Goal: Ask a question: Seek information or help from site administrators or community

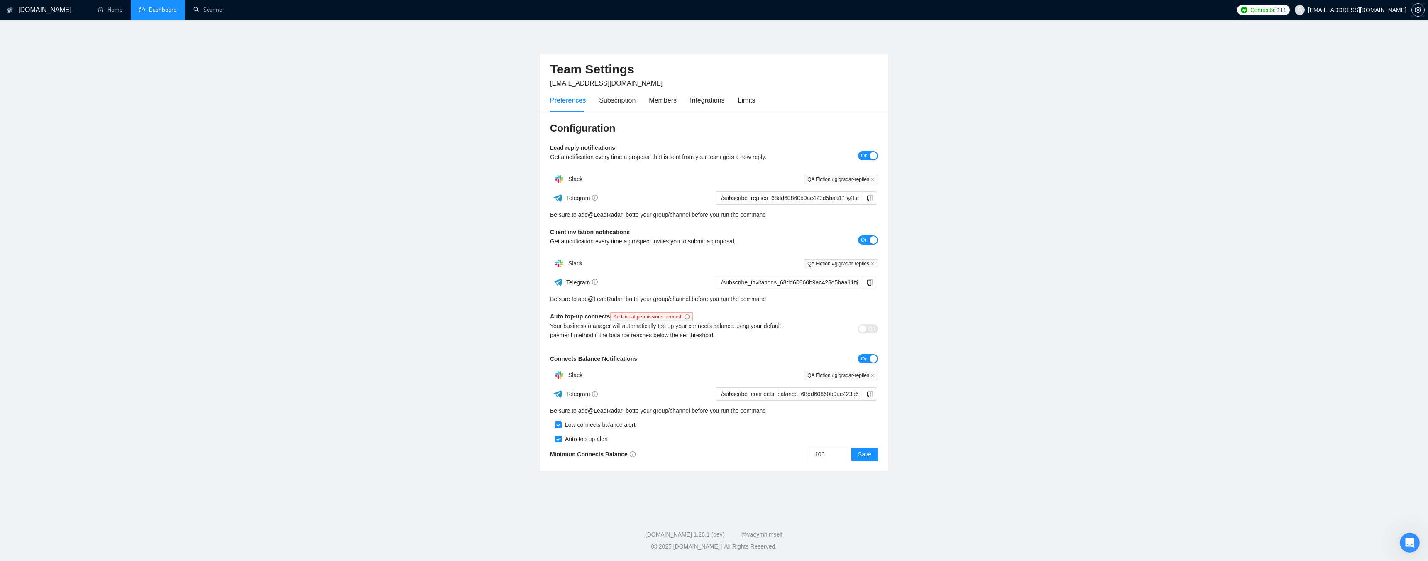
drag, startPoint x: 0, startPoint y: 0, endPoint x: 144, endPoint y: 2, distance: 144.5
click at [155, 12] on link "Dashboard" at bounding box center [158, 9] width 38 height 7
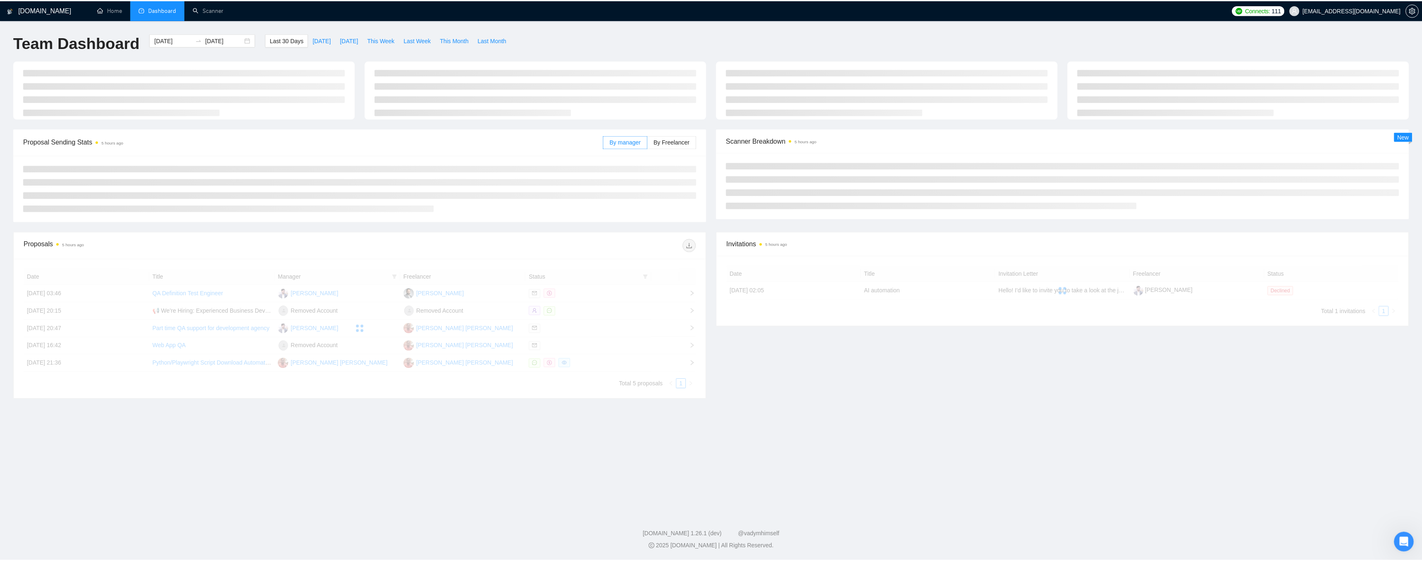
scroll to position [2338, 0]
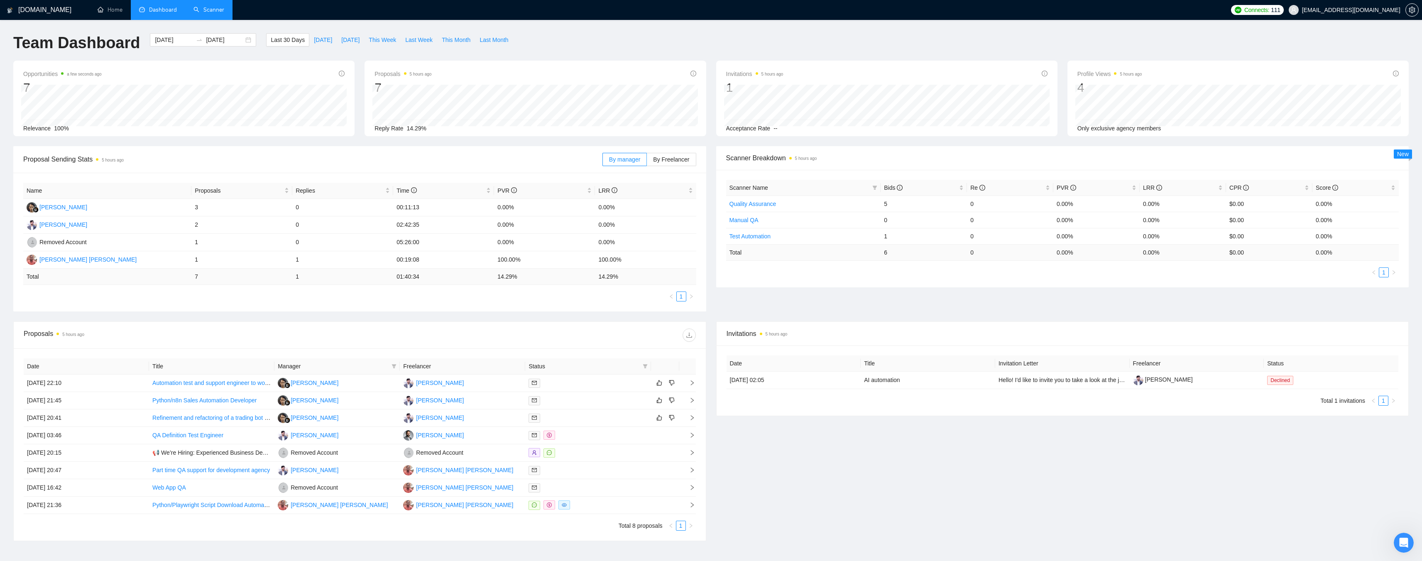
click at [213, 9] on link "Scanner" at bounding box center [208, 9] width 31 height 7
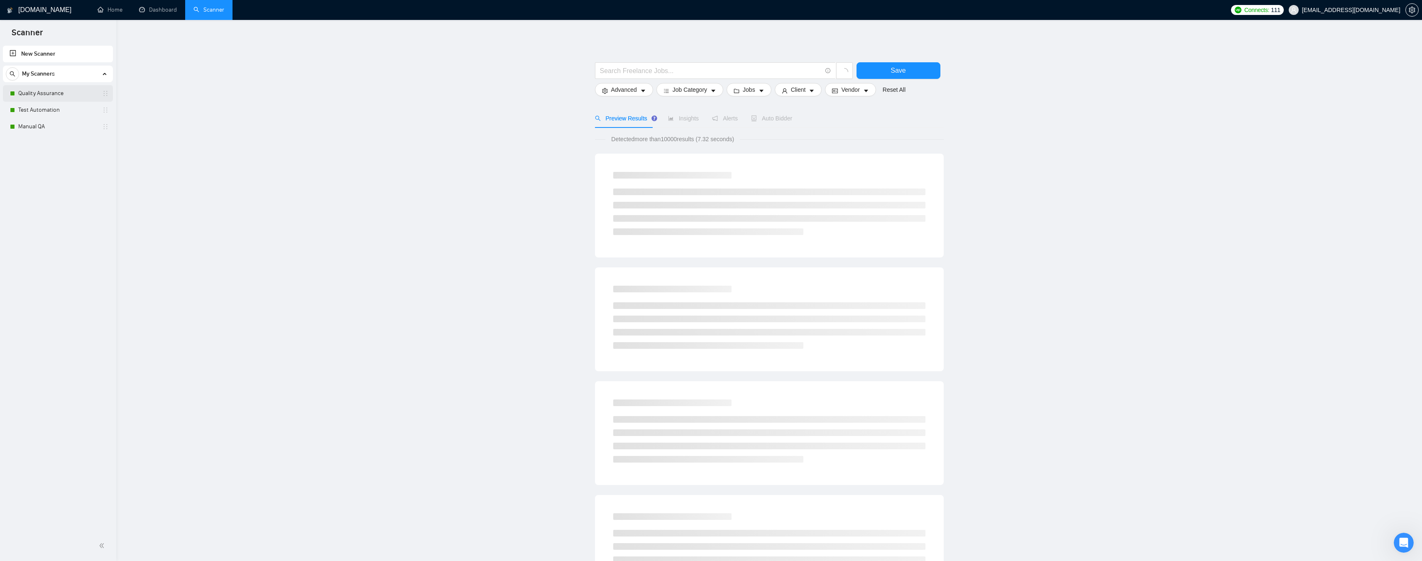
click at [48, 89] on link "Quality Assurance" at bounding box center [57, 93] width 79 height 17
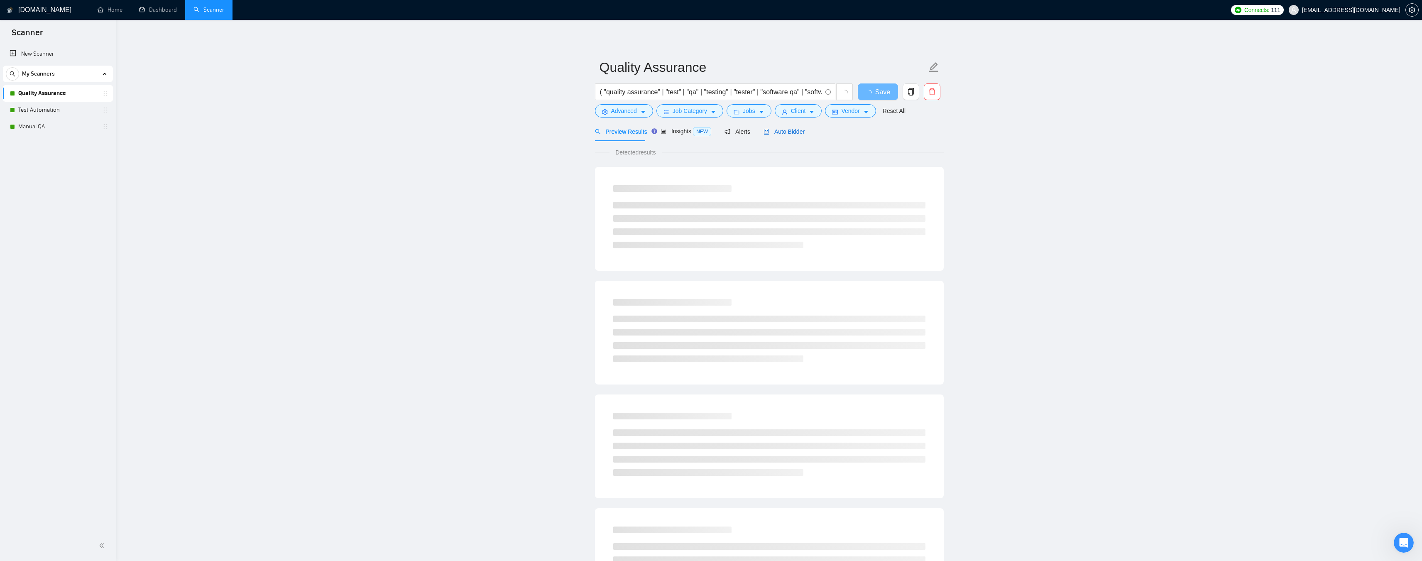
click at [791, 128] on span "Auto Bidder" at bounding box center [784, 131] width 41 height 7
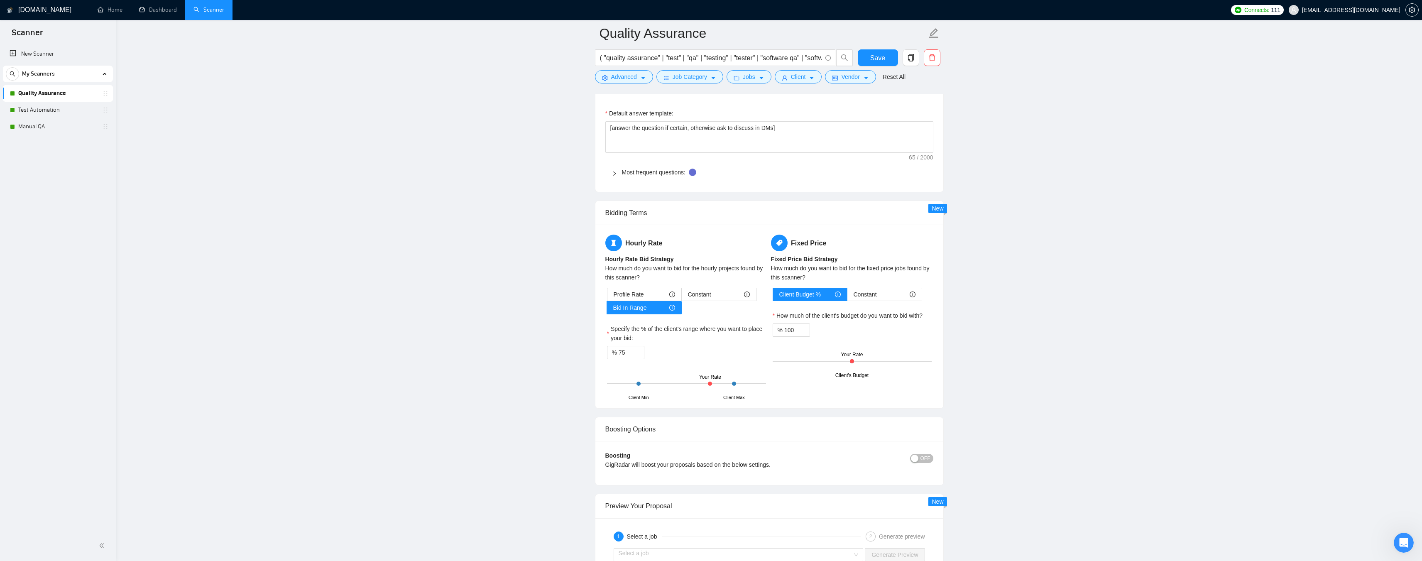
scroll to position [1204, 0]
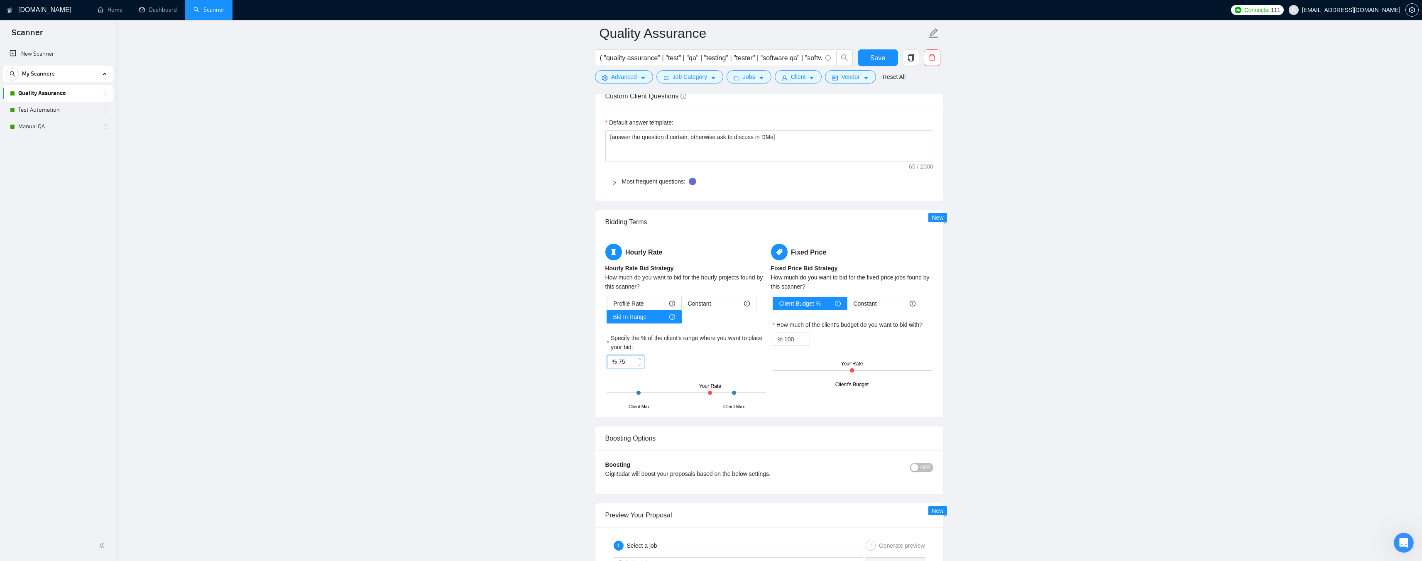
drag, startPoint x: 629, startPoint y: 361, endPoint x: 608, endPoint y: 360, distance: 21.2
click at [608, 360] on div "% 75" at bounding box center [625, 361] width 37 height 13
type input "100"
click at [877, 56] on span "Save" at bounding box center [877, 58] width 15 height 10
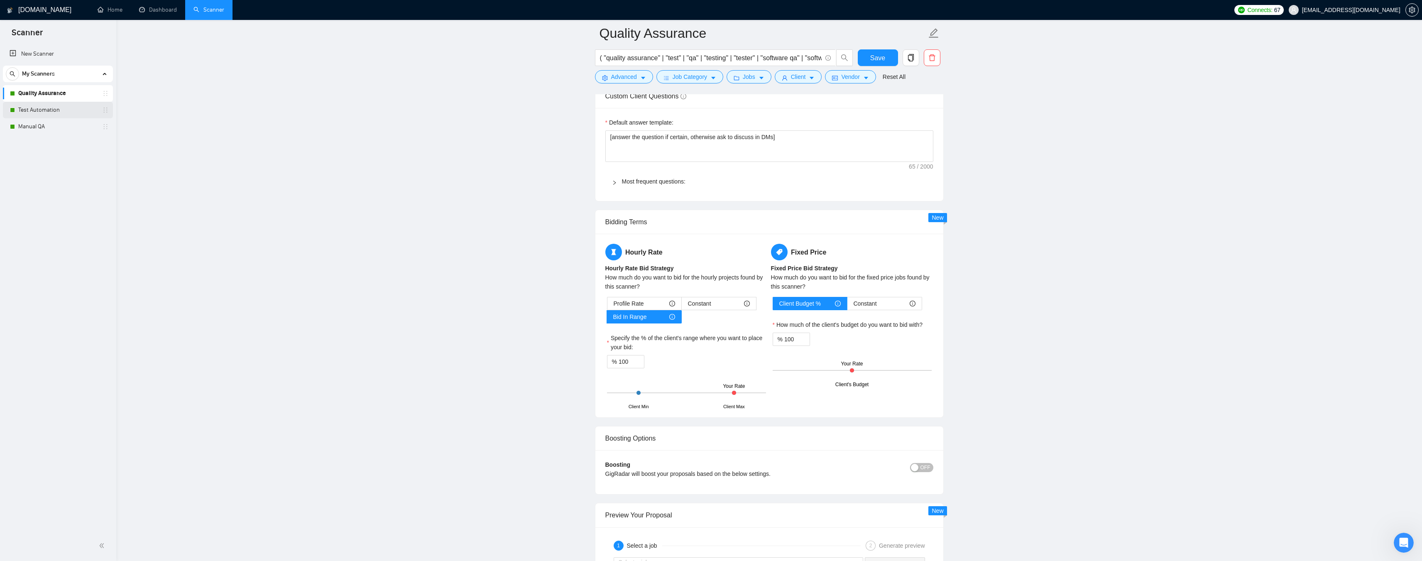
click at [43, 110] on link "Test Automation" at bounding box center [57, 110] width 79 height 17
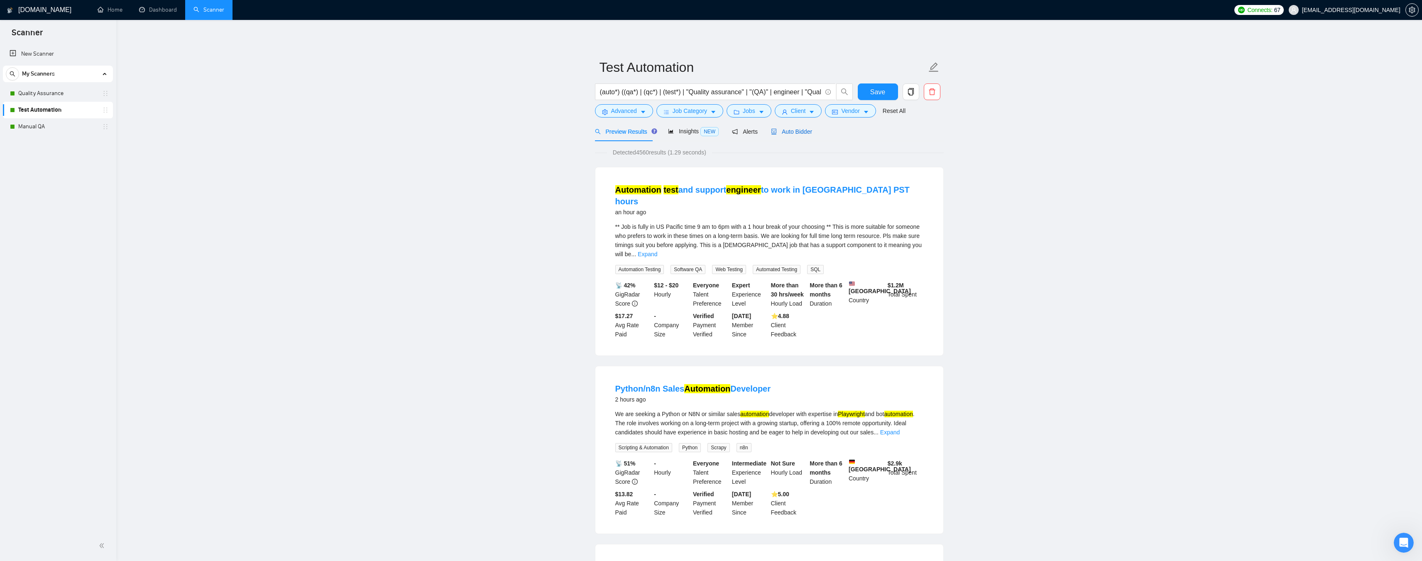
click at [799, 129] on span "Auto Bidder" at bounding box center [791, 131] width 41 height 7
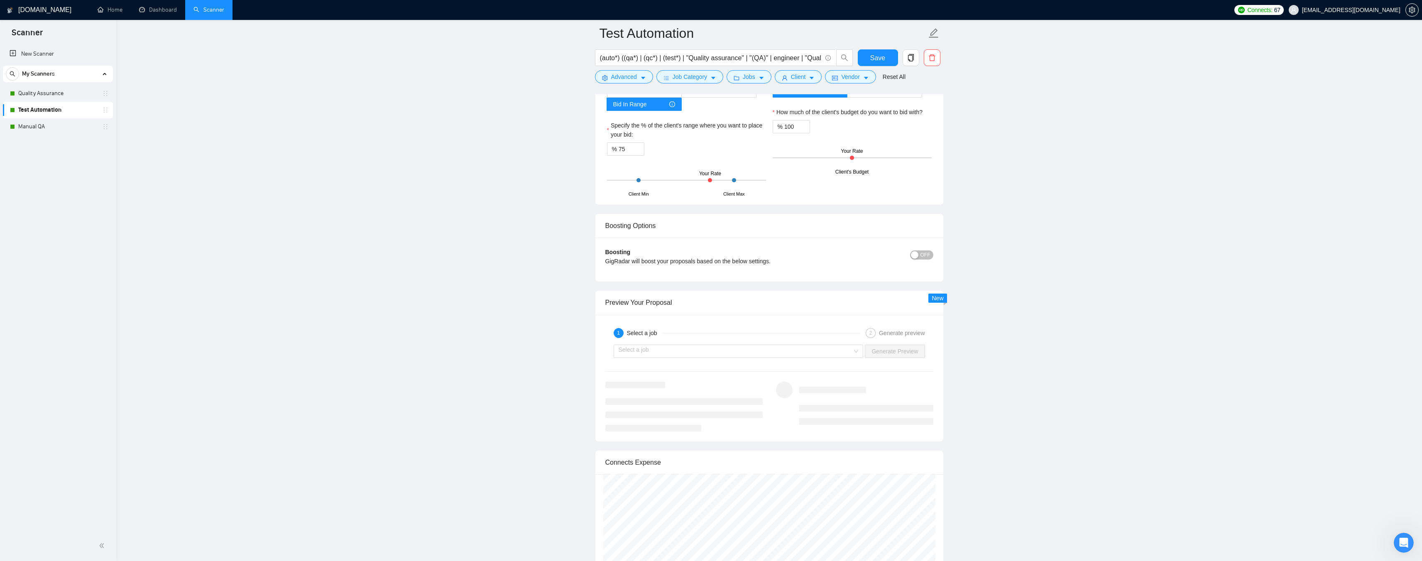
scroll to position [1314, 0]
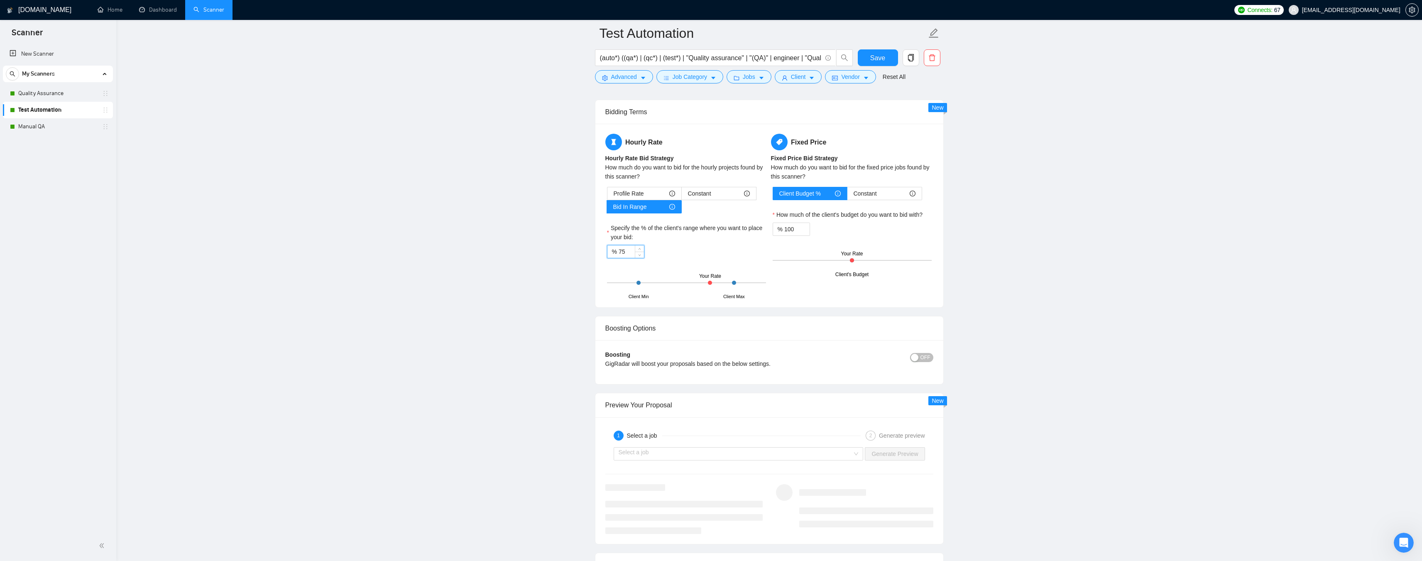
drag, startPoint x: 623, startPoint y: 248, endPoint x: 611, endPoint y: 248, distance: 12.0
click at [611, 248] on div "% 75" at bounding box center [625, 251] width 37 height 13
drag, startPoint x: 625, startPoint y: 252, endPoint x: 610, endPoint y: 251, distance: 15.0
click at [610, 251] on div "% 75" at bounding box center [625, 251] width 37 height 13
type input "99"
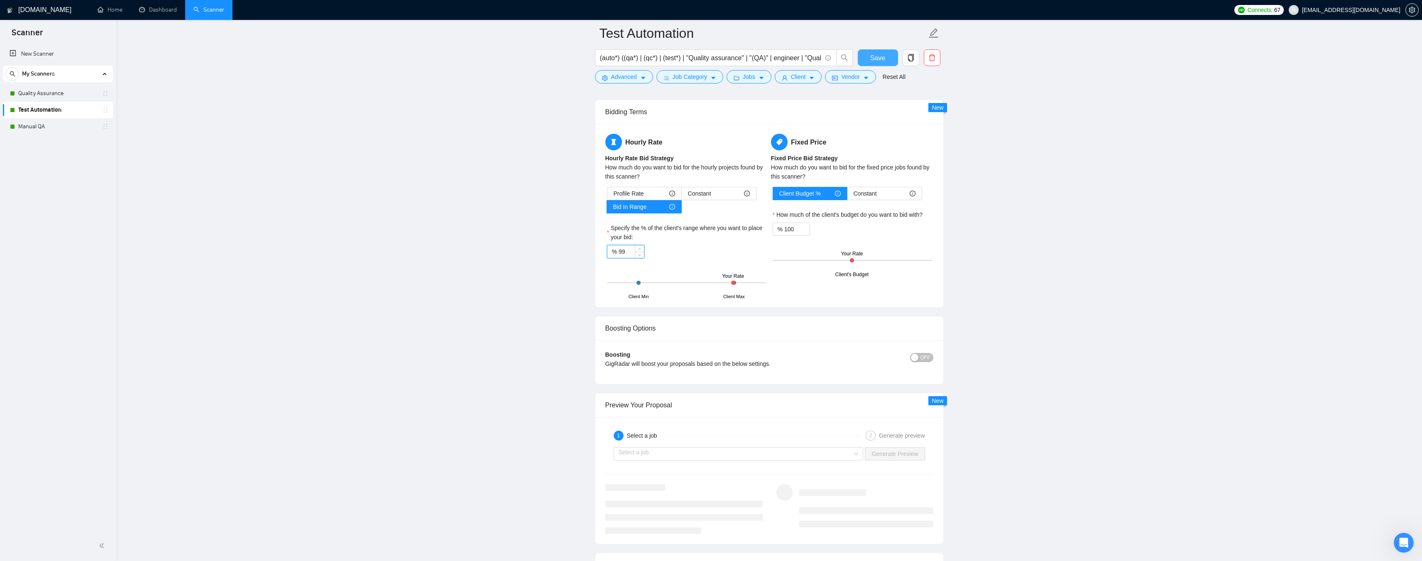
click at [864, 54] on button "Save" at bounding box center [878, 57] width 40 height 17
click at [50, 96] on link "Quality Assurance" at bounding box center [57, 93] width 79 height 17
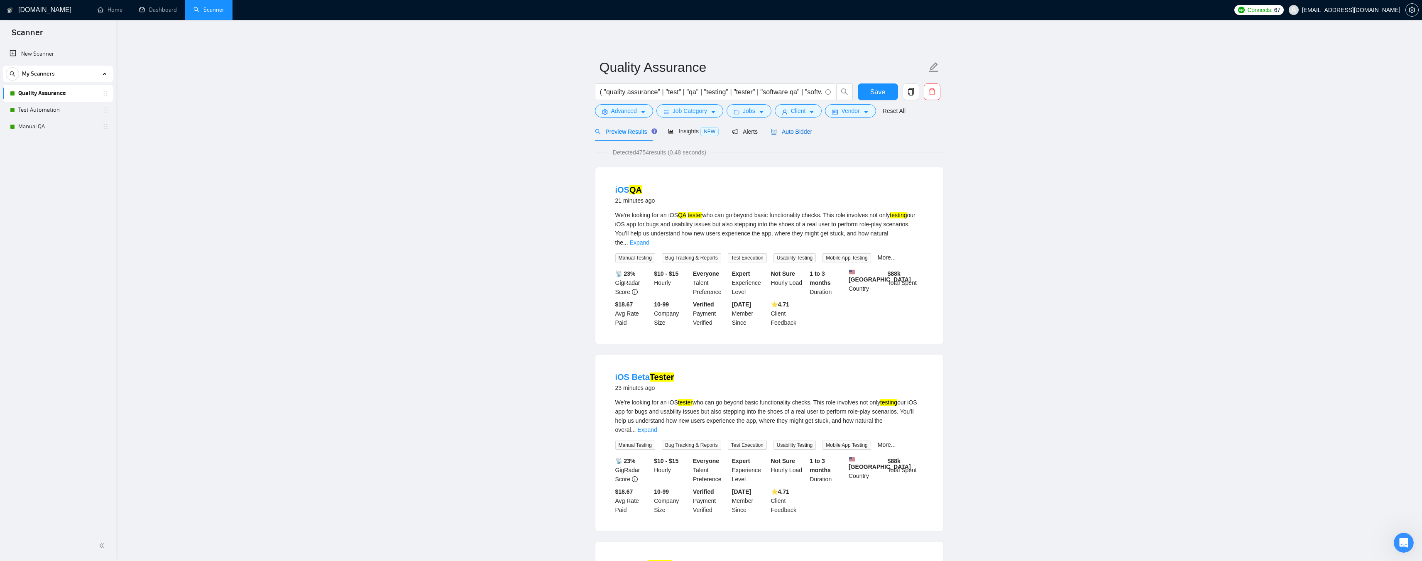
click at [803, 127] on div "Auto Bidder" at bounding box center [791, 131] width 41 height 9
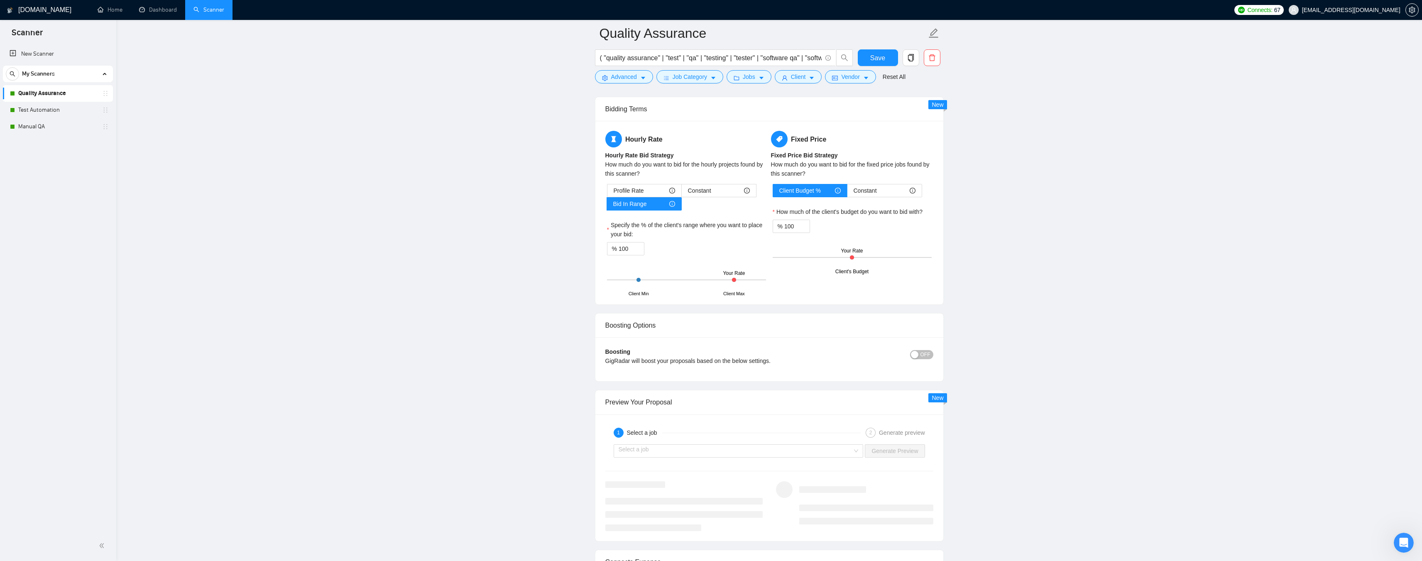
scroll to position [1314, 0]
drag, startPoint x: 631, startPoint y: 249, endPoint x: 586, endPoint y: 249, distance: 44.8
type input "99"
click at [870, 58] on button "Save" at bounding box center [878, 57] width 40 height 17
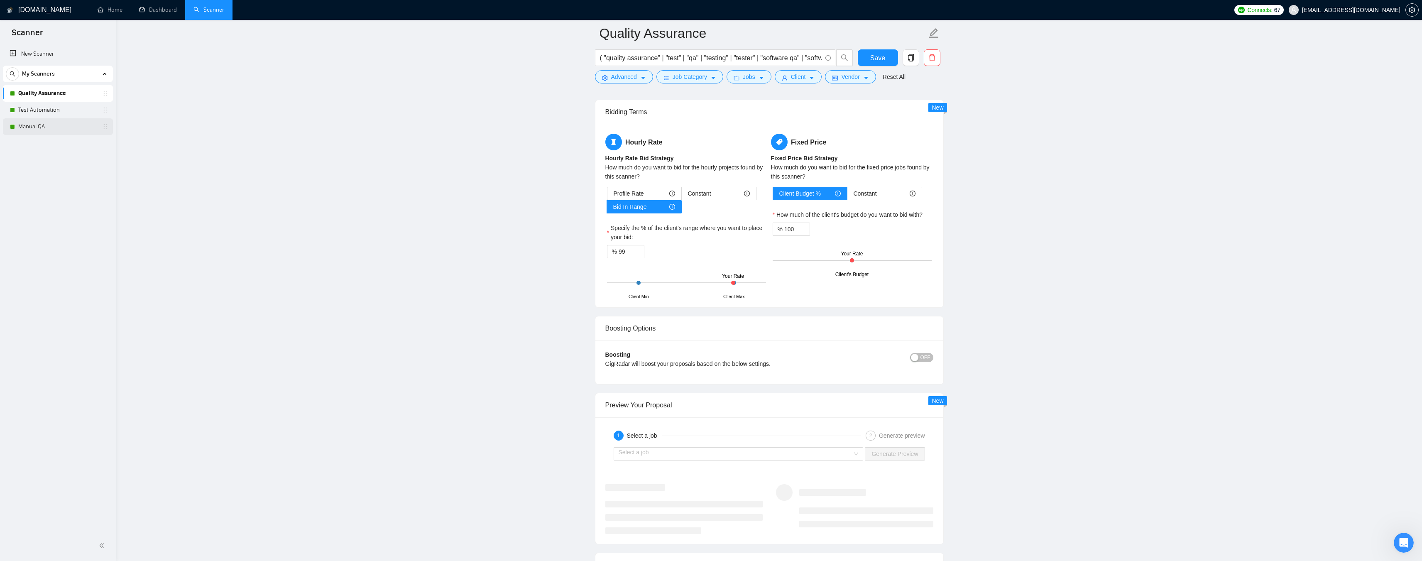
click at [49, 127] on link "Manual QA" at bounding box center [57, 126] width 79 height 17
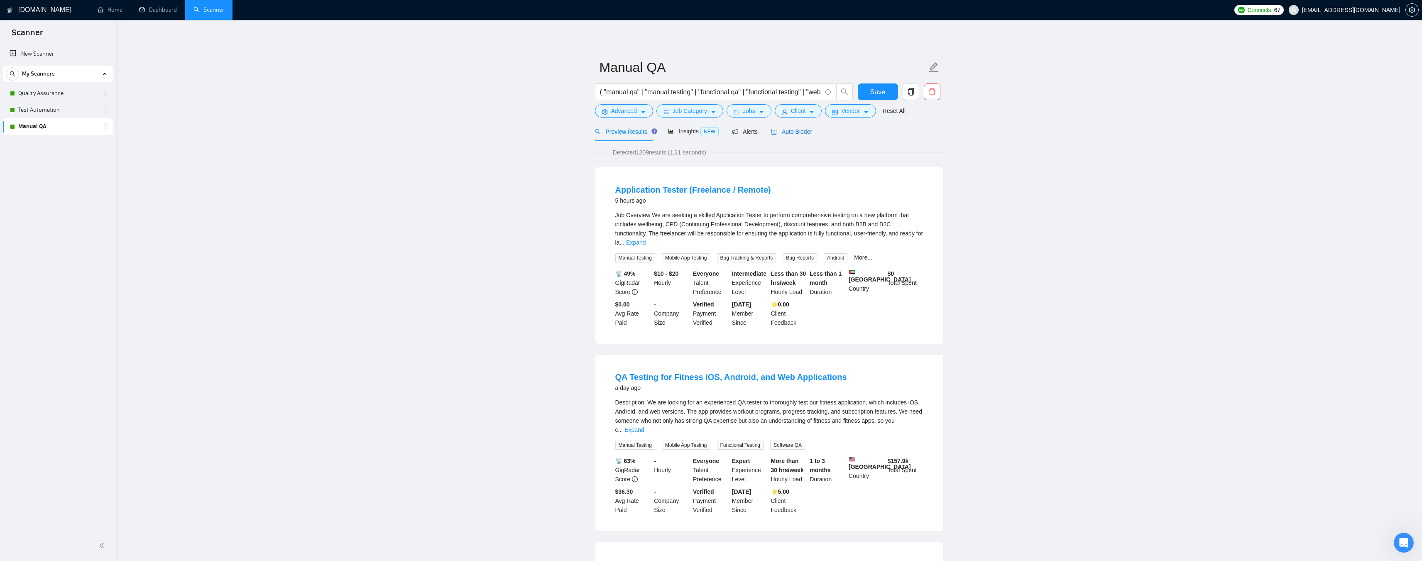
click at [800, 131] on span "Auto Bidder" at bounding box center [791, 131] width 41 height 7
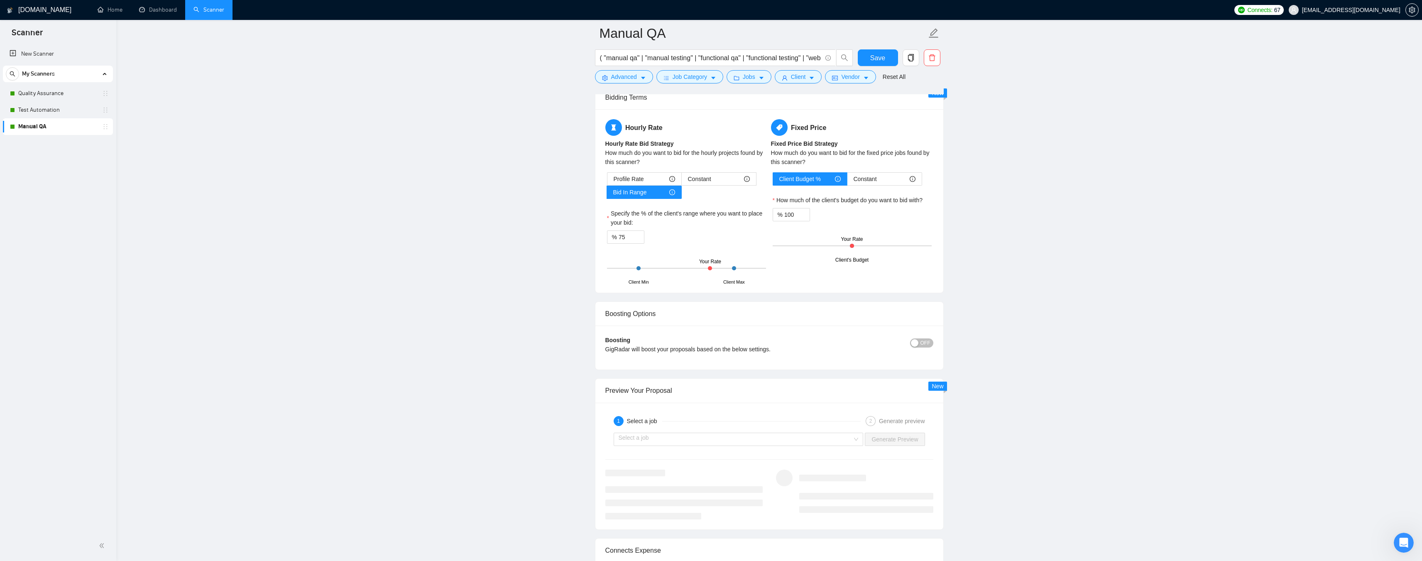
scroll to position [1246, 0]
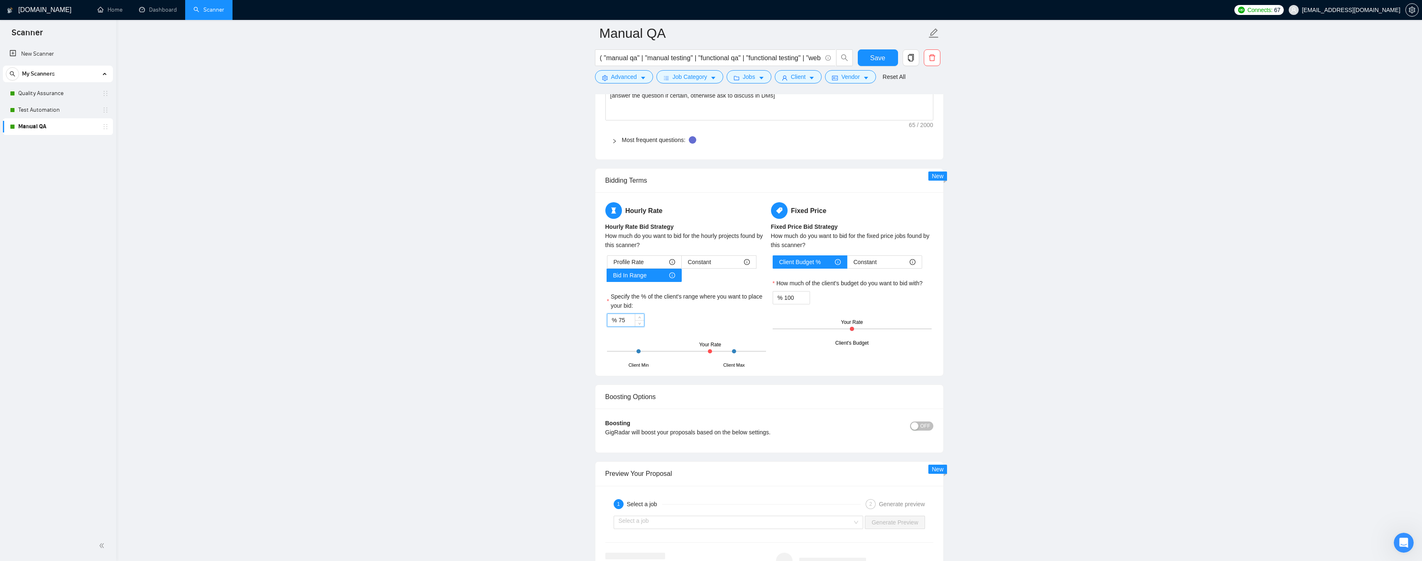
drag, startPoint x: 620, startPoint y: 318, endPoint x: 582, endPoint y: 318, distance: 38.2
type input "99"
click at [874, 58] on span "Save" at bounding box center [877, 58] width 15 height 10
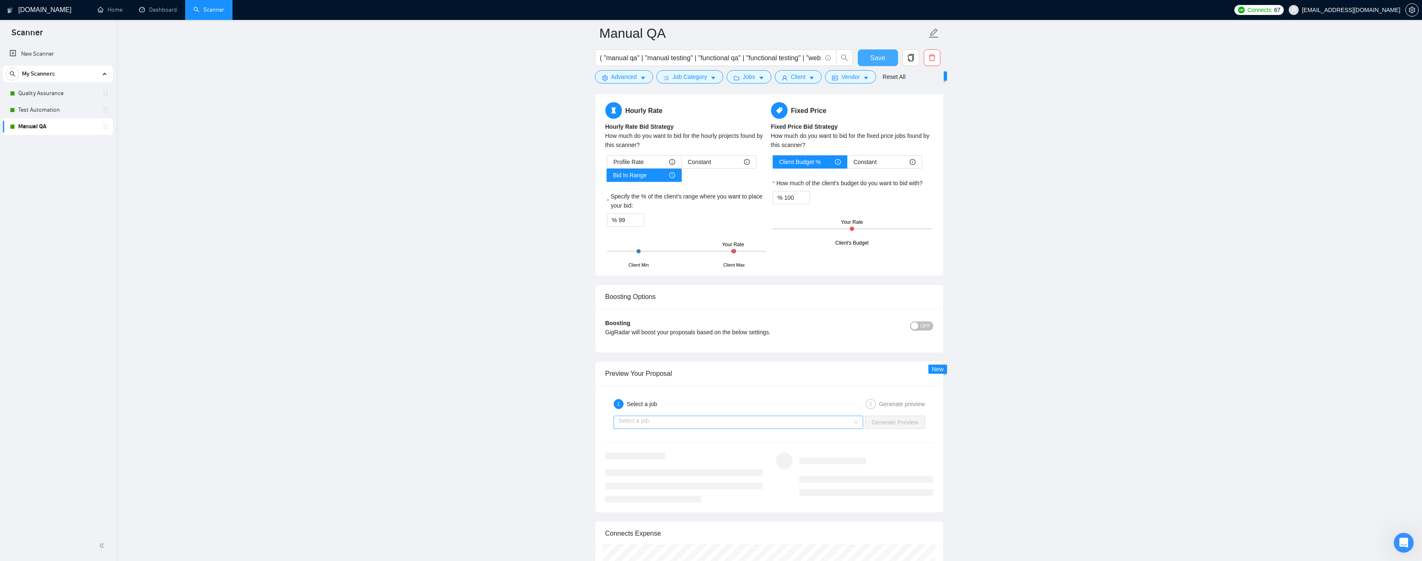
scroll to position [1329, 0]
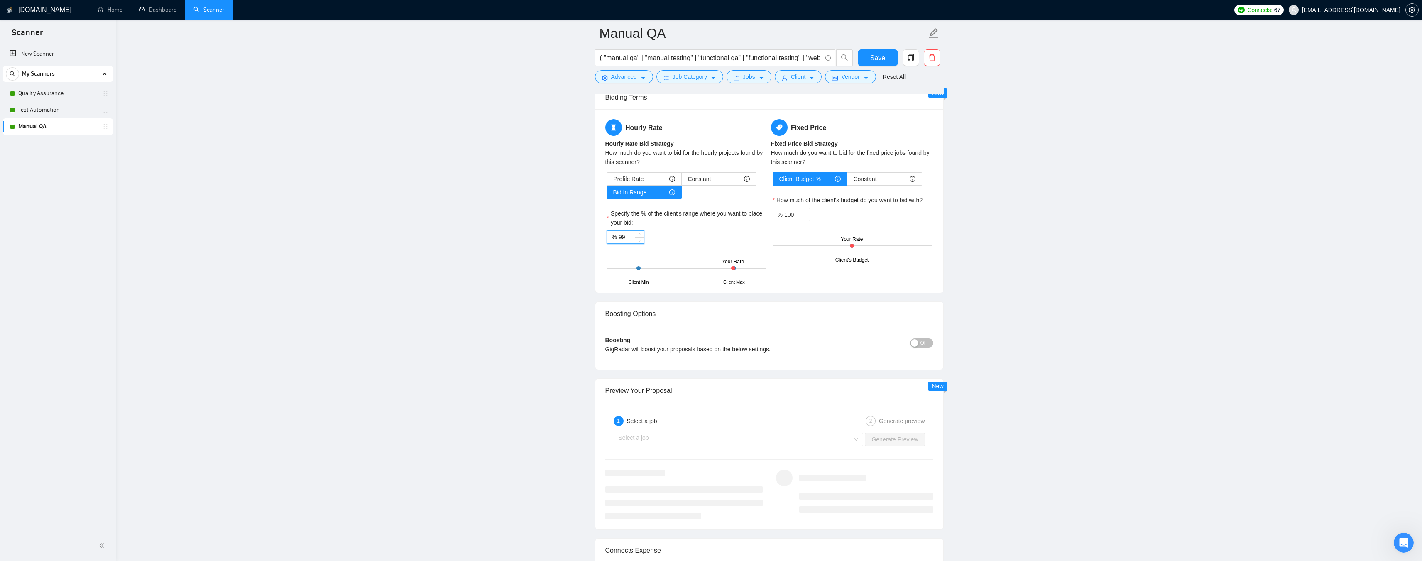
drag, startPoint x: 632, startPoint y: 236, endPoint x: 614, endPoint y: 235, distance: 17.9
click at [614, 235] on div "% 99" at bounding box center [625, 236] width 37 height 13
type input "100"
click at [866, 60] on button "Save" at bounding box center [878, 57] width 40 height 17
click at [31, 110] on link "Test Automation" at bounding box center [57, 110] width 79 height 17
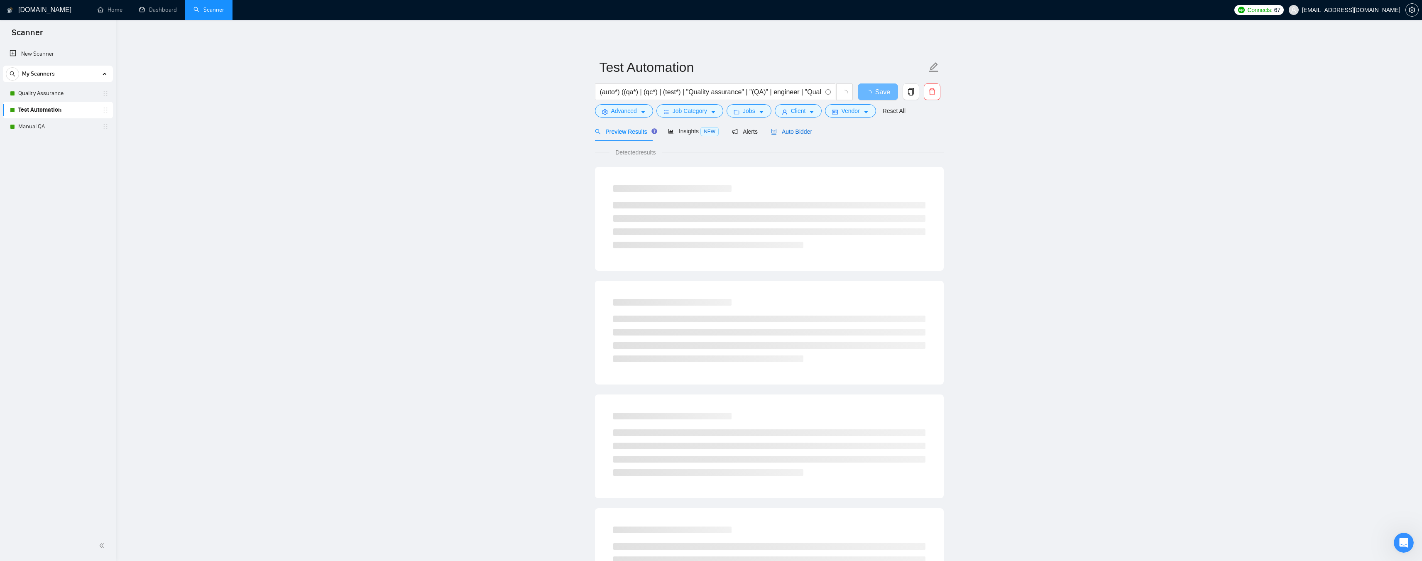
click at [794, 134] on span "Auto Bidder" at bounding box center [791, 131] width 41 height 7
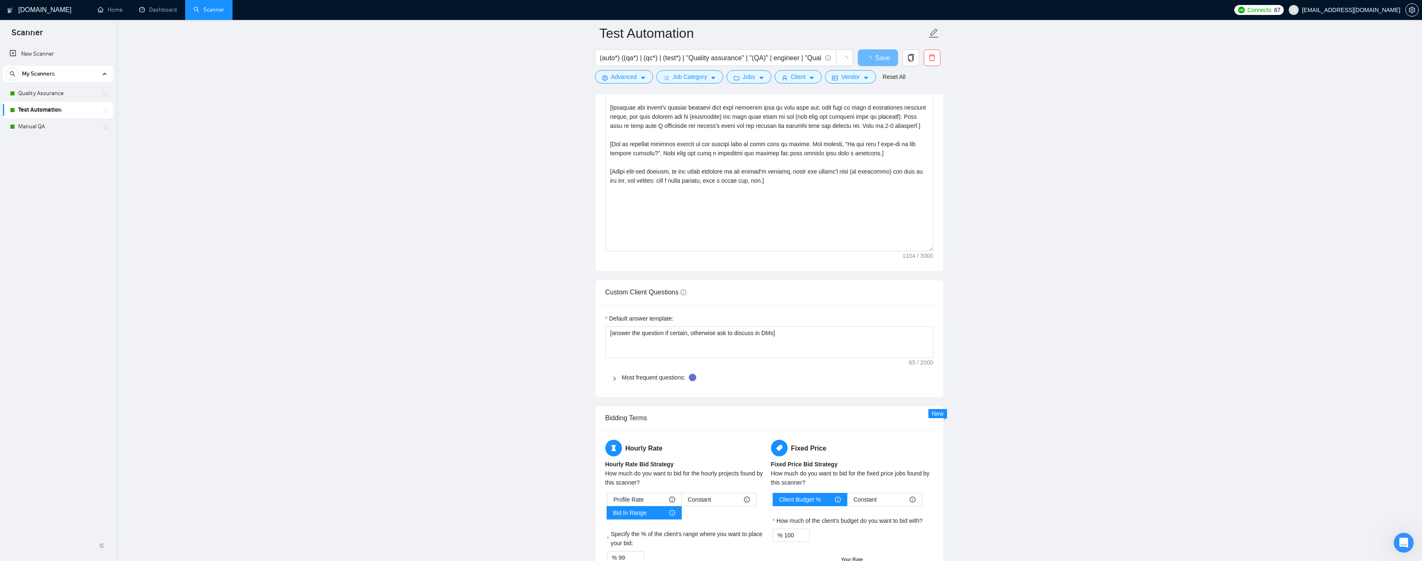
scroll to position [1121, 0]
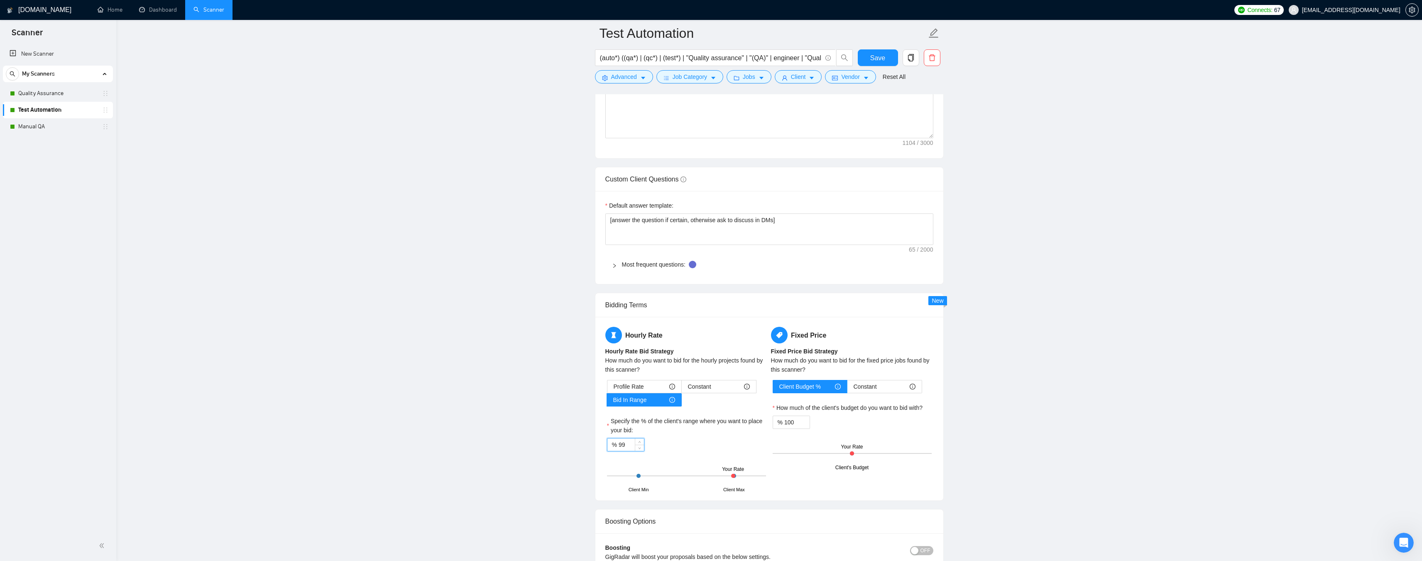
drag, startPoint x: 629, startPoint y: 444, endPoint x: 591, endPoint y: 445, distance: 37.4
click at [591, 445] on main "Test Automation (auto*) ((qa*) | (qc*) | (test*) | "Quality assurance" | "(QA)"…" at bounding box center [769, 54] width 1279 height 2285
type input "100"
click at [873, 63] on span "Save" at bounding box center [877, 58] width 15 height 10
click at [44, 88] on link "Quality Assurance" at bounding box center [57, 93] width 79 height 17
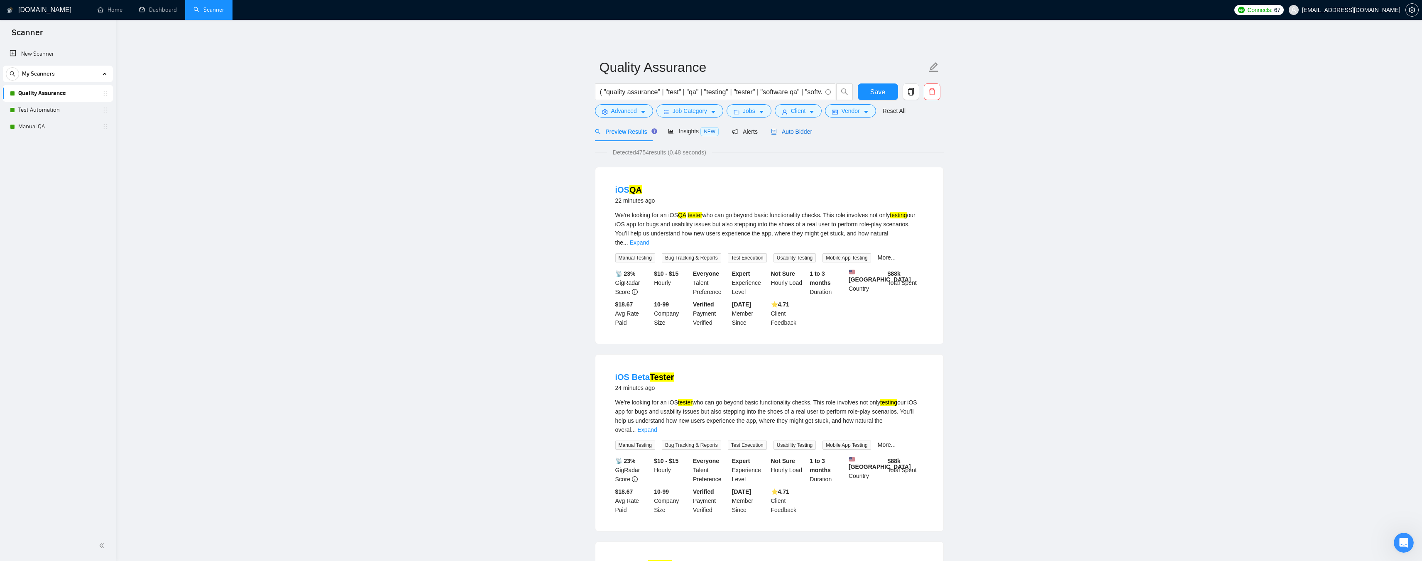
click at [802, 130] on span "Auto Bidder" at bounding box center [791, 131] width 41 height 7
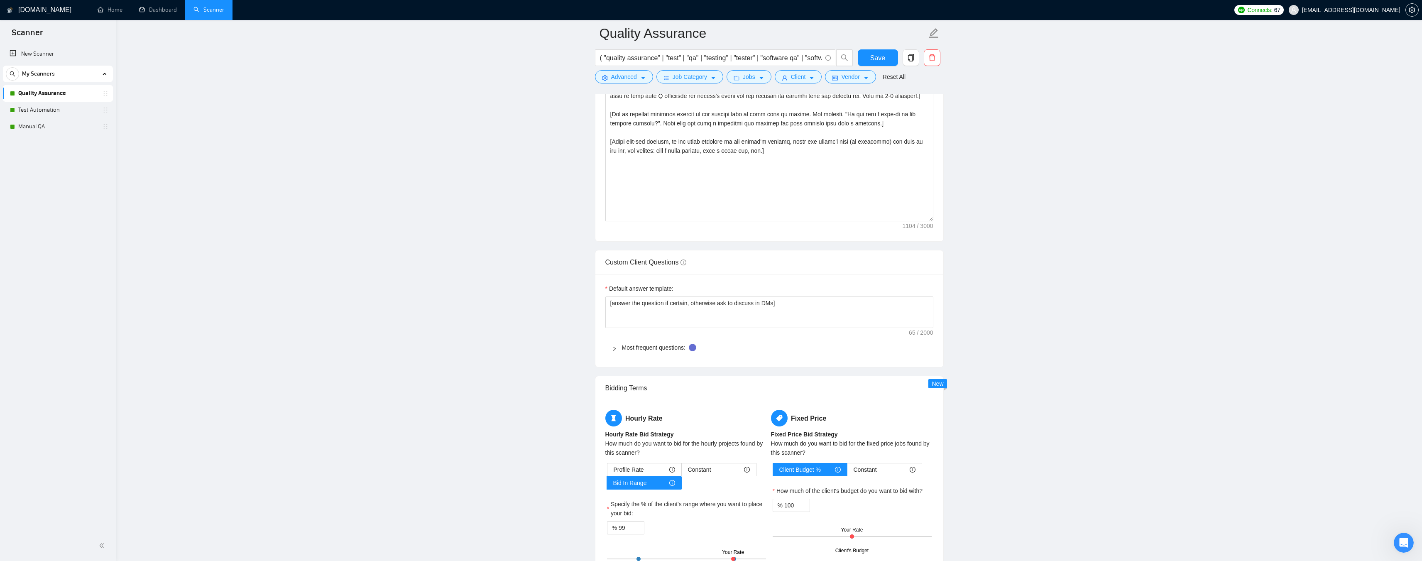
scroll to position [1163, 0]
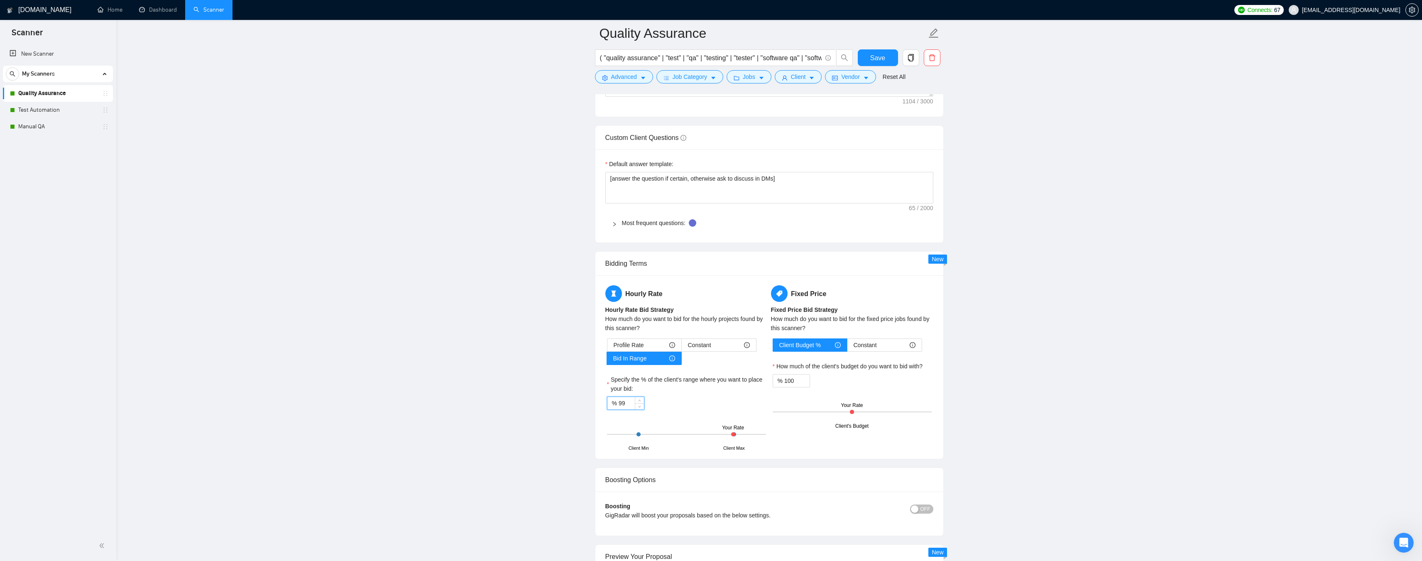
drag, startPoint x: 631, startPoint y: 402, endPoint x: 609, endPoint y: 404, distance: 22.5
click at [609, 404] on div "% 99" at bounding box center [625, 403] width 37 height 13
type input "100"
click at [865, 57] on button "Save" at bounding box center [878, 57] width 40 height 17
click at [1403, 541] on icon "Open Intercom Messenger" at bounding box center [1403, 542] width 14 height 14
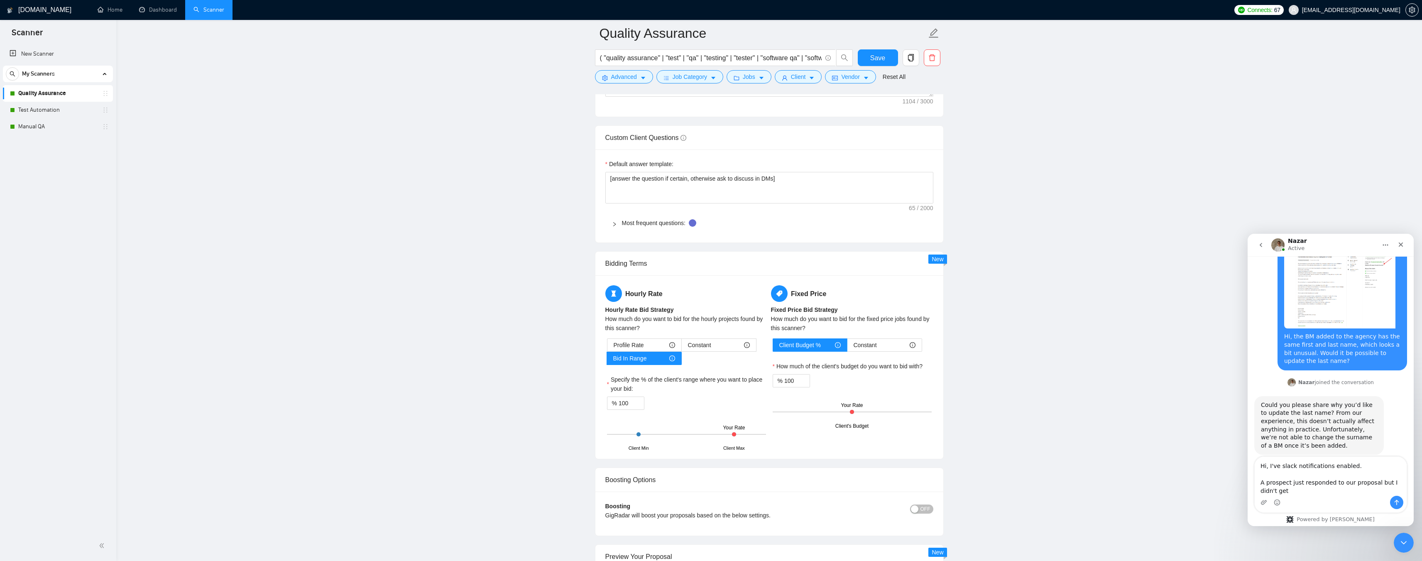
scroll to position [2369, 0]
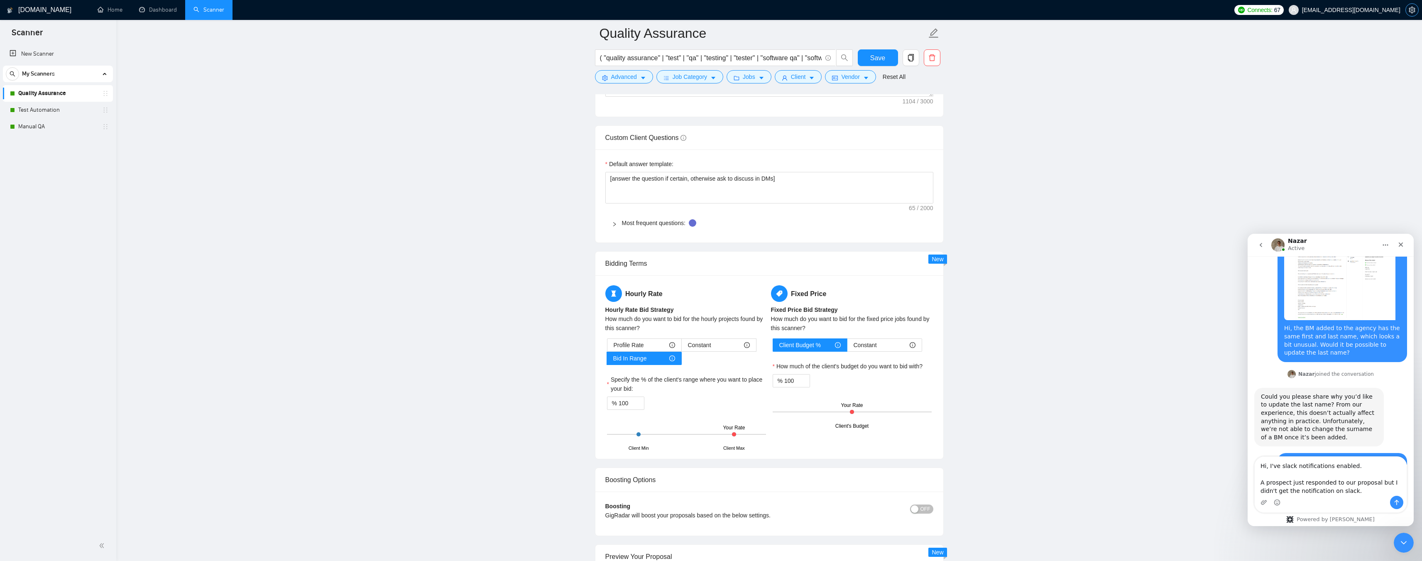
type textarea "Hi, I've slack notifications enabled. A prospect just responded to our proposal…"
click at [1415, 11] on icon "setting" at bounding box center [1412, 10] width 6 height 7
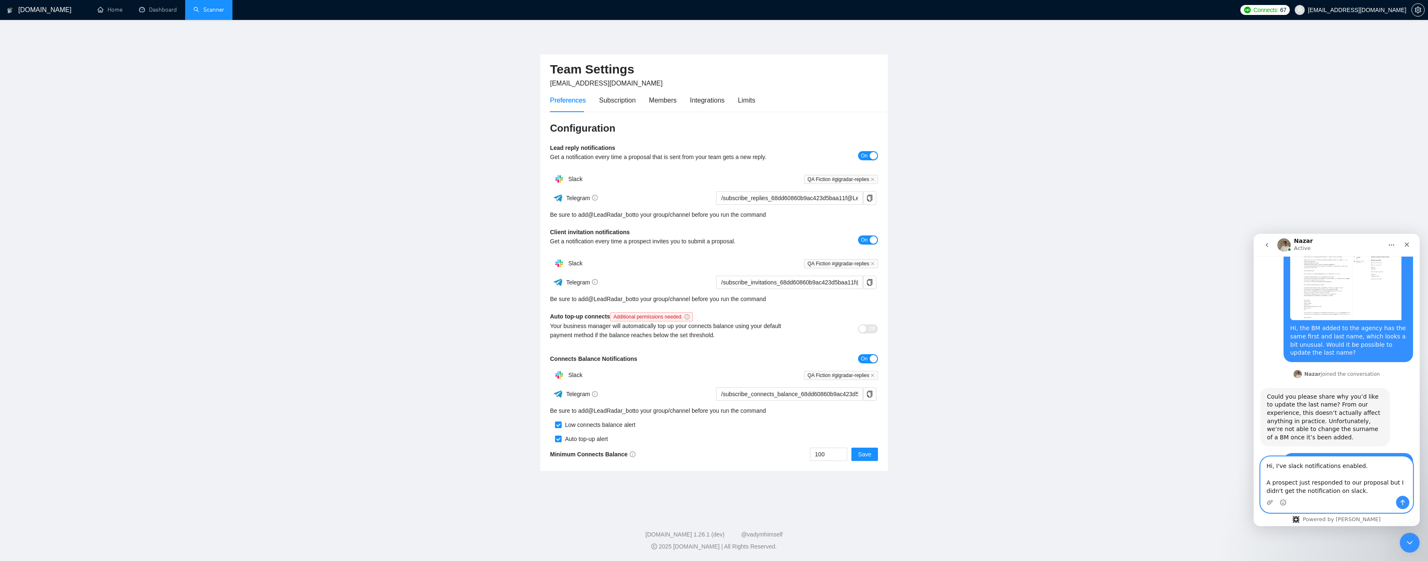
click at [1348, 491] on textarea "Hi, I've slack notifications enabled. A prospect just responded to our proposal…" at bounding box center [1337, 476] width 152 height 39
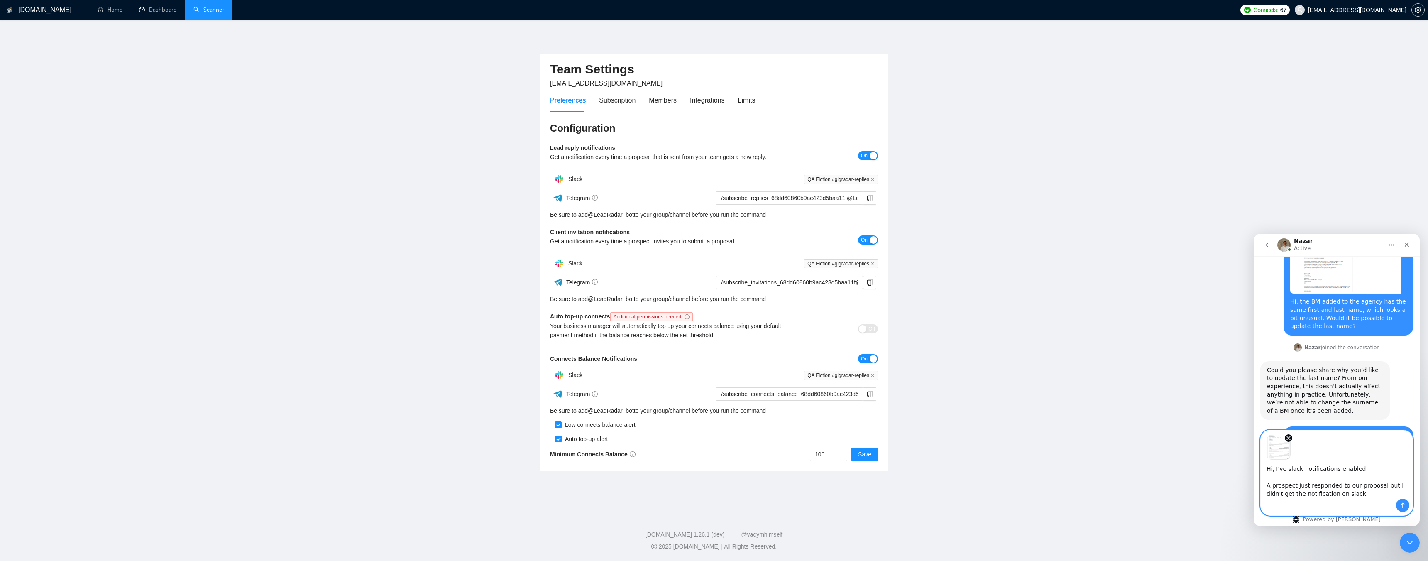
click at [1352, 492] on textarea "Hi, I've slack notifications enabled. A prospect just responded to our proposal…" at bounding box center [1337, 479] width 152 height 39
click at [1401, 501] on button "Send a message…" at bounding box center [1402, 505] width 13 height 13
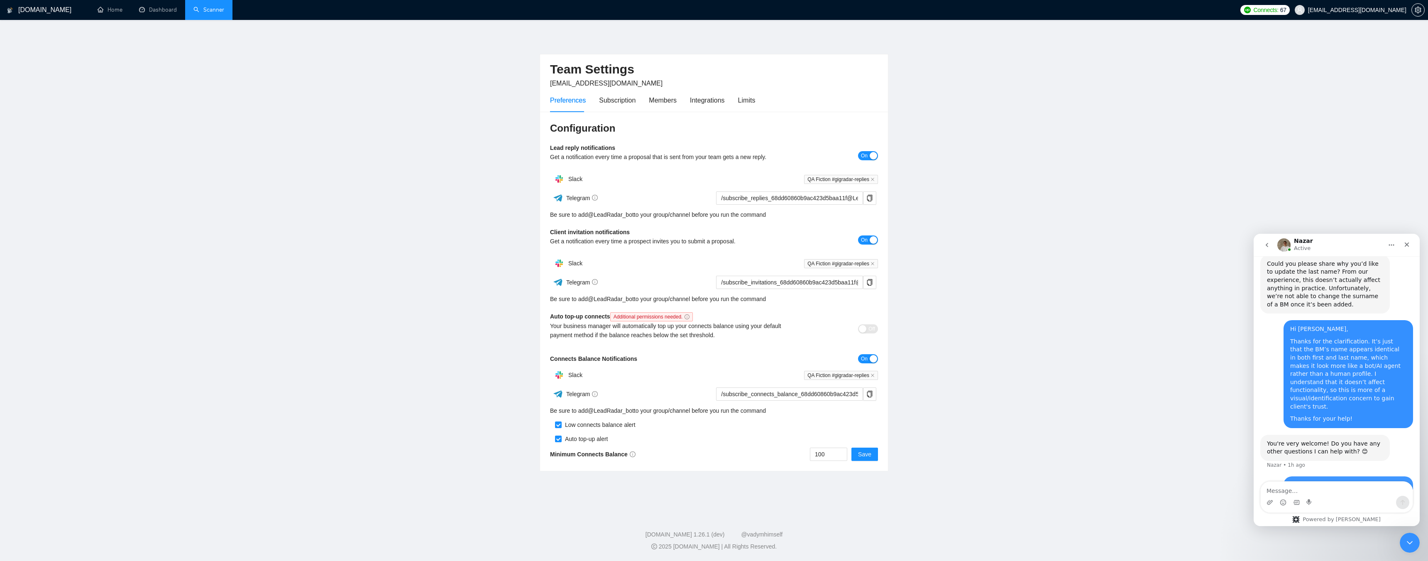
scroll to position [2505, 0]
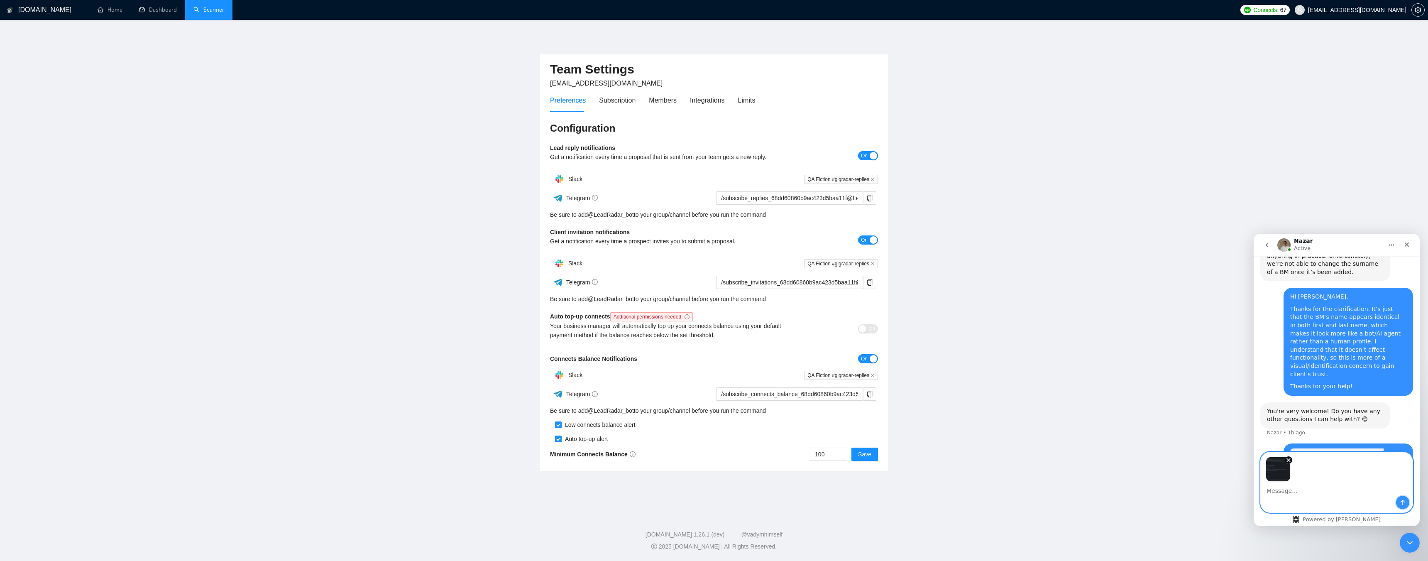
click at [1403, 502] on icon "Send a message…" at bounding box center [1403, 502] width 5 height 5
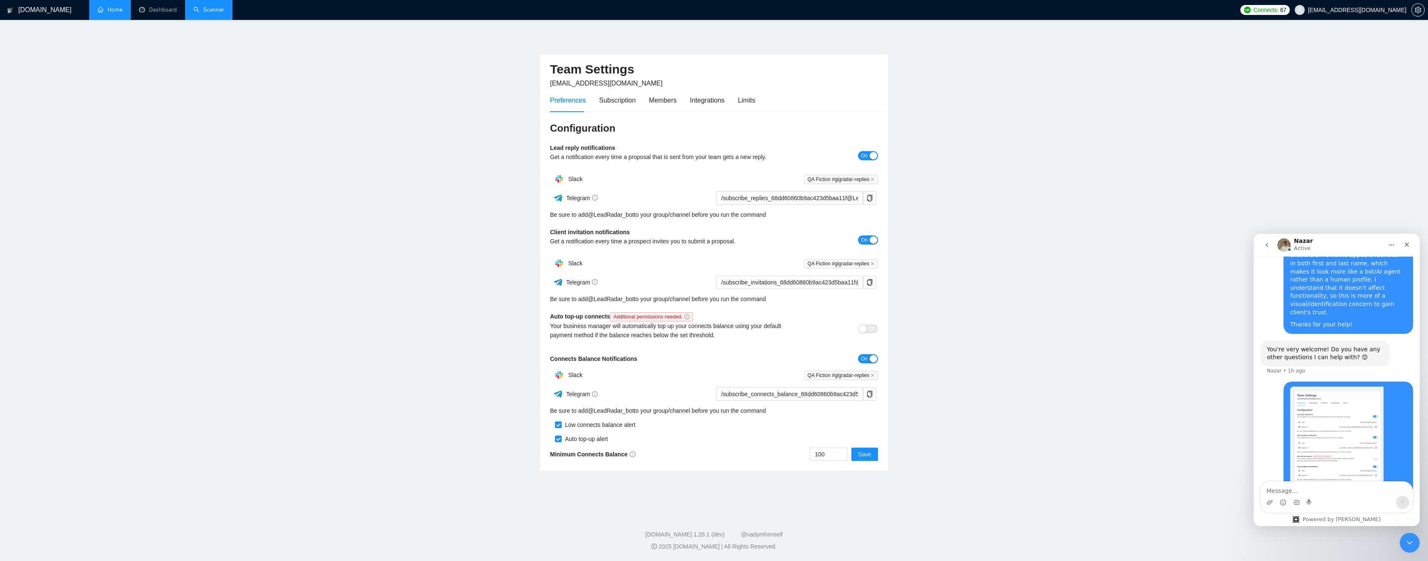
click at [108, 12] on link "Home" at bounding box center [110, 9] width 25 height 7
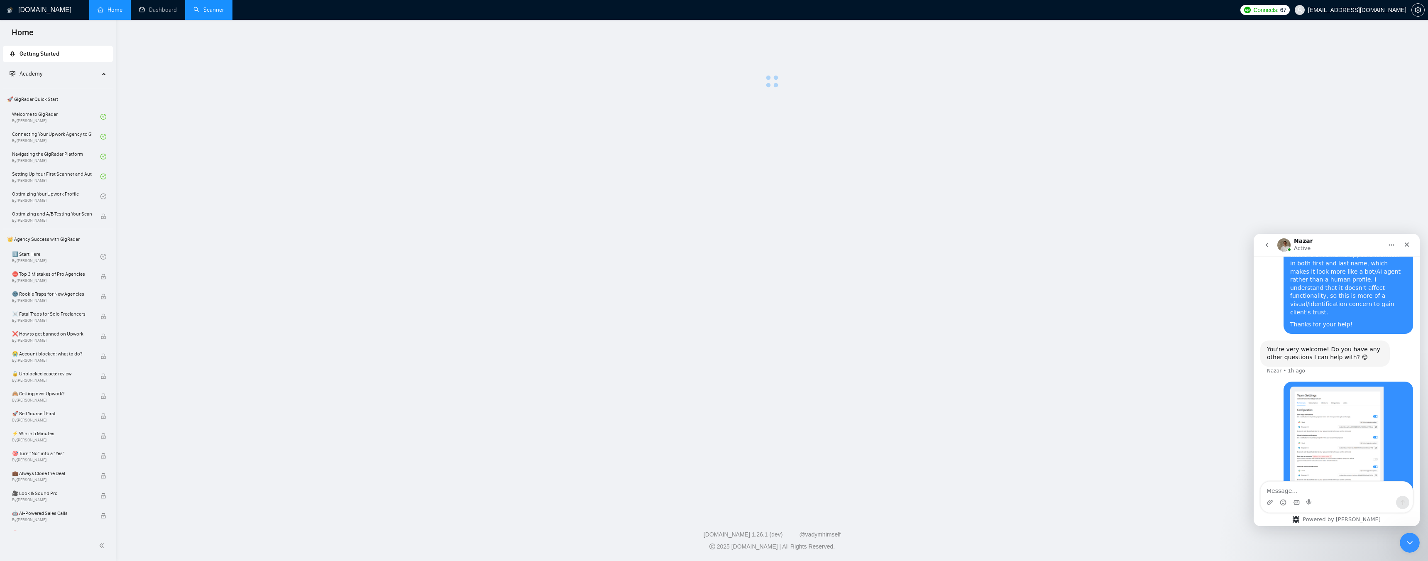
click at [152, 12] on link "Dashboard" at bounding box center [158, 9] width 38 height 7
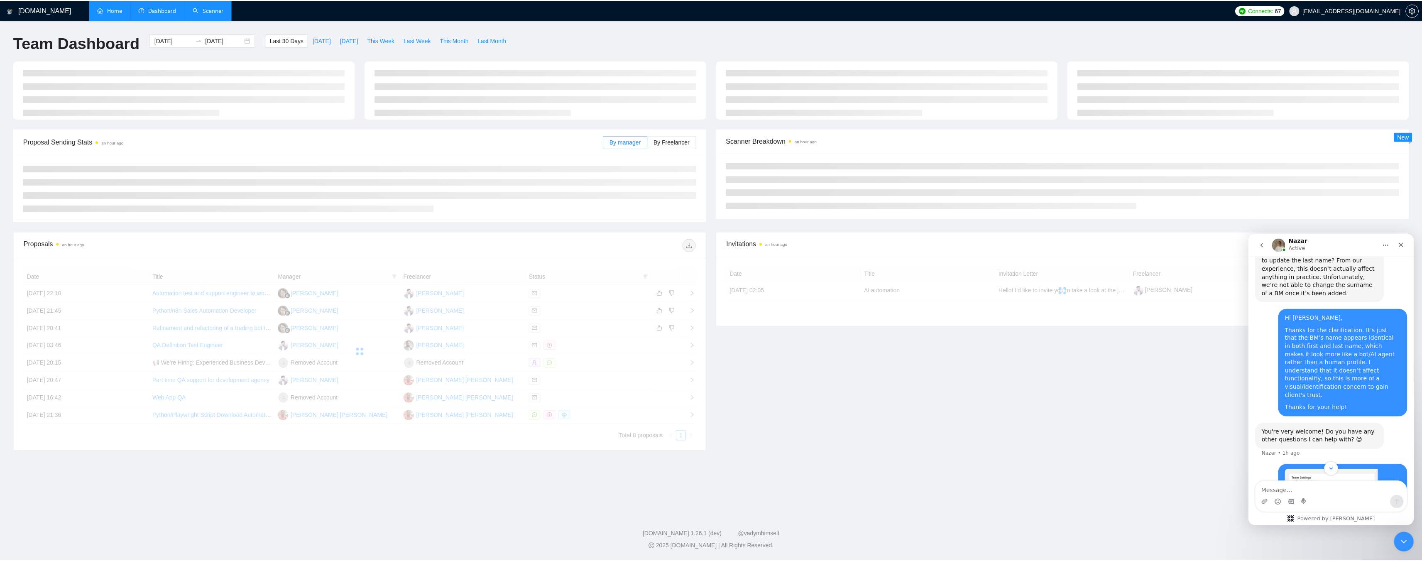
scroll to position [2596, 0]
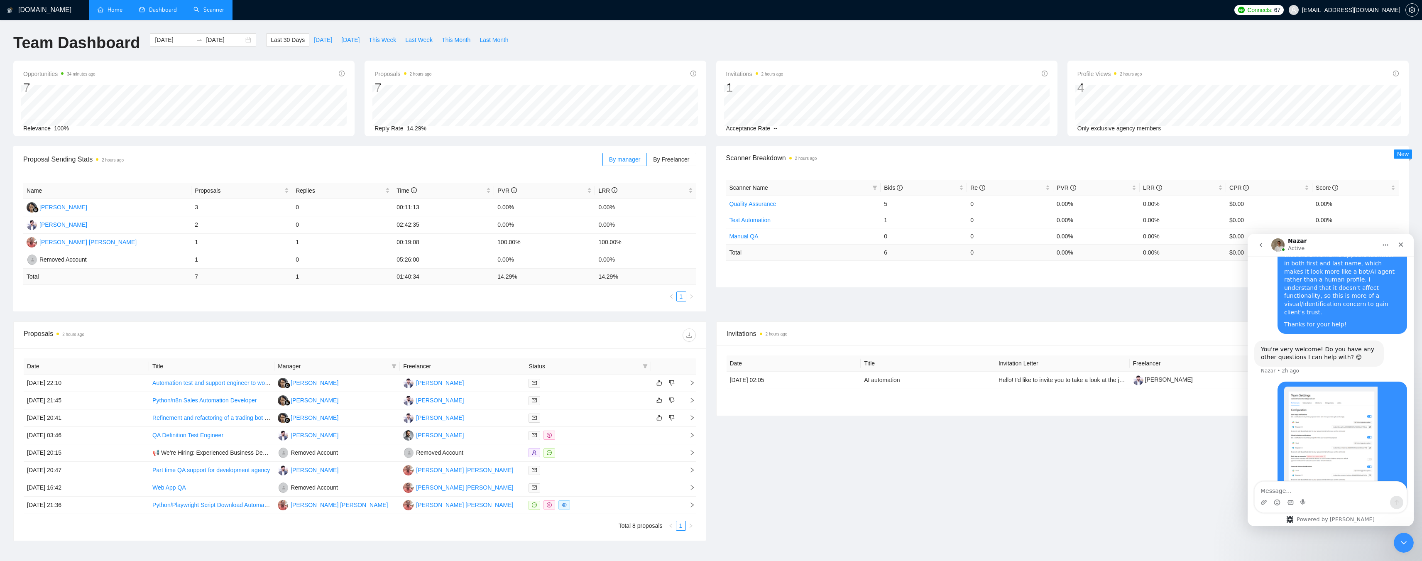
click at [108, 9] on link "Home" at bounding box center [110, 9] width 25 height 7
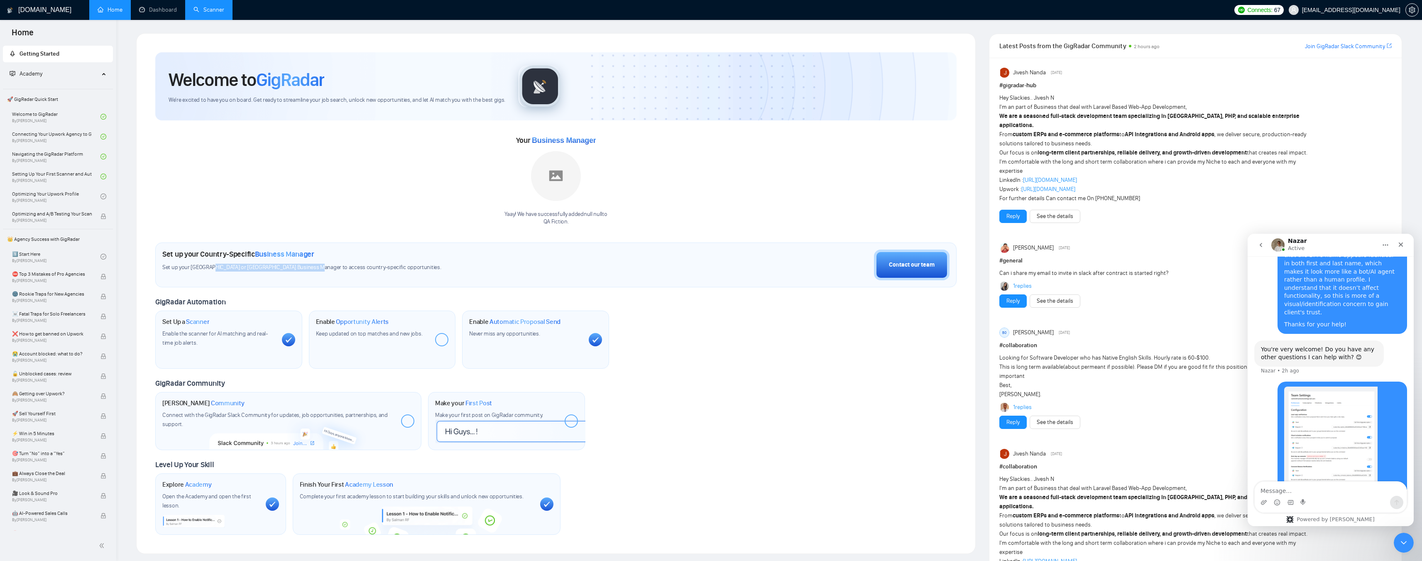
drag, startPoint x: 209, startPoint y: 267, endPoint x: 313, endPoint y: 267, distance: 104.2
click at [313, 267] on span "Set up your [GEOGRAPHIC_DATA] or [GEOGRAPHIC_DATA] Business Manager to access c…" at bounding box center [398, 268] width 473 height 8
click at [335, 267] on span "Set up your [GEOGRAPHIC_DATA] or [GEOGRAPHIC_DATA] Business Manager to access c…" at bounding box center [398, 268] width 473 height 8
drag, startPoint x: 303, startPoint y: 268, endPoint x: 357, endPoint y: 267, distance: 53.6
click at [357, 267] on span "Set up your [GEOGRAPHIC_DATA] or [GEOGRAPHIC_DATA] Business Manager to access c…" at bounding box center [398, 268] width 473 height 8
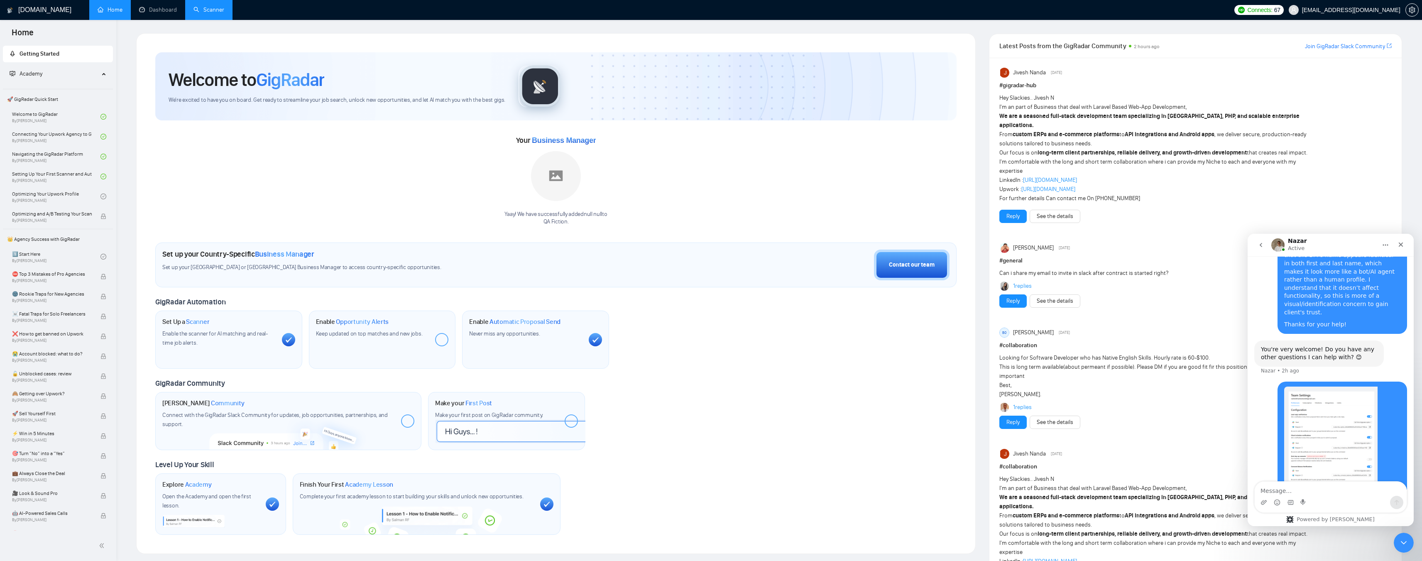
click at [375, 267] on span "Set up your [GEOGRAPHIC_DATA] or [GEOGRAPHIC_DATA] Business Manager to access c…" at bounding box center [398, 268] width 473 height 8
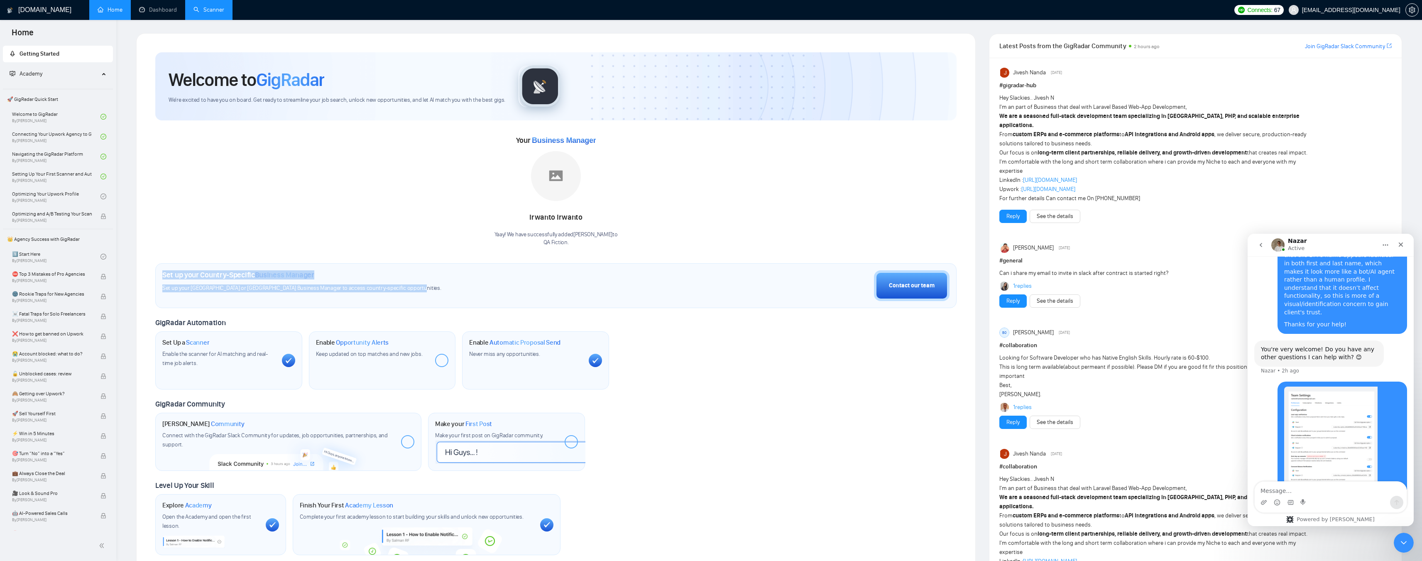
drag, startPoint x: 174, startPoint y: 276, endPoint x: 451, endPoint y: 293, distance: 277.9
click at [451, 293] on div "Set up your Country-Specific Business Manager Set up your United States or Unit…" at bounding box center [555, 285] width 801 height 45
copy div "Set up your Country-Specific Business Manager Set up your United States or Unit…"
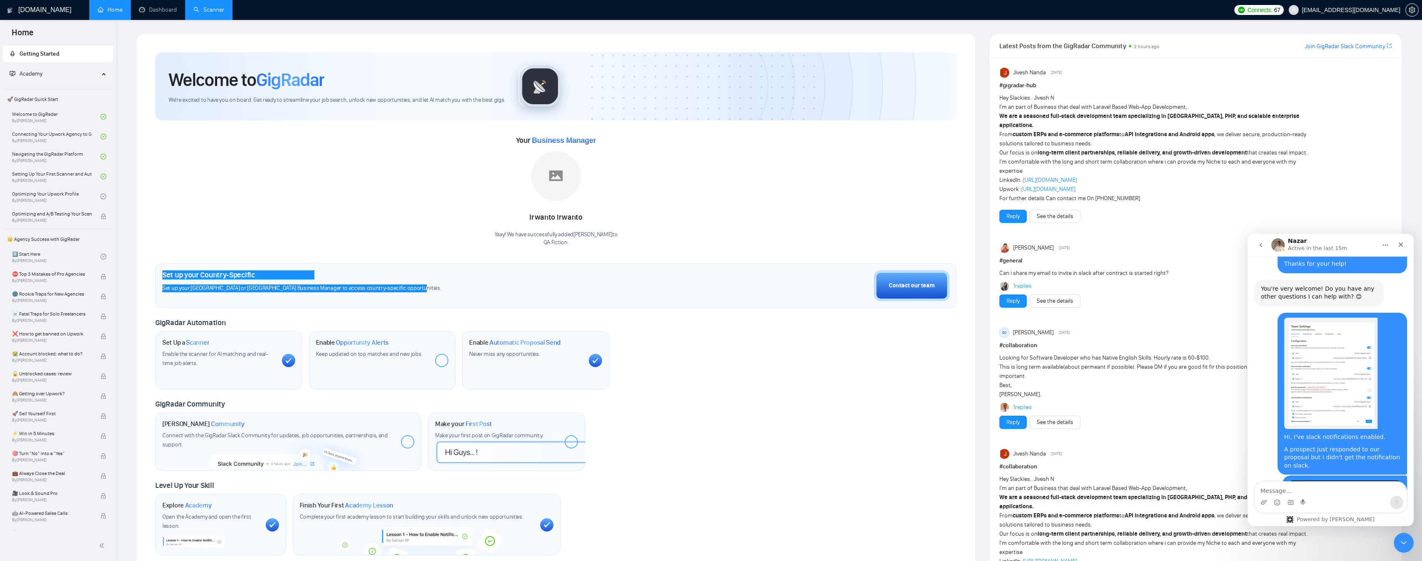
drag, startPoint x: 1282, startPoint y: 439, endPoint x: 1359, endPoint y: 439, distance: 76.8
drag, startPoint x: 1273, startPoint y: 448, endPoint x: 1360, endPoint y: 447, distance: 86.4
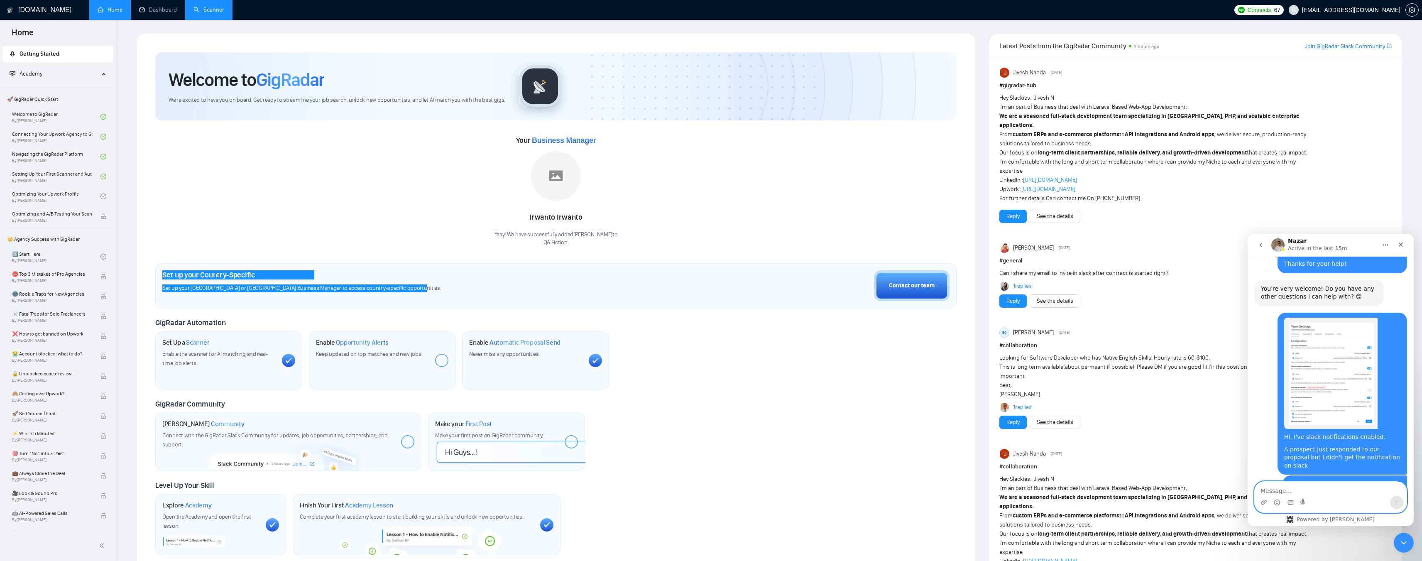
click at [1300, 487] on textarea "Message…" at bounding box center [1331, 489] width 152 height 14
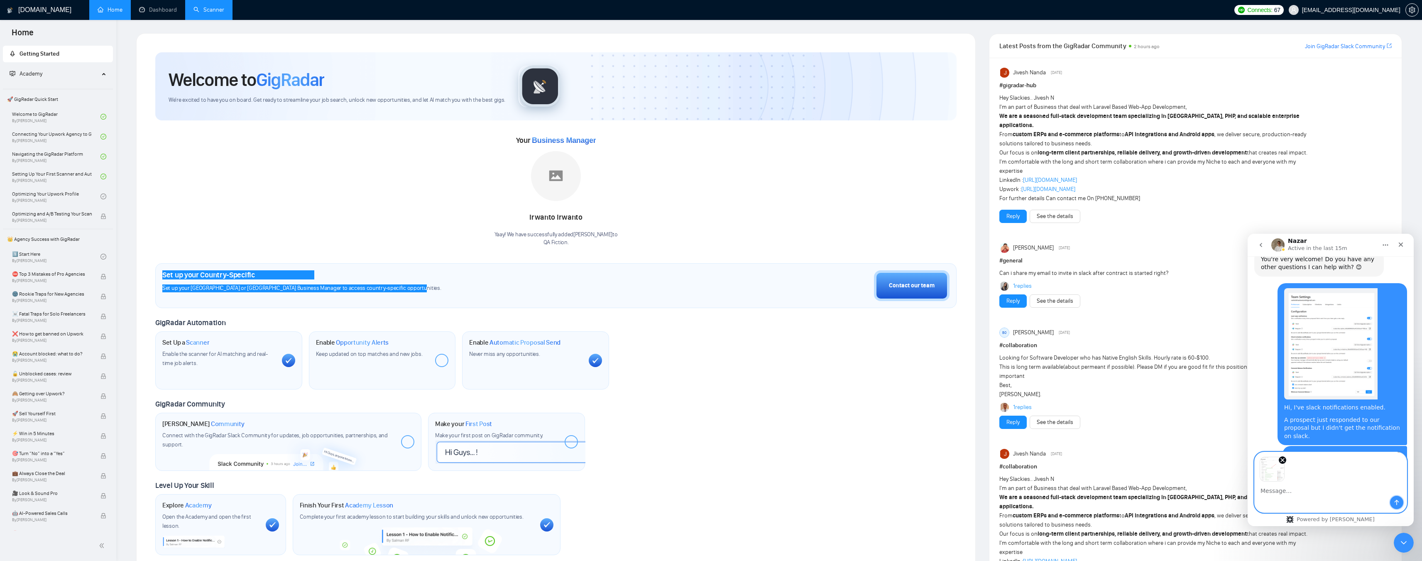
click at [1393, 501] on button "Send a message…" at bounding box center [1396, 502] width 13 height 13
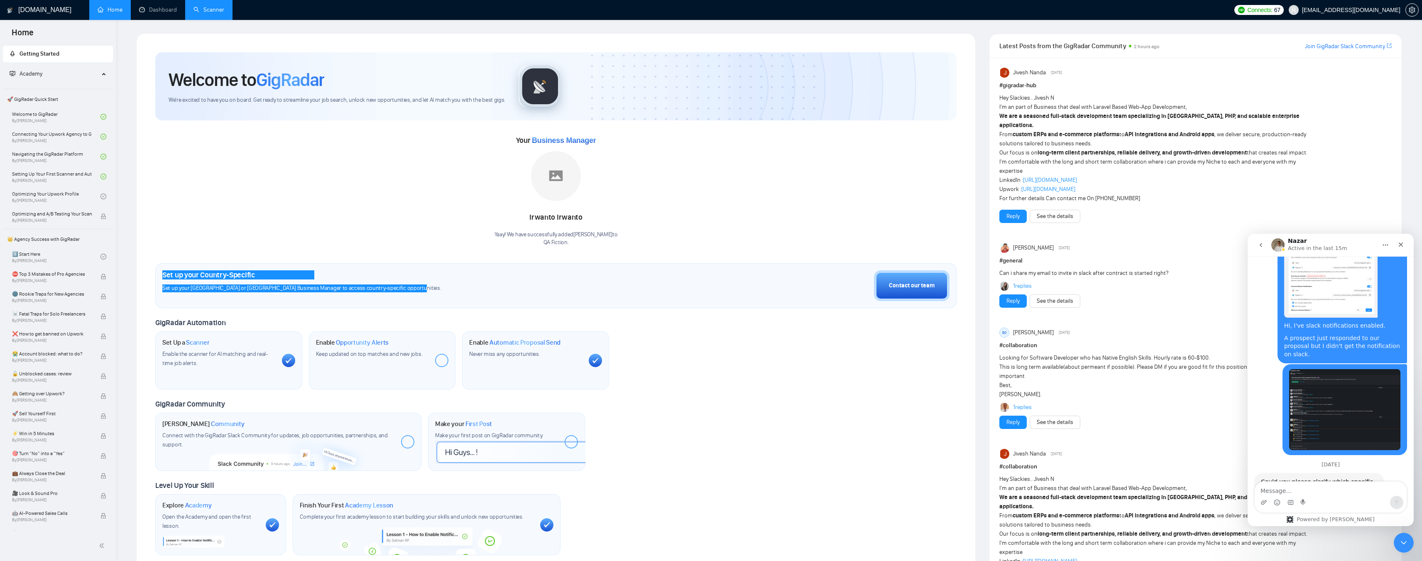
scroll to position [2770, 0]
paste textarea "https://www.upwork.com/nx/proposals/1974166559320596481"
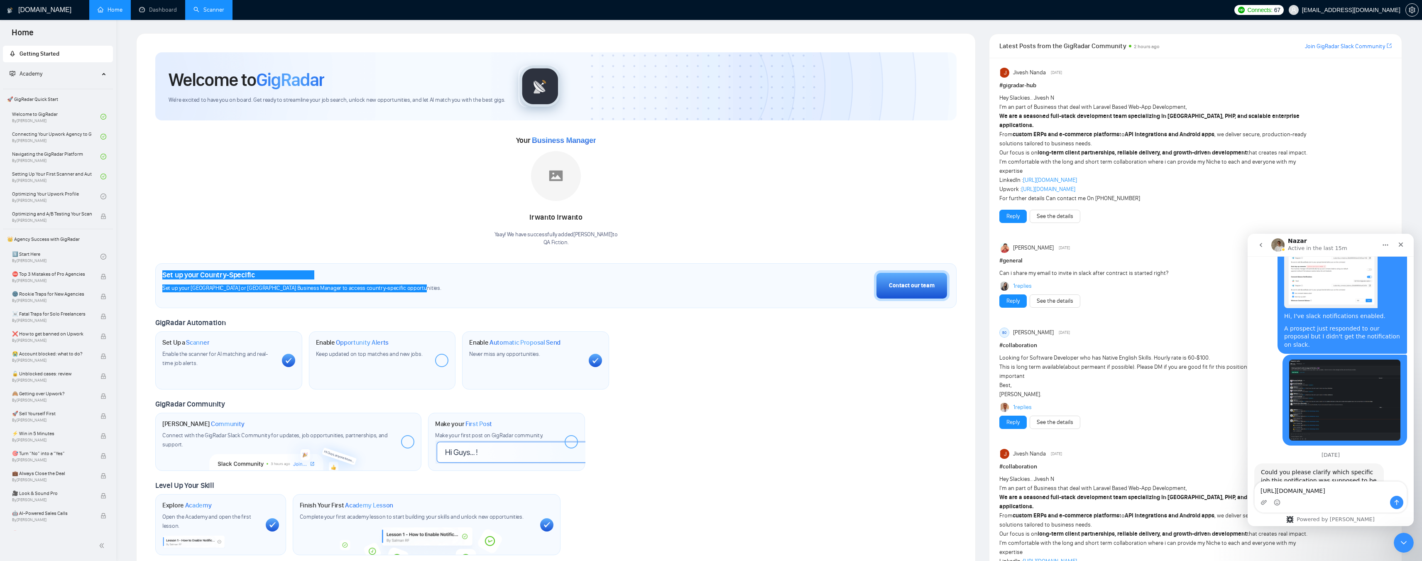
type textarea "https://www.upwork.com/nx/proposals/1974166559320596481"
click at [1386, 500] on div "Intercom messenger" at bounding box center [1331, 502] width 152 height 13
click at [1394, 501] on icon "Send a message…" at bounding box center [1396, 502] width 7 height 7
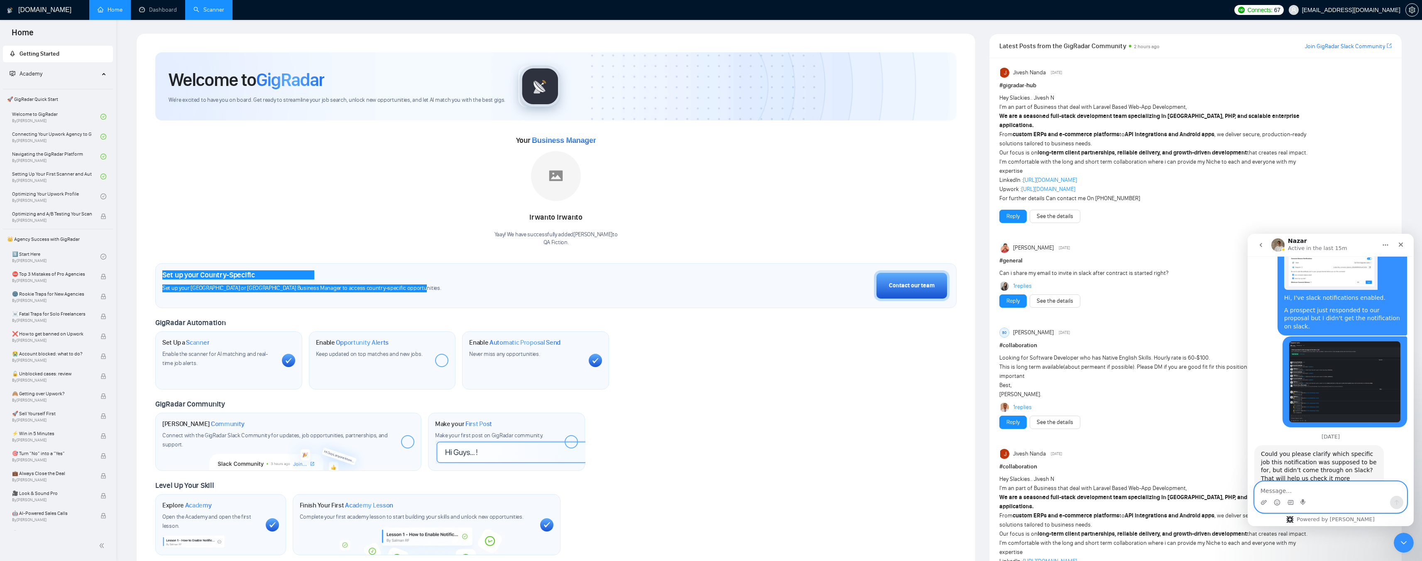
scroll to position [2797, 0]
type textarea "received just now"
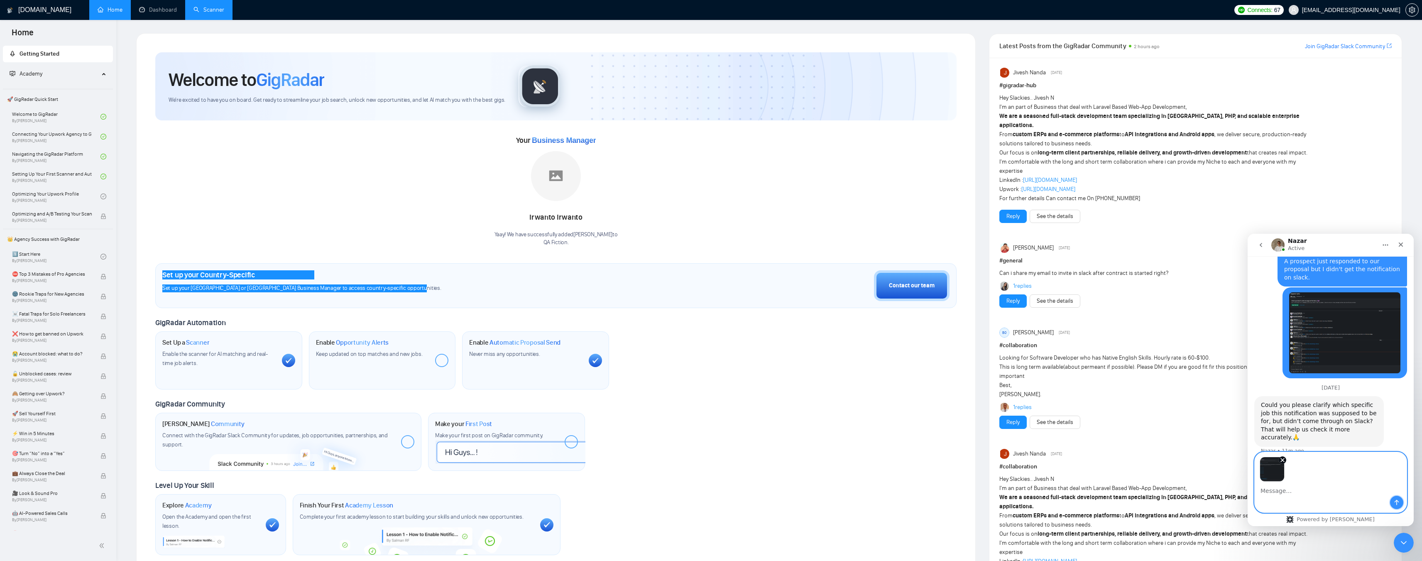
click at [1398, 503] on icon "Send a message…" at bounding box center [1396, 502] width 7 height 7
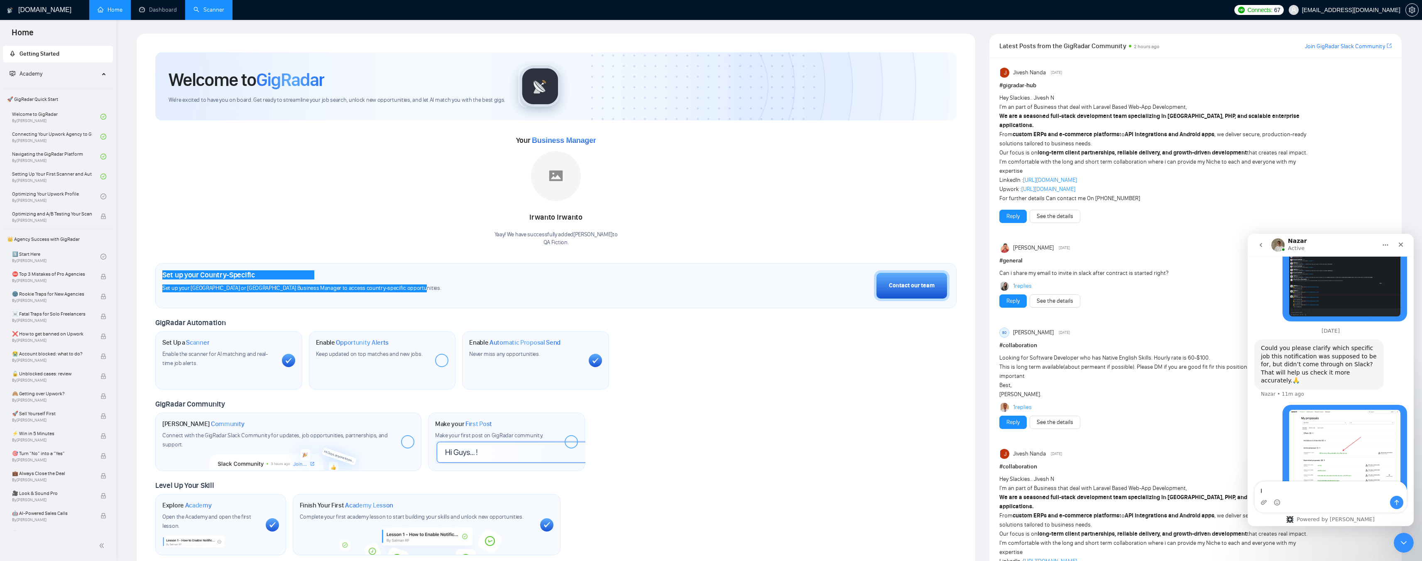
type textarea "I"
click at [1291, 490] on textarea "It took around" at bounding box center [1331, 489] width 152 height 14
type textarea "It took couple of hours to land on slack channel"
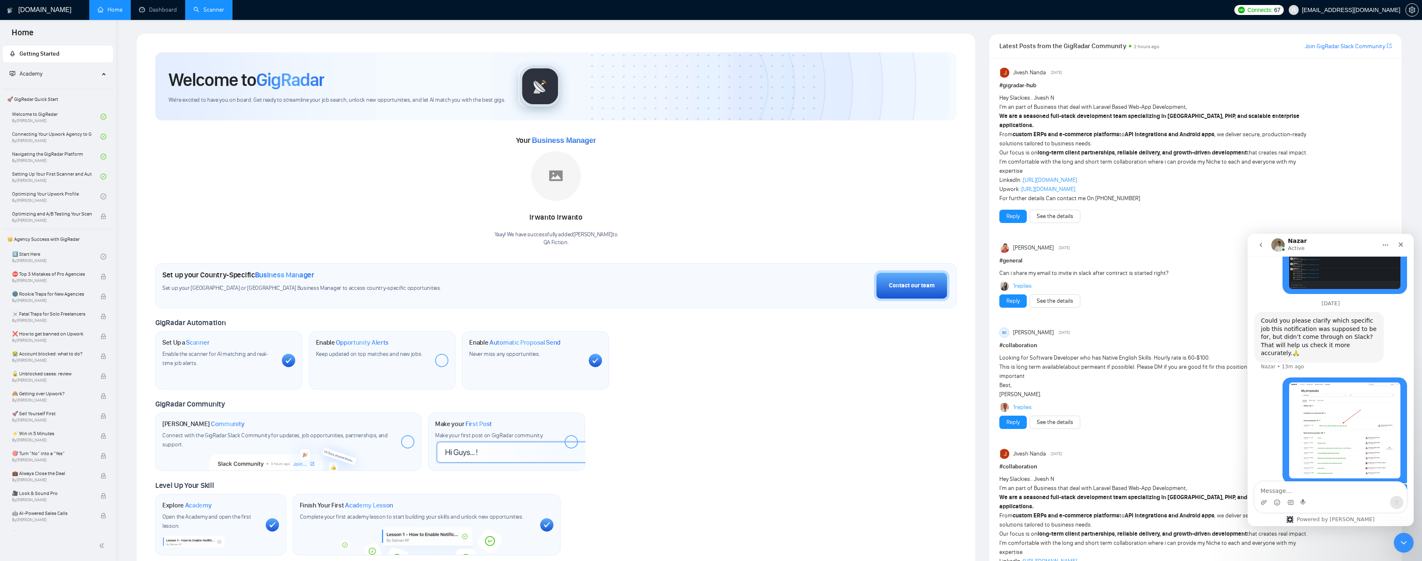
click at [725, 7] on ul "Home Dashboard Scanner" at bounding box center [658, 10] width 1144 height 20
click at [1415, 8] on icon "setting" at bounding box center [1412, 10] width 6 height 7
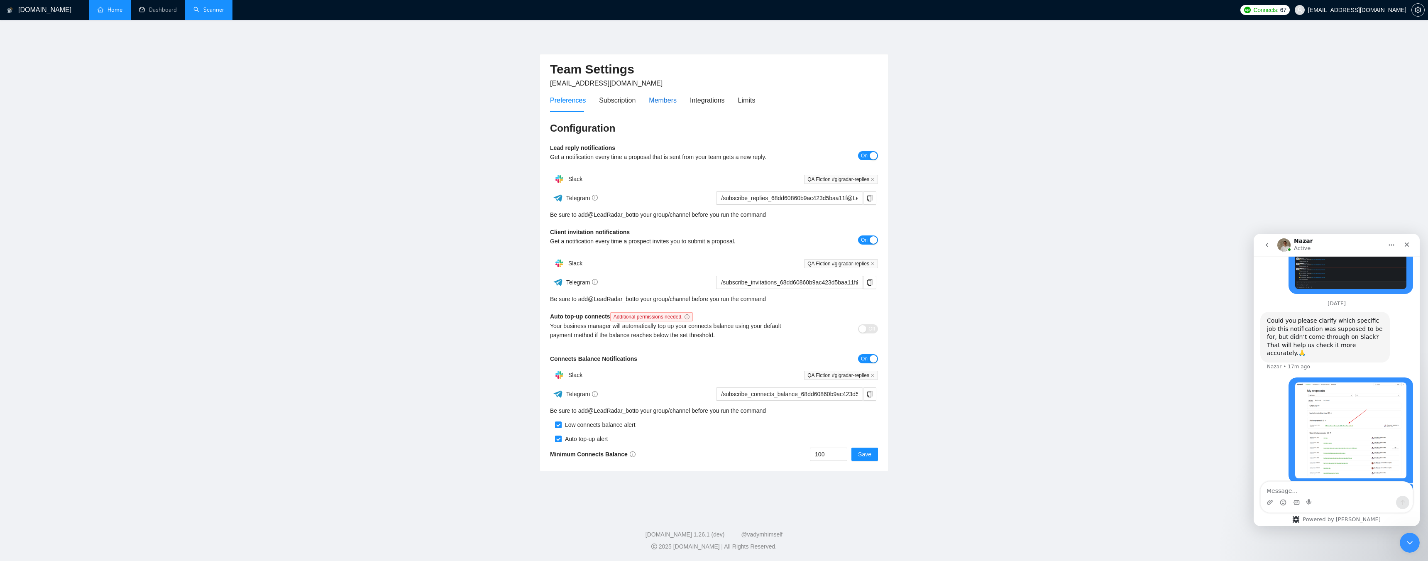
click at [661, 102] on div "Members" at bounding box center [663, 100] width 28 height 10
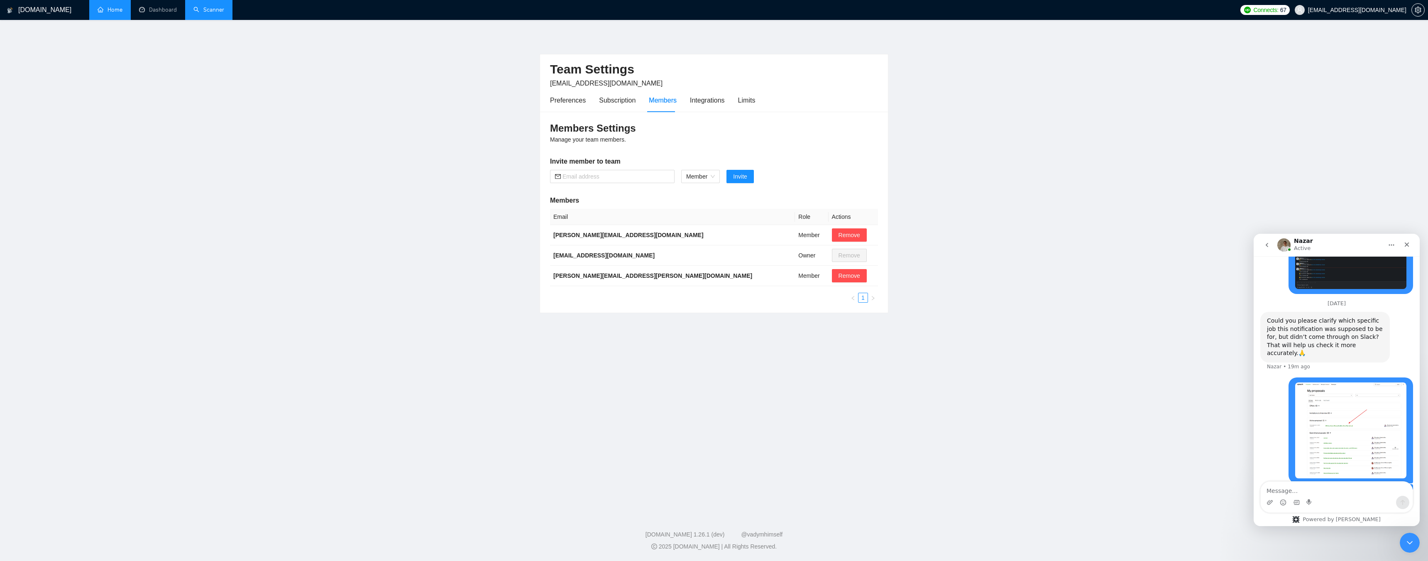
click at [98, 8] on link "Home" at bounding box center [110, 9] width 25 height 7
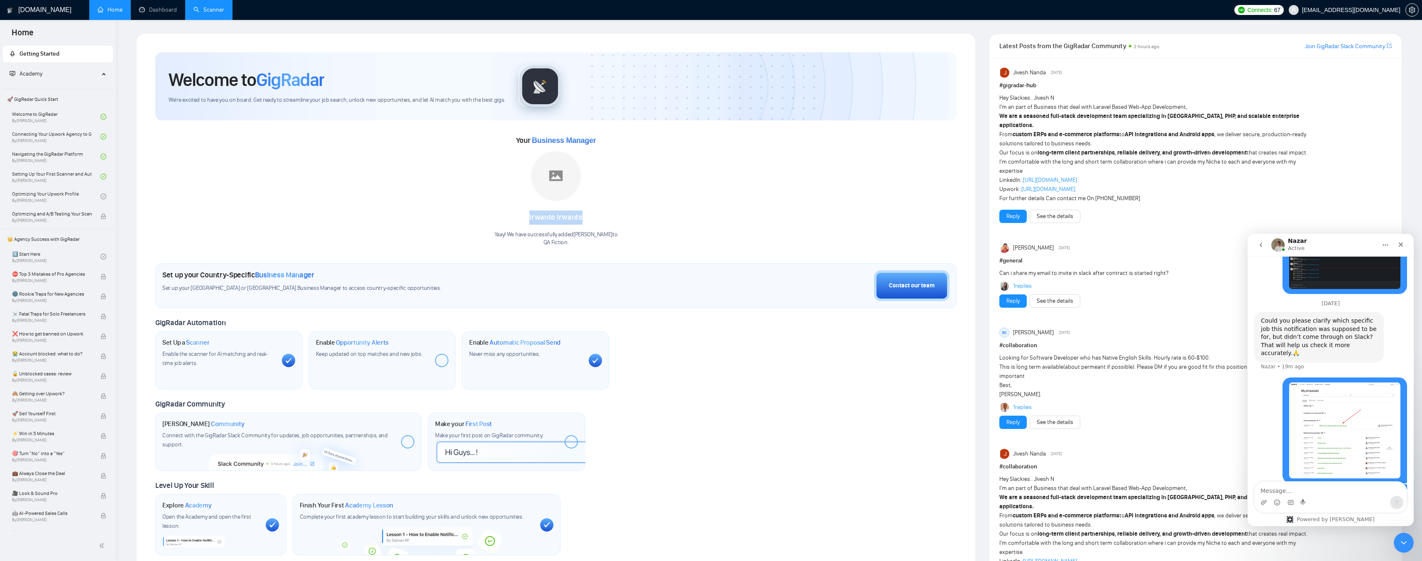
drag, startPoint x: 542, startPoint y: 215, endPoint x: 595, endPoint y: 214, distance: 52.3
click at [595, 214] on div "Irwanto Irwanto" at bounding box center [556, 218] width 123 height 14
copy div "Irwanto Irwanto"
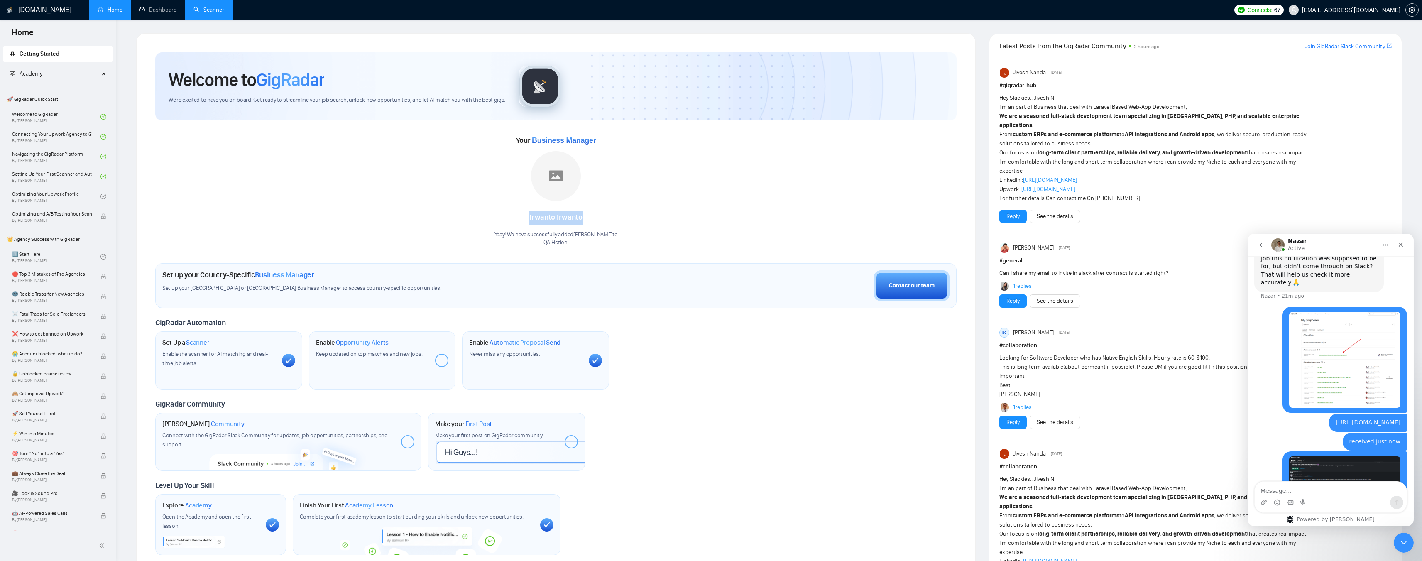
scroll to position [3003, 0]
drag, startPoint x: 1340, startPoint y: 416, endPoint x: 1357, endPoint y: 415, distance: 17.0
drag, startPoint x: 1263, startPoint y: 424, endPoint x: 1353, endPoint y: 425, distance: 90.1
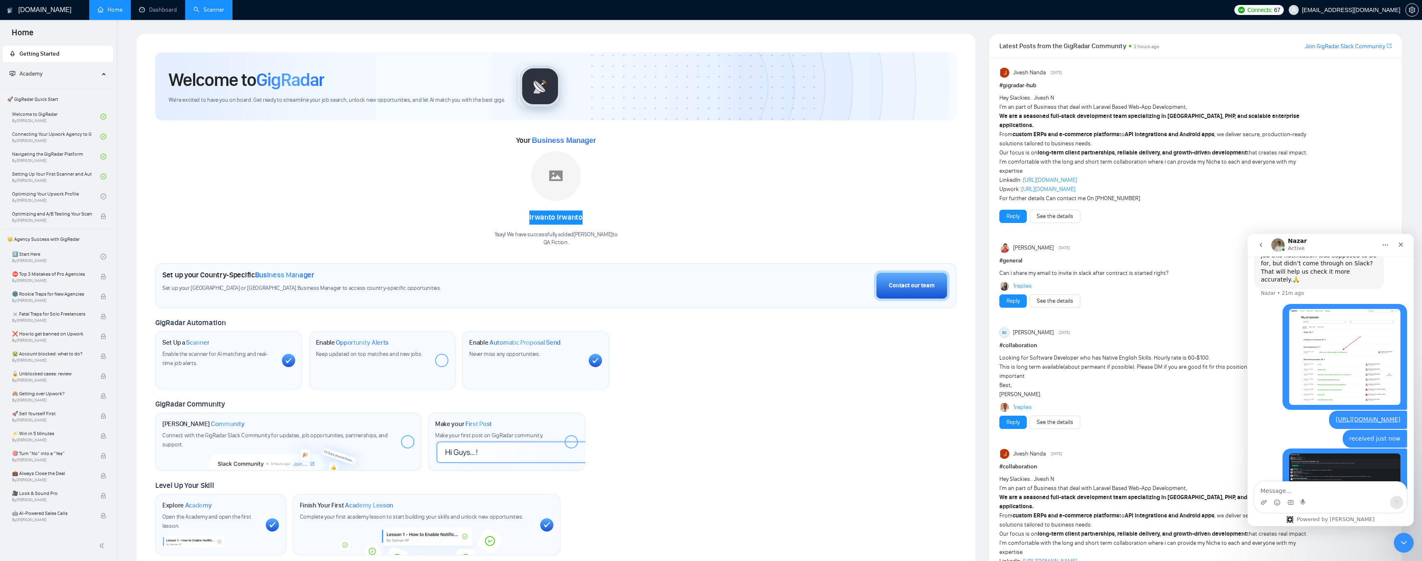
drag, startPoint x: 1280, startPoint y: 432, endPoint x: 1362, endPoint y: 431, distance: 82.2
drag, startPoint x: 1269, startPoint y: 439, endPoint x: 1353, endPoint y: 439, distance: 84.3
drag, startPoint x: 1264, startPoint y: 448, endPoint x: 1353, endPoint y: 449, distance: 88.9
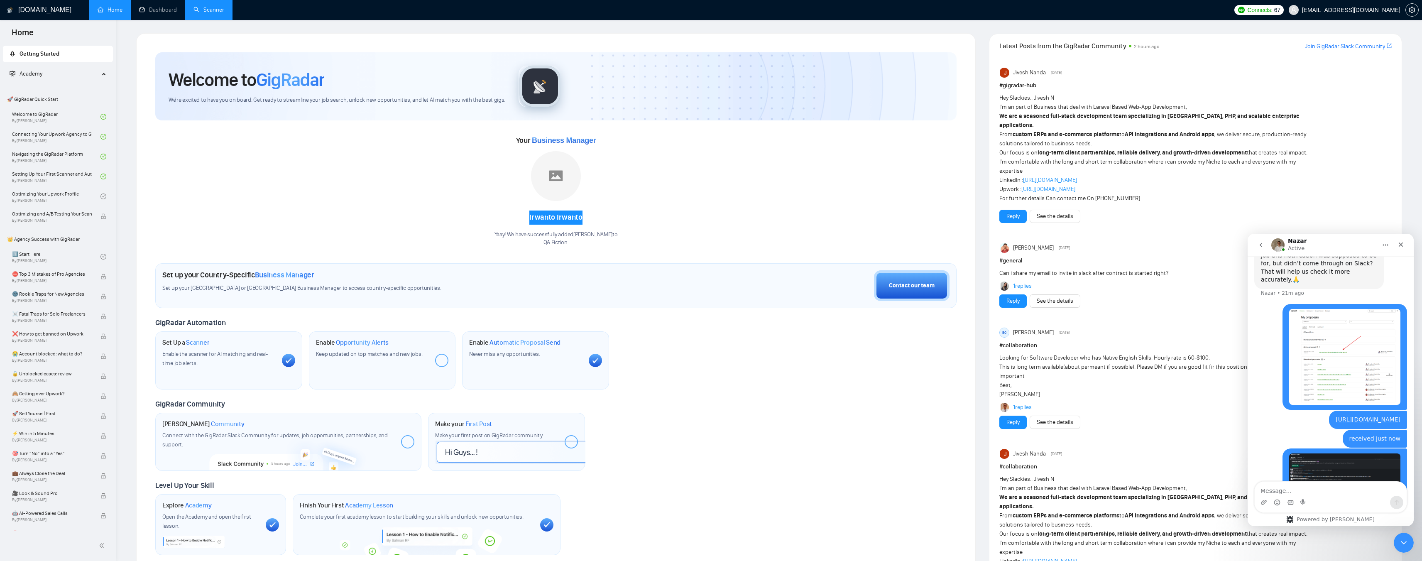
click at [1303, 492] on textarea "Message…" at bounding box center [1331, 489] width 152 height 14
type textarea "Sure, thanks"
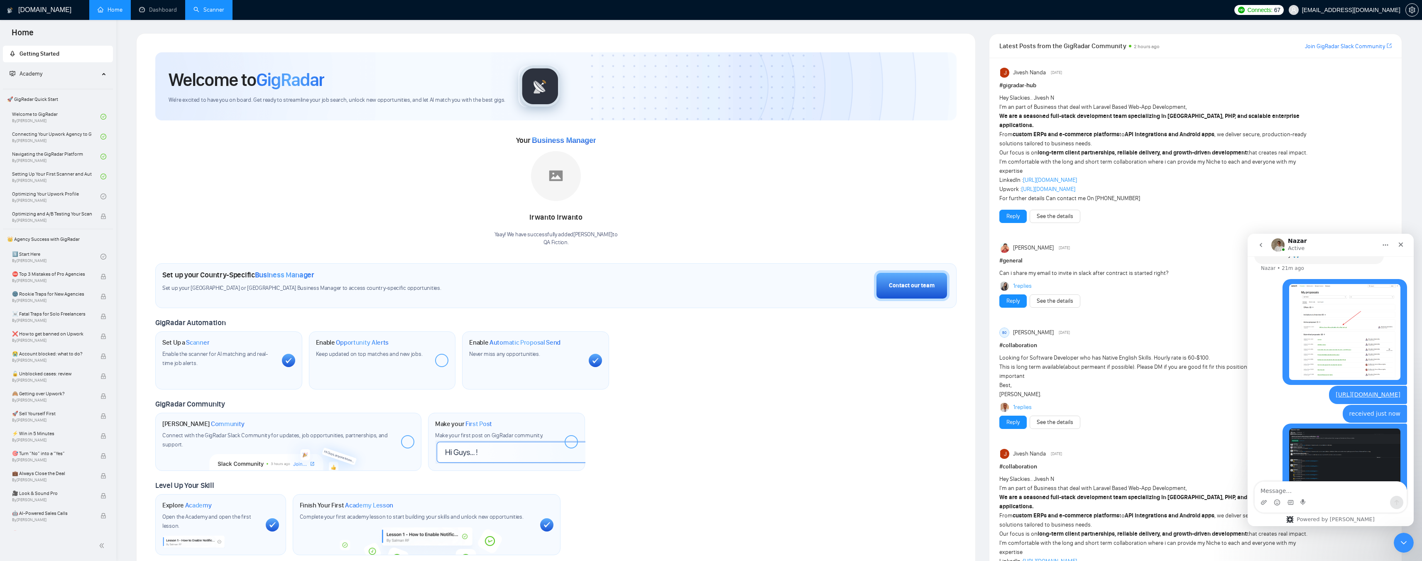
click at [437, 171] on div "Your Business Manager Irwanto Irwanto Yaay! We have successfully added Irwanto …" at bounding box center [555, 190] width 801 height 113
click at [909, 289] on div "Contact our team" at bounding box center [912, 285] width 46 height 9
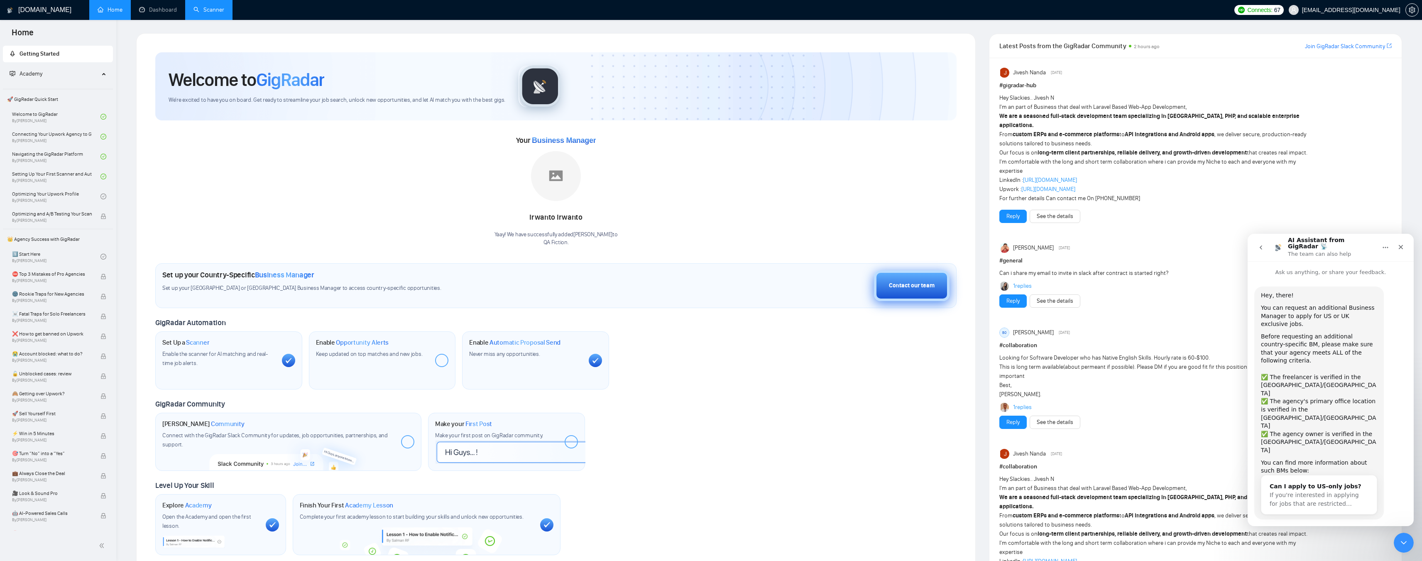
scroll to position [6, 0]
drag, startPoint x: 1270, startPoint y: 297, endPoint x: 1337, endPoint y: 300, distance: 67.3
click at [1337, 300] on div "You can request an additional Business Manager to apply for US or UK exclusive …" at bounding box center [1319, 310] width 116 height 24
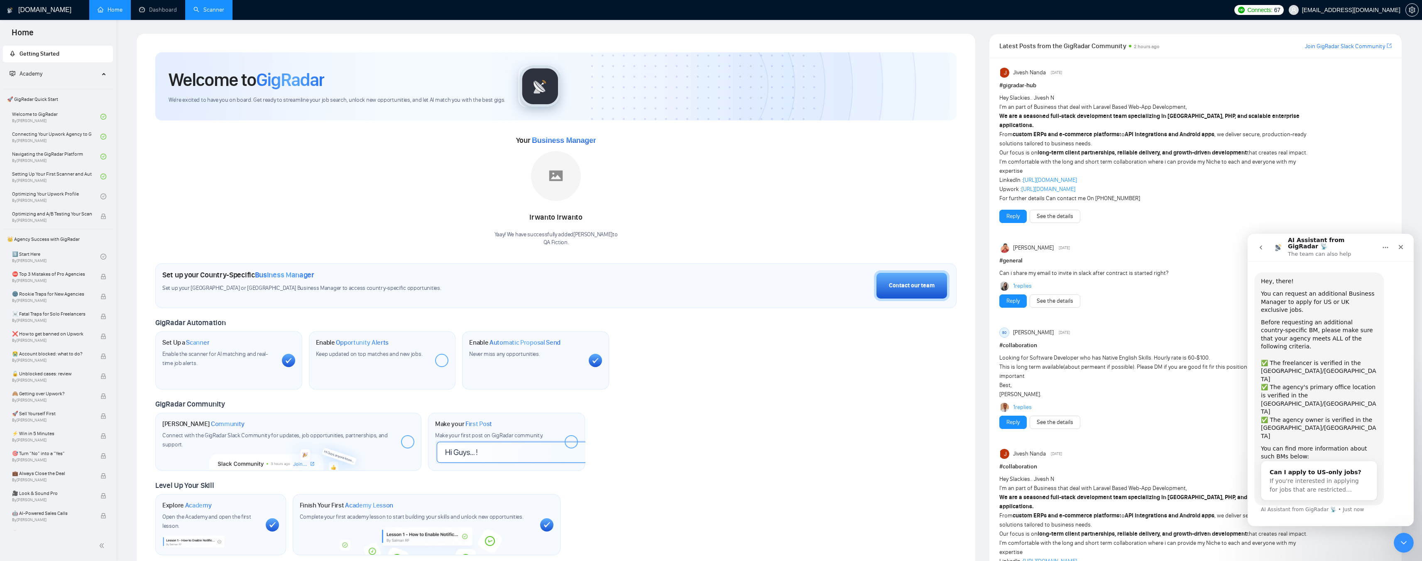
click at [1271, 329] on div "Before requesting an additional country-specific BM, please make sure that your…" at bounding box center [1319, 338] width 116 height 41
drag, startPoint x: 1288, startPoint y: 360, endPoint x: 1354, endPoint y: 360, distance: 66.9
click at [1354, 367] on div "✅ The freelancer is verified in the [GEOGRAPHIC_DATA]/[GEOGRAPHIC_DATA]" at bounding box center [1319, 379] width 116 height 24
click at [1356, 386] on div "✅ The agency's primary office location is verified in the [GEOGRAPHIC_DATA]/[GE…" at bounding box center [1319, 402] width 116 height 32
drag, startPoint x: 1305, startPoint y: 368, endPoint x: 1350, endPoint y: 366, distance: 45.3
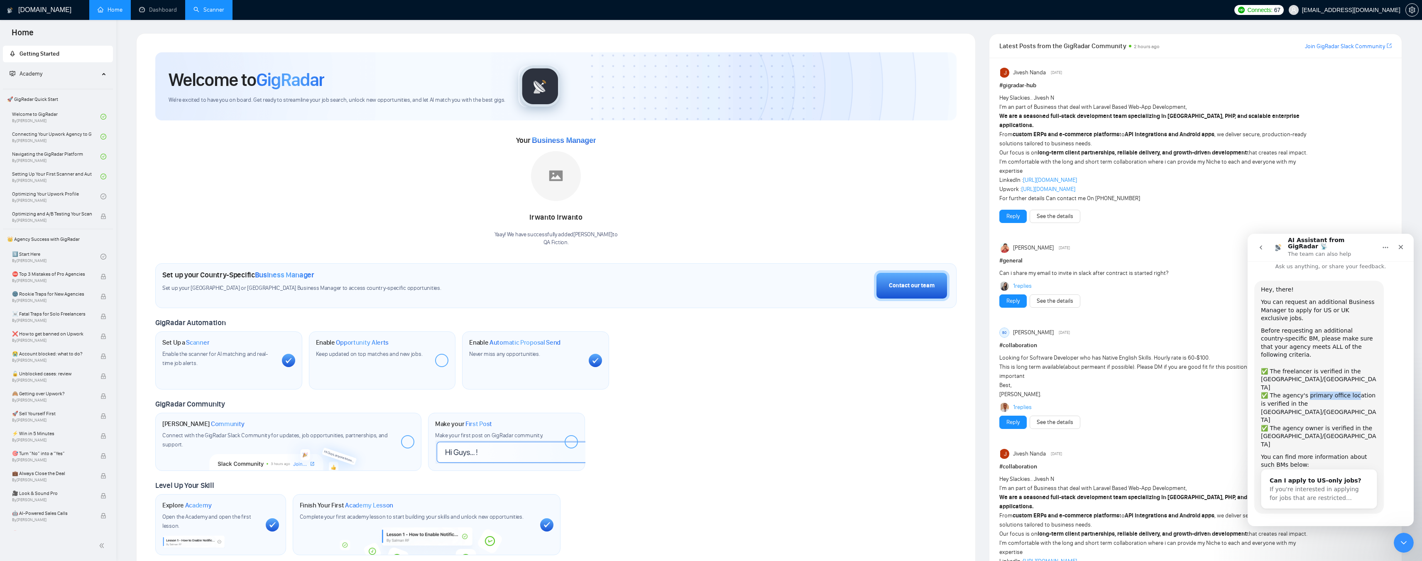
click at [1350, 392] on div "✅ The agency's primary office location is verified in the [GEOGRAPHIC_DATA]/[GE…" at bounding box center [1319, 408] width 116 height 32
drag, startPoint x: 1273, startPoint y: 367, endPoint x: 1314, endPoint y: 367, distance: 41.5
click at [1314, 383] on div "✅ The agency's primary office location is verified in the [GEOGRAPHIC_DATA]/[GE…" at bounding box center [1319, 399] width 116 height 32
drag, startPoint x: 1284, startPoint y: 383, endPoint x: 1330, endPoint y: 383, distance: 45.7
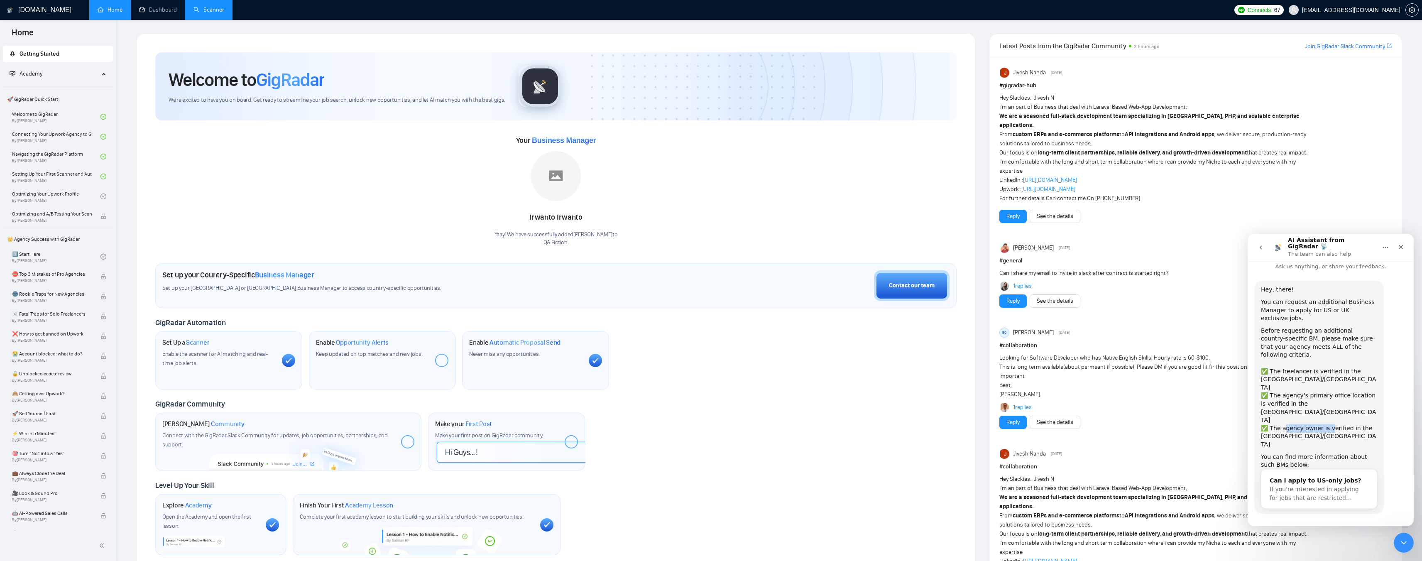
click at [1328, 424] on div "✅ The agency owner is verified in the [GEOGRAPHIC_DATA]/[GEOGRAPHIC_DATA]" at bounding box center [1319, 436] width 116 height 24
click at [1334, 419] on div "✅ The agency owner is verified in the [GEOGRAPHIC_DATA]/[GEOGRAPHIC_DATA]" at bounding box center [1319, 431] width 116 height 24
drag, startPoint x: 1286, startPoint y: 299, endPoint x: 1342, endPoint y: 298, distance: 56.1
click at [1342, 298] on div "You can request an additional Business Manager to apply for US or UK exclusive …" at bounding box center [1319, 310] width 116 height 24
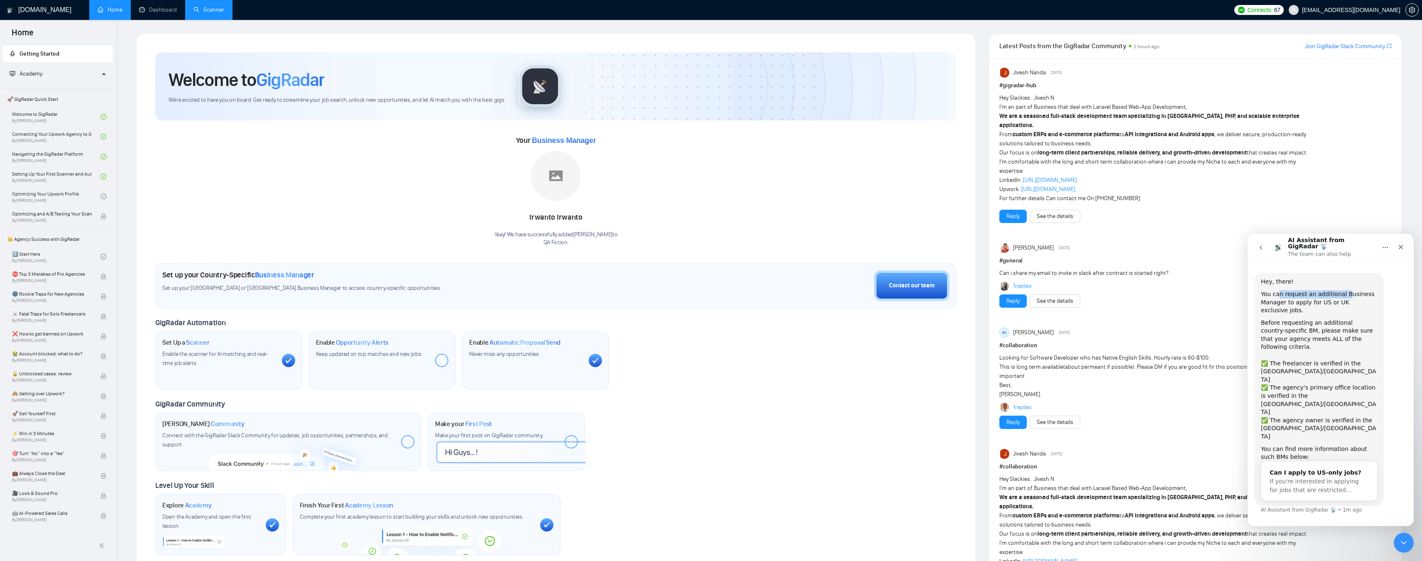
scroll to position [14, 0]
click at [1295, 468] on div "Can I apply to US-only jobs?" at bounding box center [1319, 472] width 99 height 9
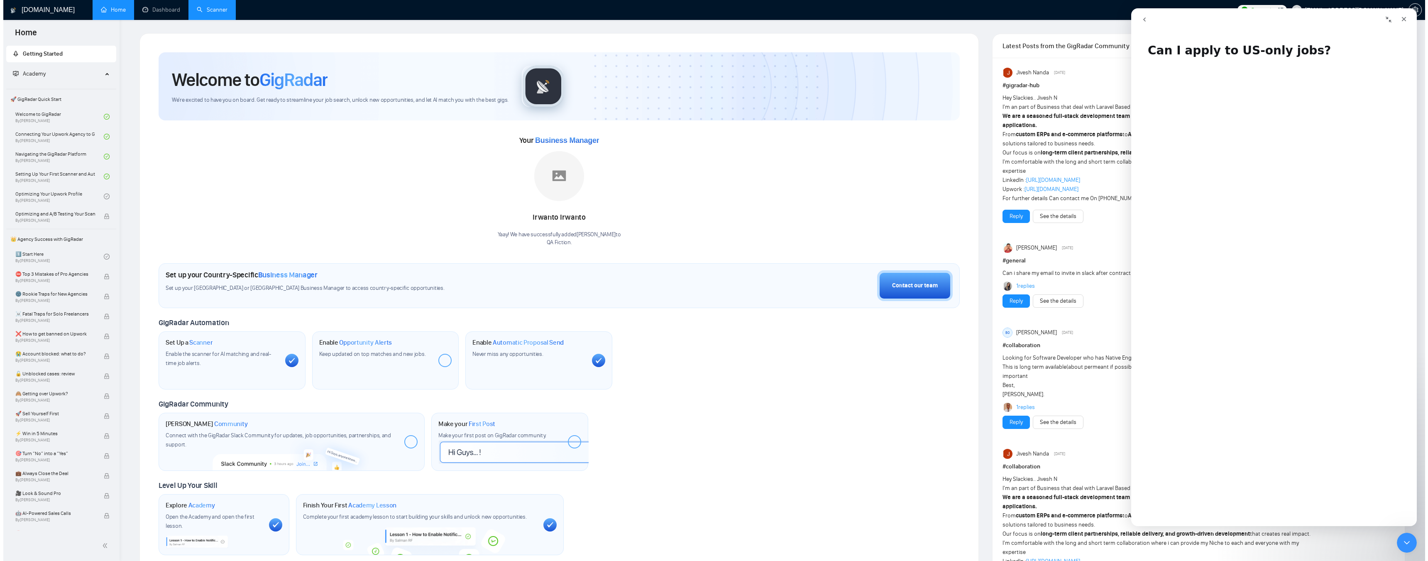
scroll to position [42, 0]
click at [1396, 20] on div "Close" at bounding box center [1400, 19] width 15 height 15
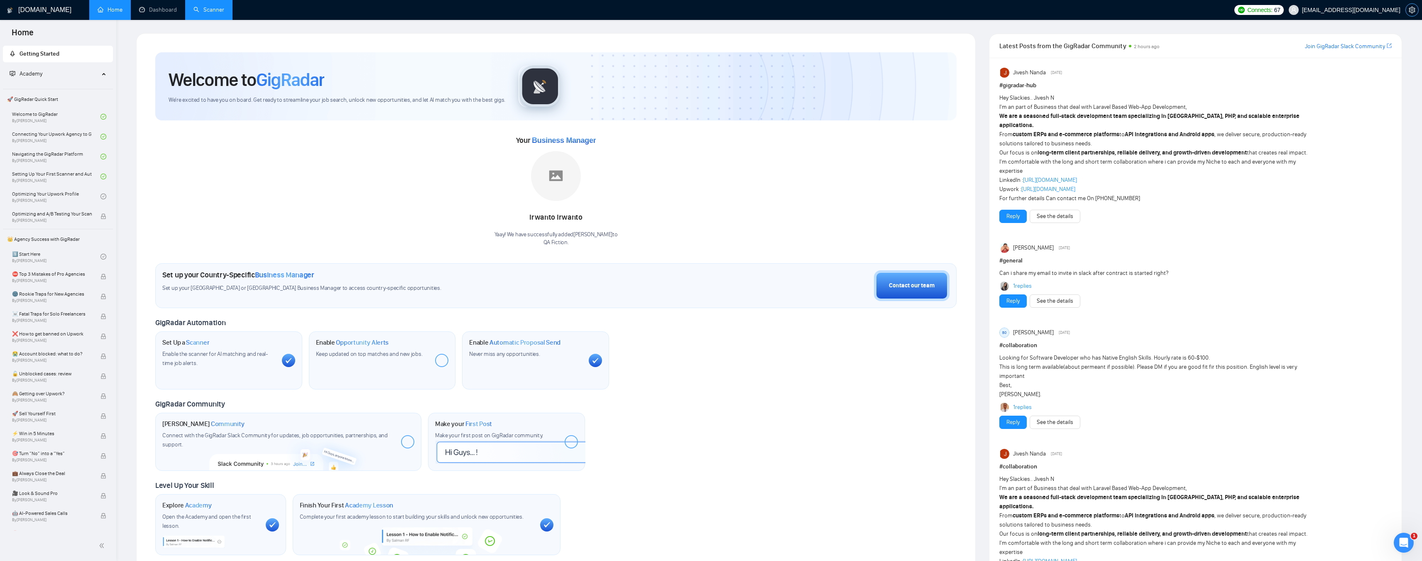
click at [1408, 12] on span "setting" at bounding box center [1412, 10] width 12 height 7
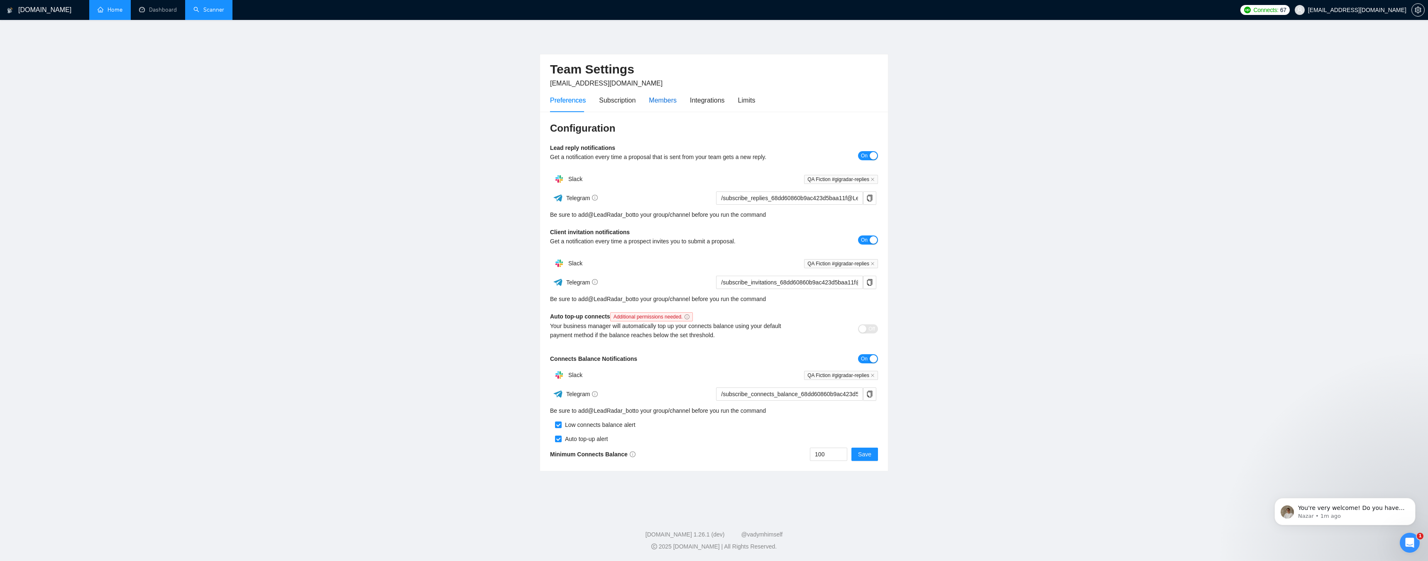
click at [659, 104] on div "Members" at bounding box center [663, 100] width 28 height 10
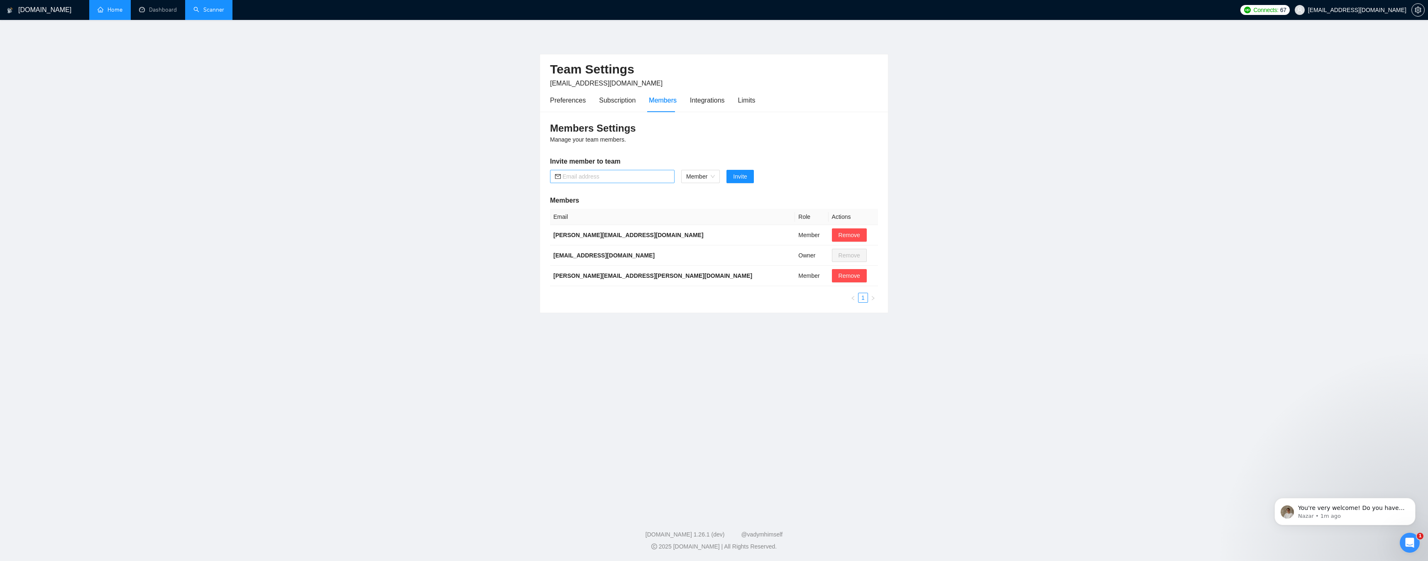
click at [629, 176] on input "text" at bounding box center [616, 176] width 107 height 9
paste input "pawarp689@gmail.com"
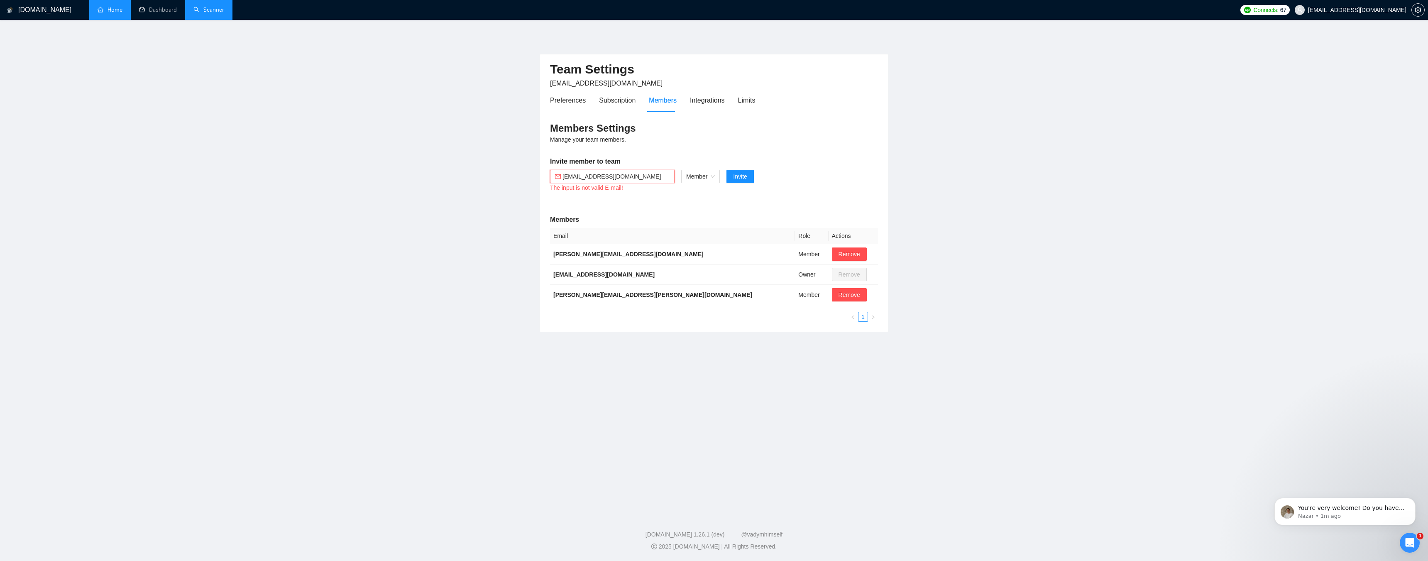
click at [465, 242] on main "Team Settings vashishthashwetank@gmail.com Preferences Subscription Members Int…" at bounding box center [714, 265] width 1402 height 464
click at [634, 177] on input "pawarp689@gmail.com" at bounding box center [616, 176] width 107 height 9
drag, startPoint x: 643, startPoint y: 174, endPoint x: 537, endPoint y: 175, distance: 105.9
click at [537, 175] on main "Team Settings vashishthashwetank@gmail.com Preferences Subscription Members Int…" at bounding box center [714, 265] width 1402 height 464
click at [565, 178] on input "pawarp689@gmail.com" at bounding box center [616, 176] width 107 height 9
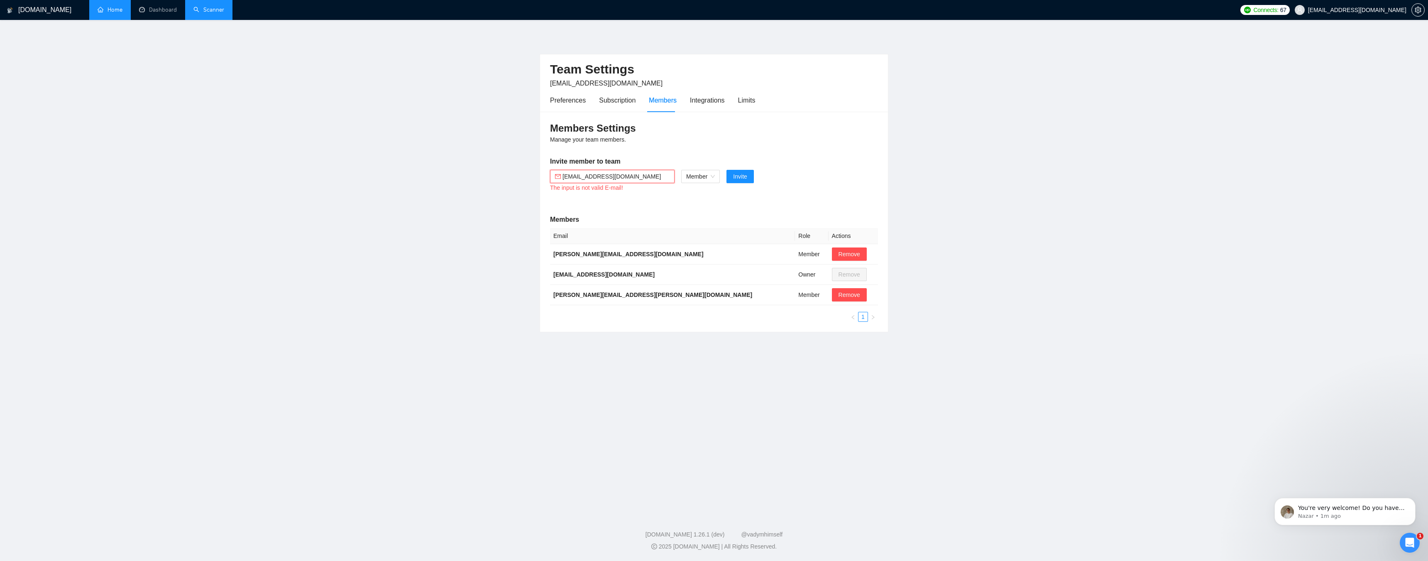
click at [567, 177] on input "pawarp689@gmail.com" at bounding box center [616, 176] width 107 height 9
click at [565, 179] on input "pawarp689@gmail.com" at bounding box center [616, 176] width 107 height 9
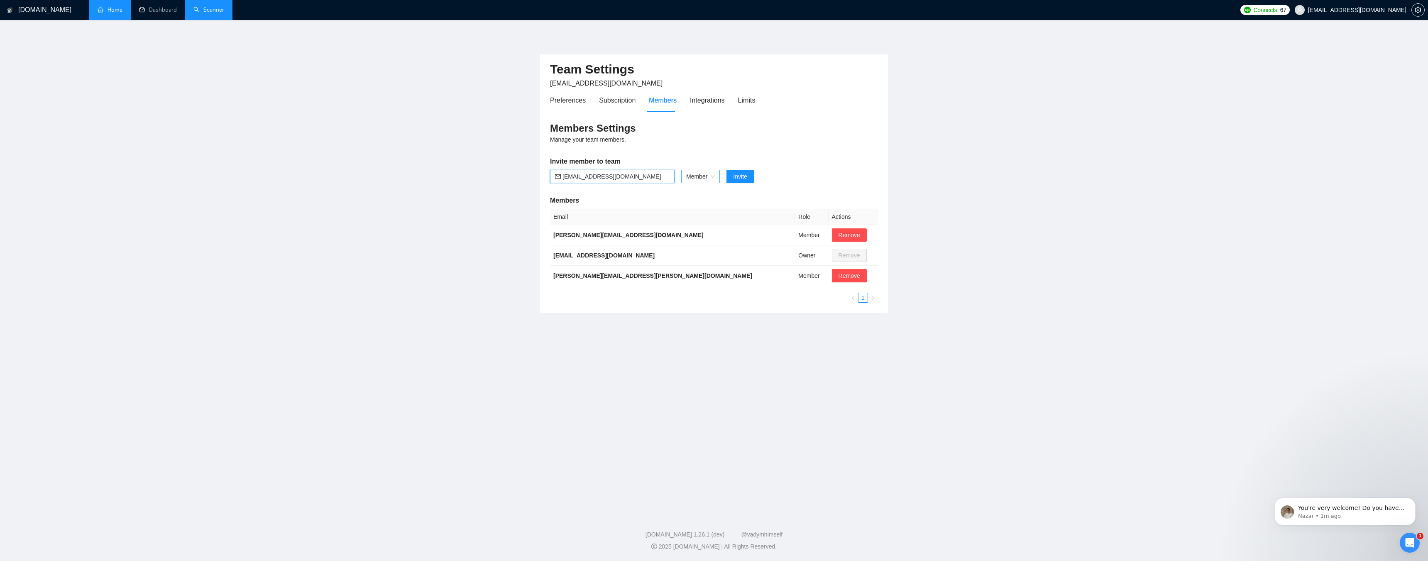
click at [700, 177] on span "Member" at bounding box center [700, 176] width 29 height 12
type input "pawarp689@gmail.com"
click at [698, 190] on div "Admin" at bounding box center [700, 193] width 29 height 9
click at [735, 180] on span "Invite" at bounding box center [736, 176] width 14 height 9
click at [1313, 512] on p "Nazar • 1m ago" at bounding box center [1351, 515] width 107 height 7
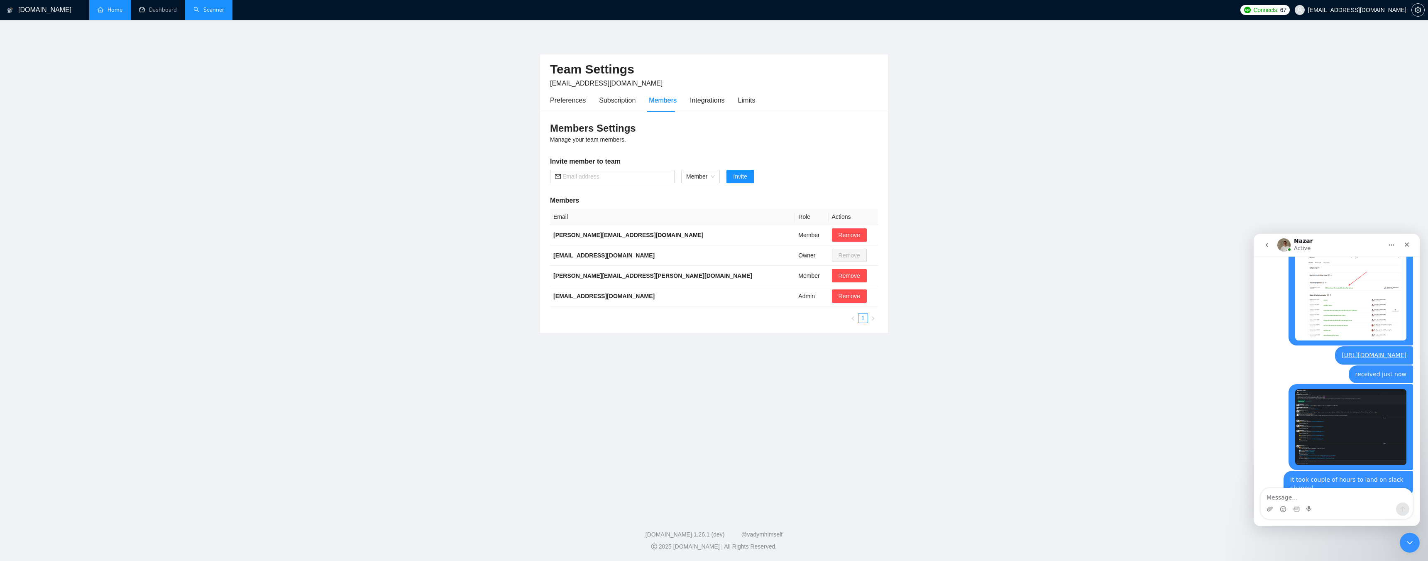
scroll to position [3059, 0]
type textarea "not at this point of time, thanks again :)"
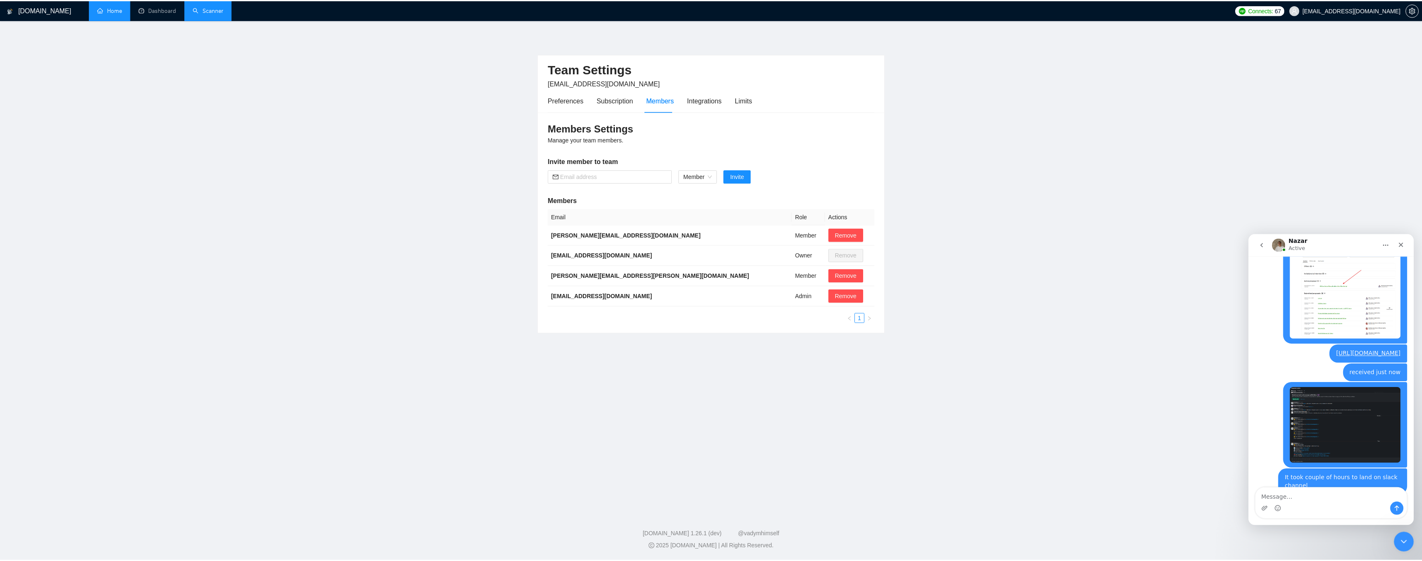
scroll to position [3071, 0]
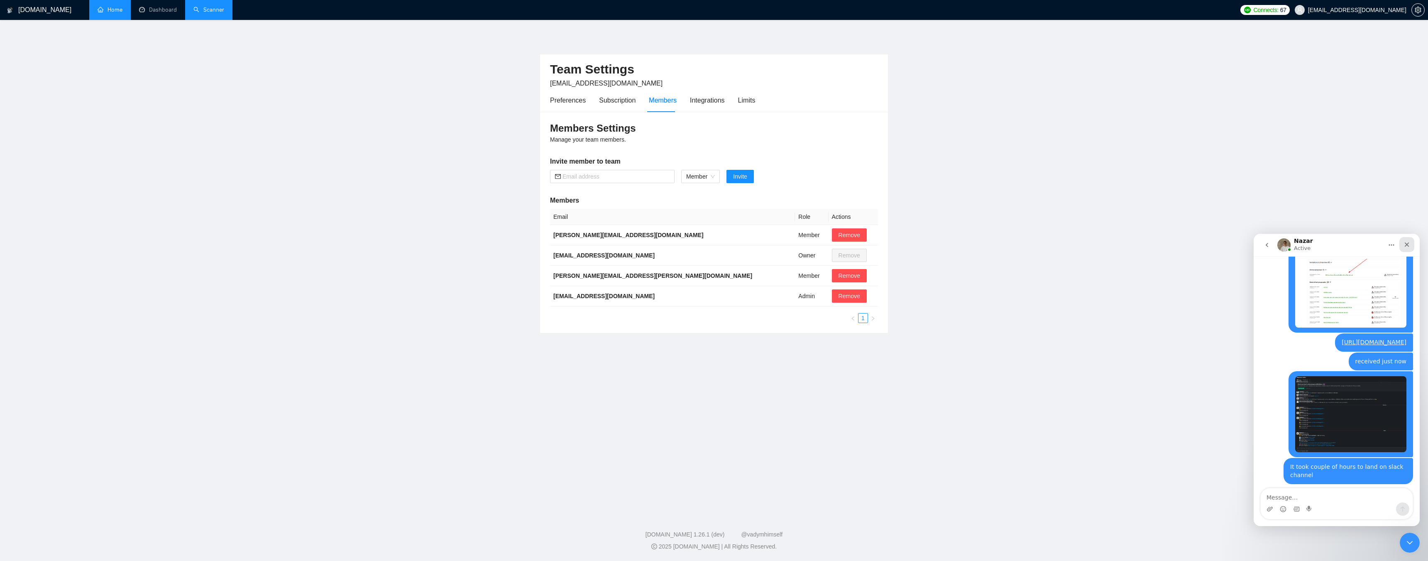
click at [1407, 244] on icon "Close" at bounding box center [1407, 244] width 7 height 7
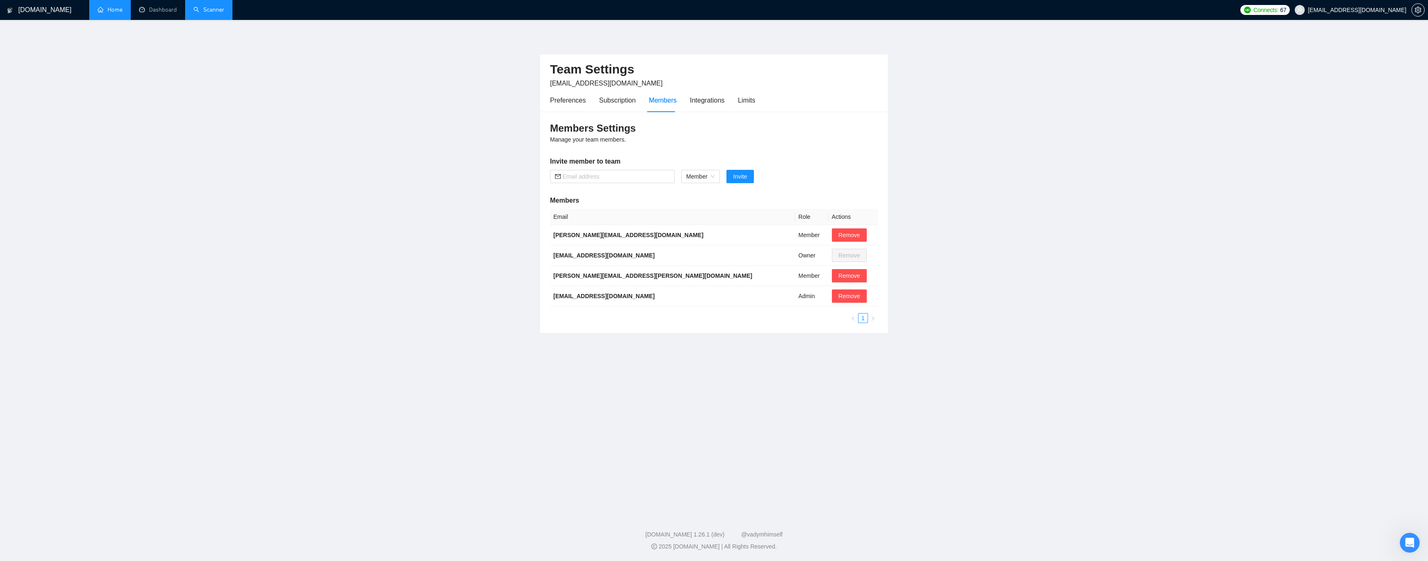
click at [103, 10] on link "Home" at bounding box center [110, 9] width 25 height 7
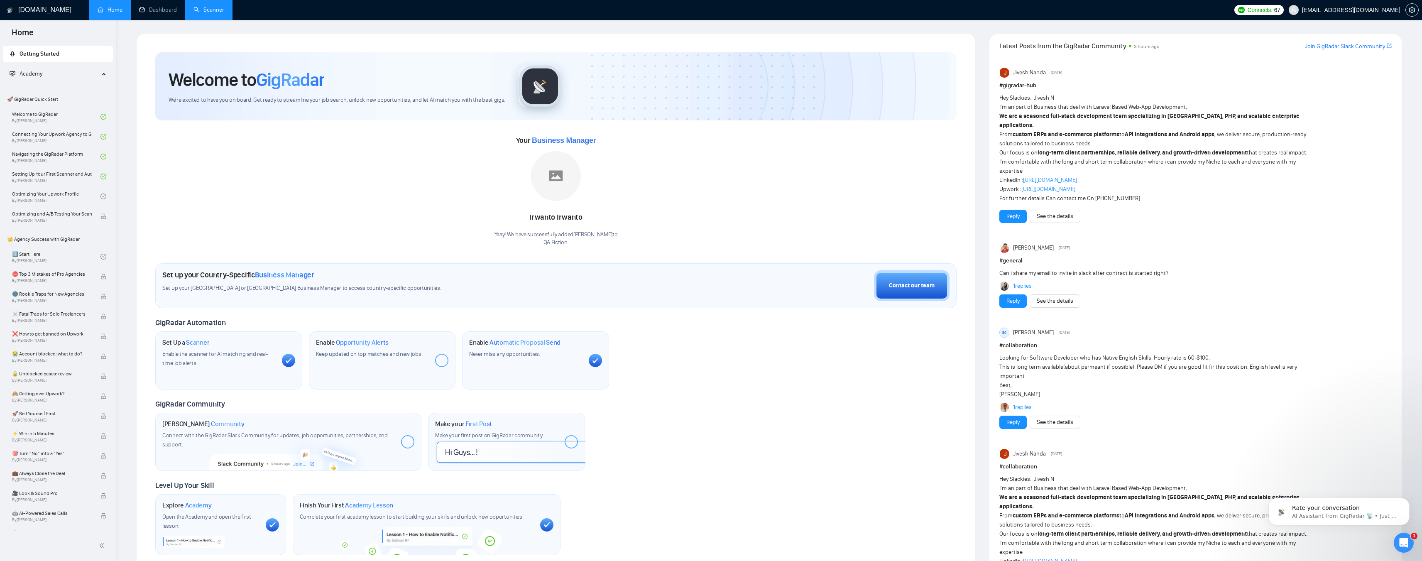
scroll to position [3162, 0]
click at [1408, 10] on span "setting" at bounding box center [1412, 10] width 12 height 7
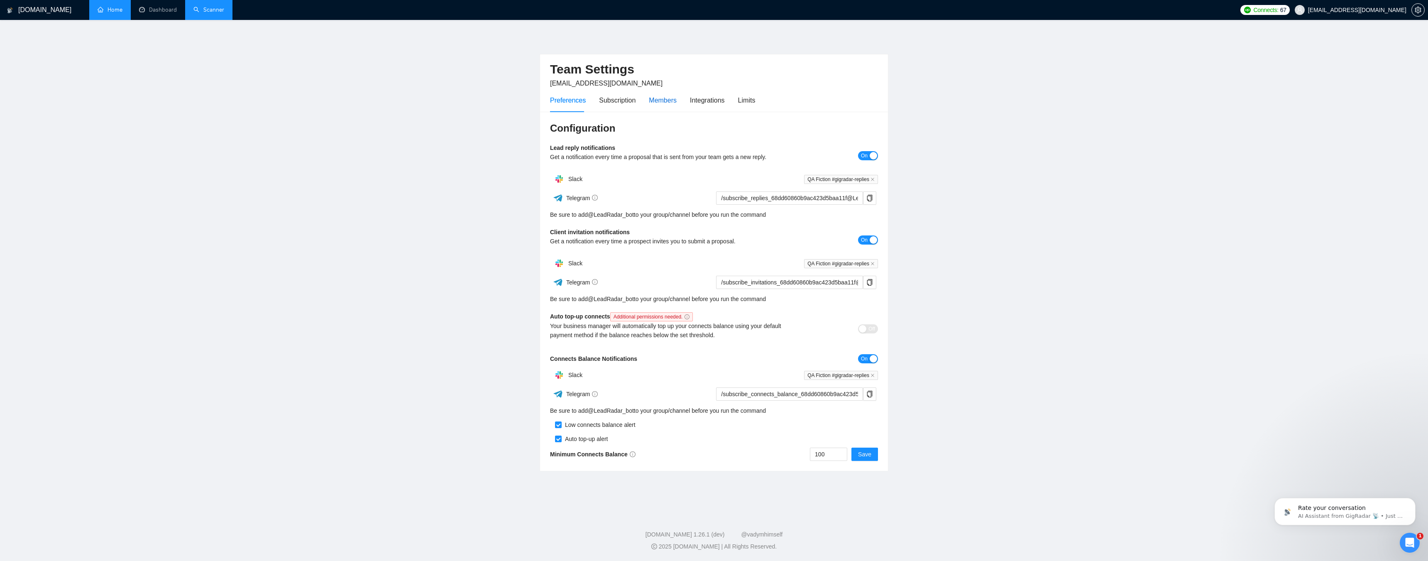
click at [660, 101] on div "Members" at bounding box center [663, 100] width 28 height 10
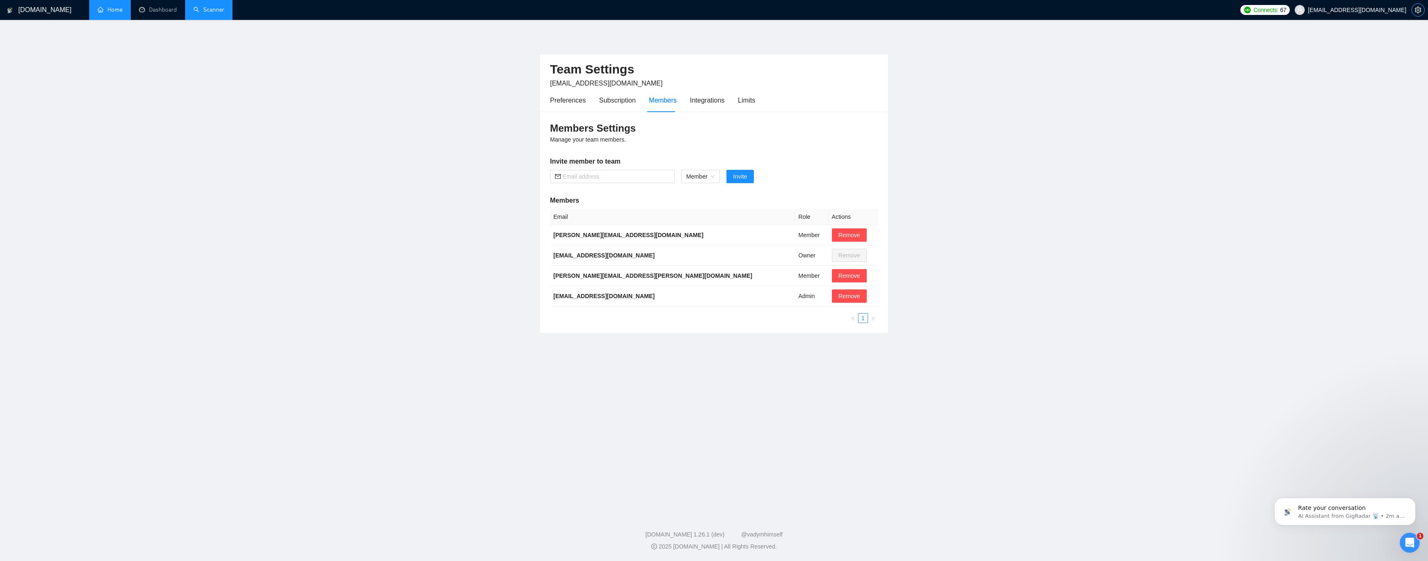
click at [1418, 9] on icon "setting" at bounding box center [1418, 10] width 7 height 7
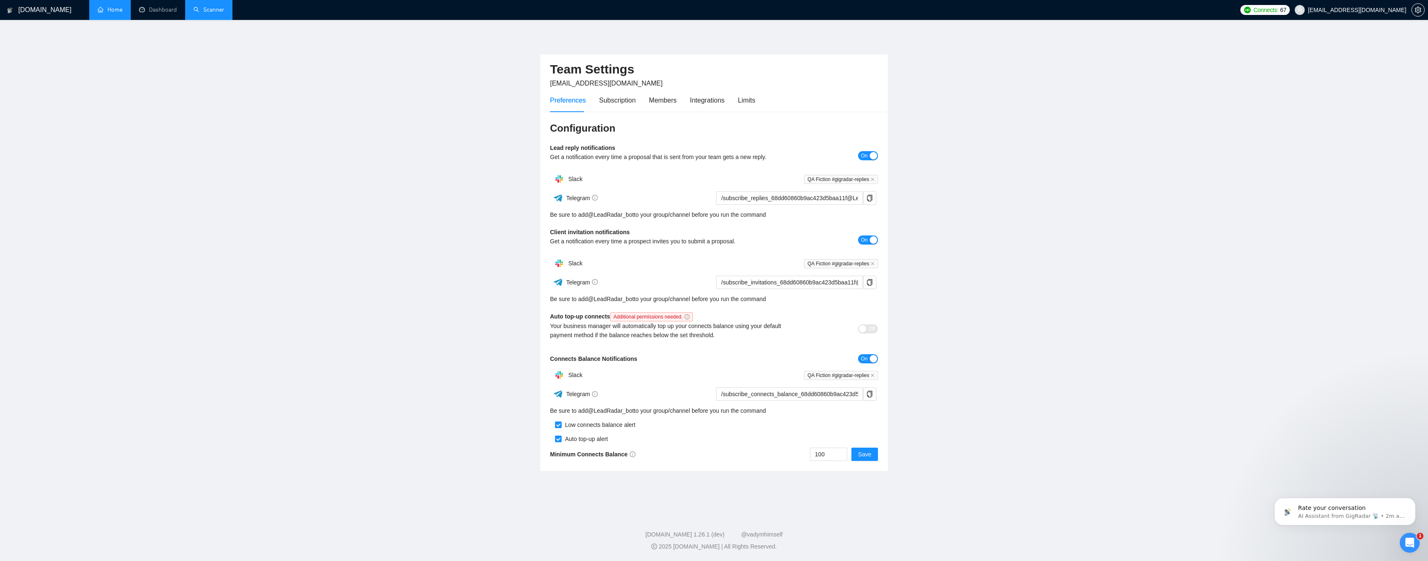
click at [211, 12] on link "Scanner" at bounding box center [208, 9] width 31 height 7
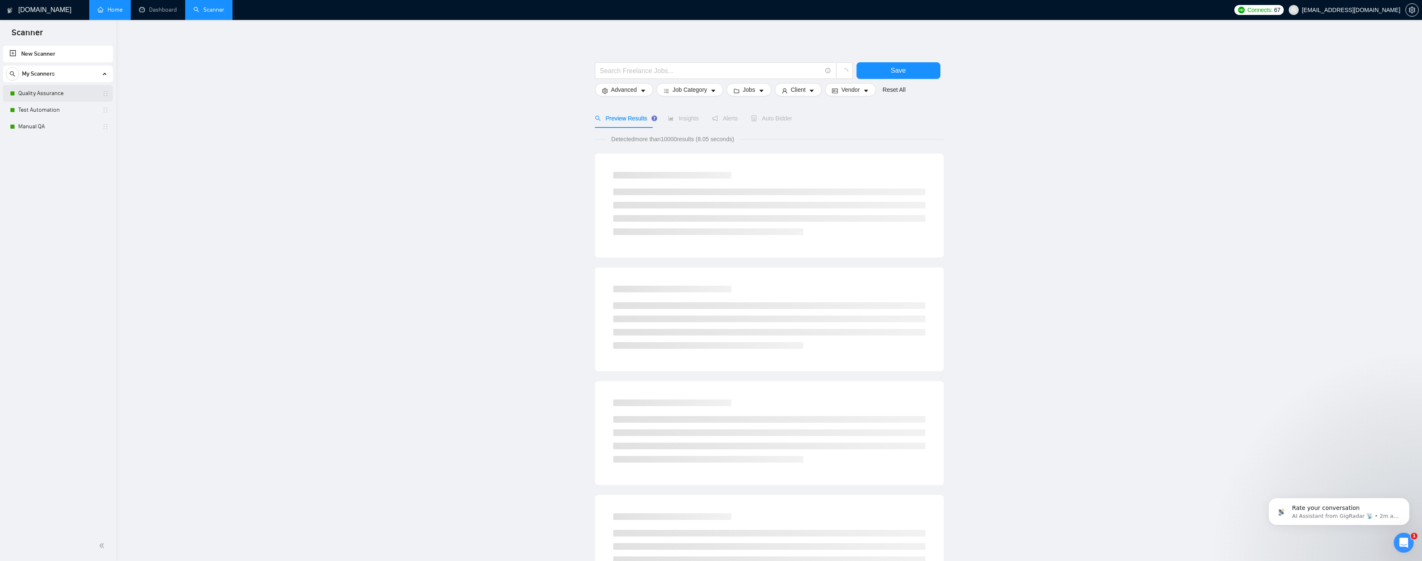
click at [34, 90] on link "Quality Assurance" at bounding box center [57, 93] width 79 height 17
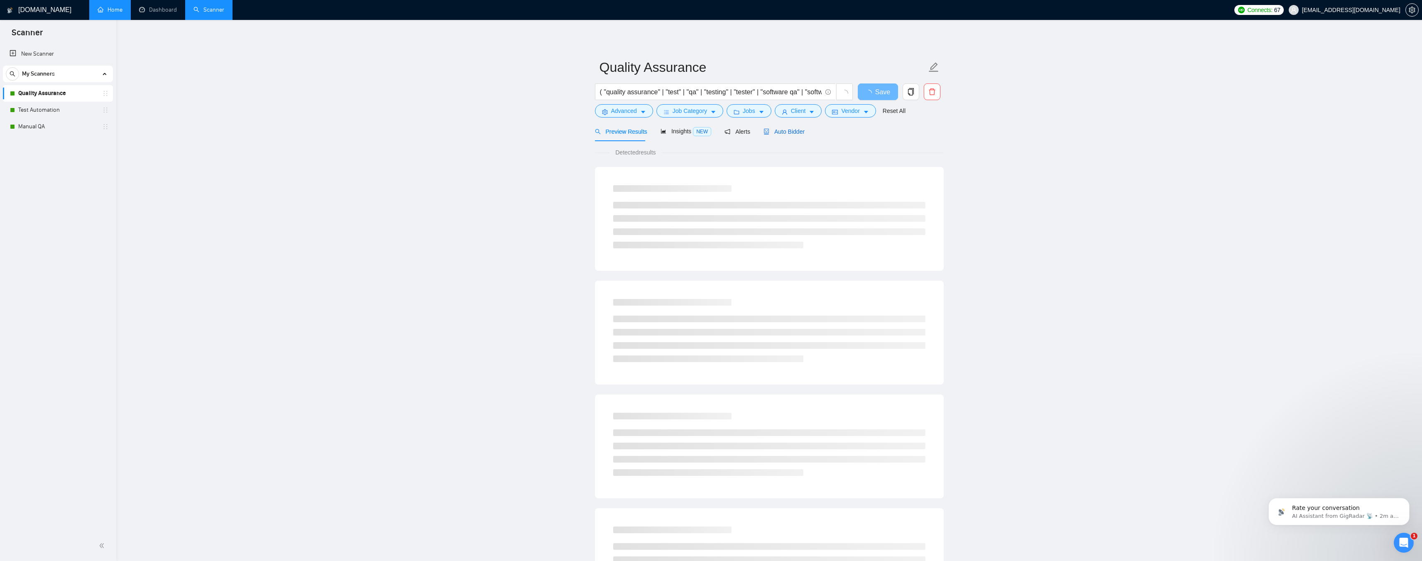
click at [790, 130] on span "Auto Bidder" at bounding box center [784, 131] width 41 height 7
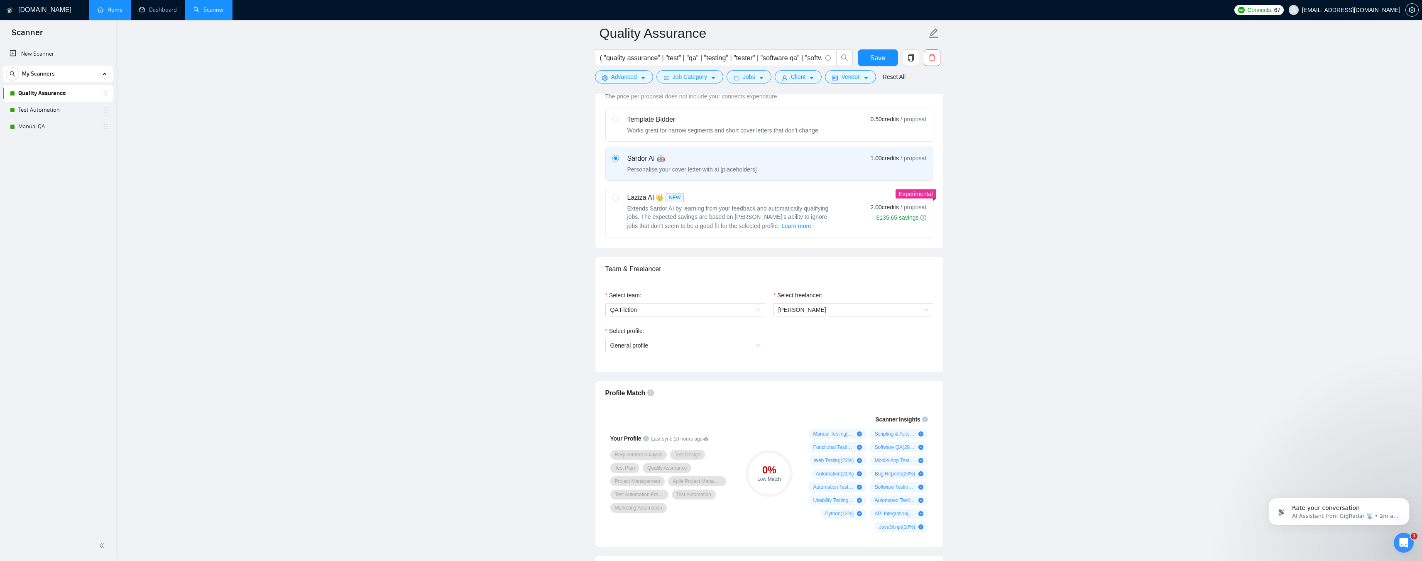
scroll to position [291, 0]
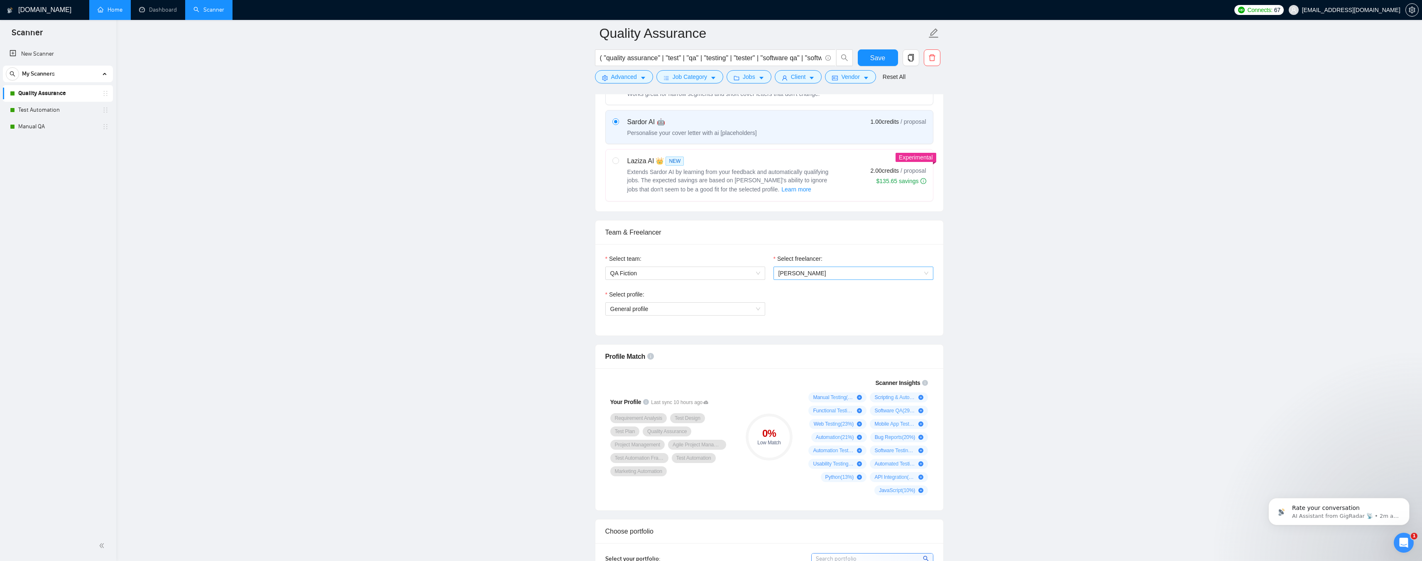
click at [815, 272] on span "[PERSON_NAME]" at bounding box center [803, 273] width 48 height 7
click at [1313, 509] on span "Rate your conversation" at bounding box center [1326, 507] width 68 height 7
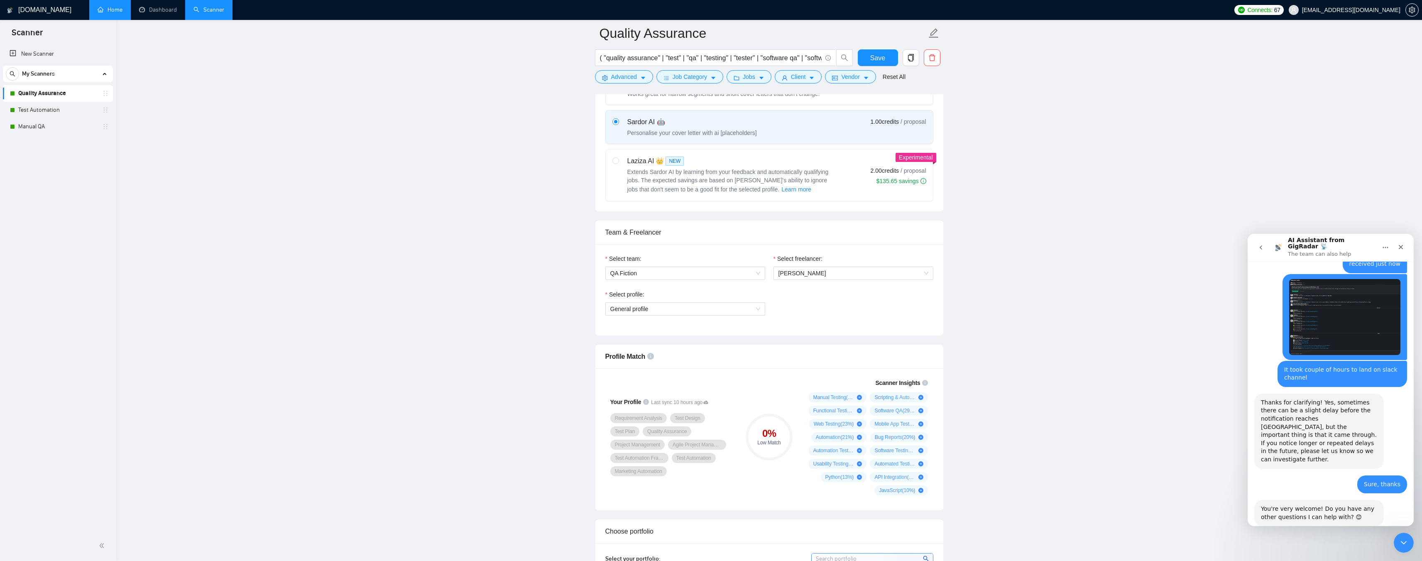
scroll to position [3175, 0]
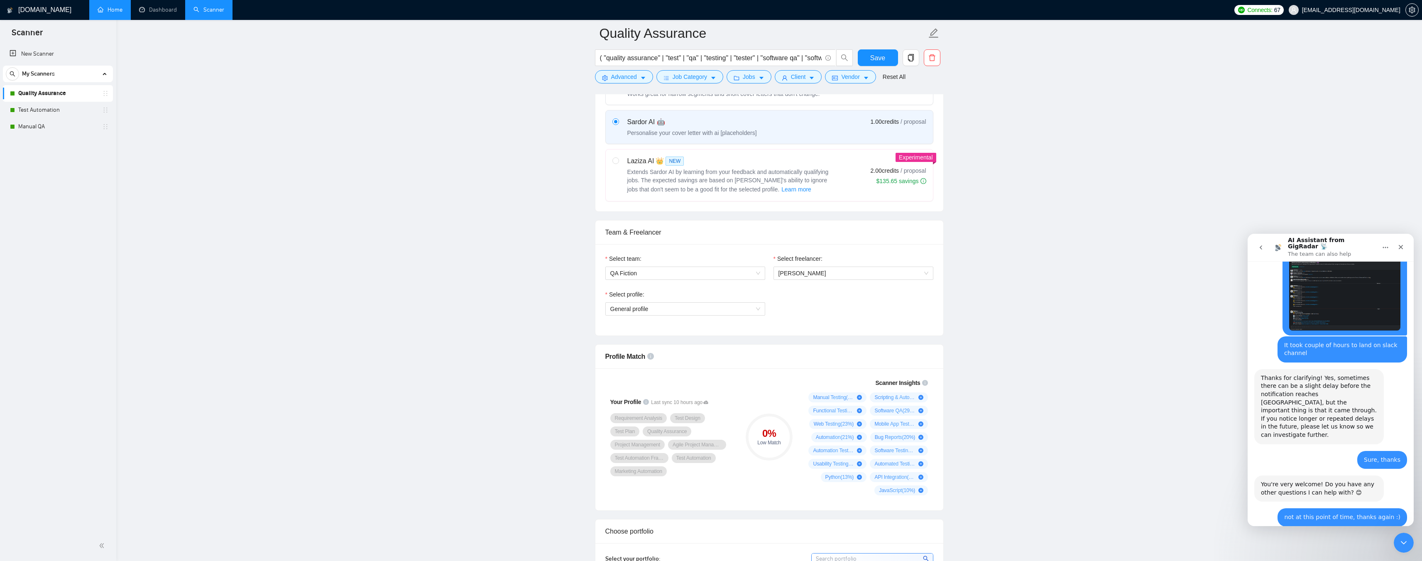
scroll to position [3202, 0]
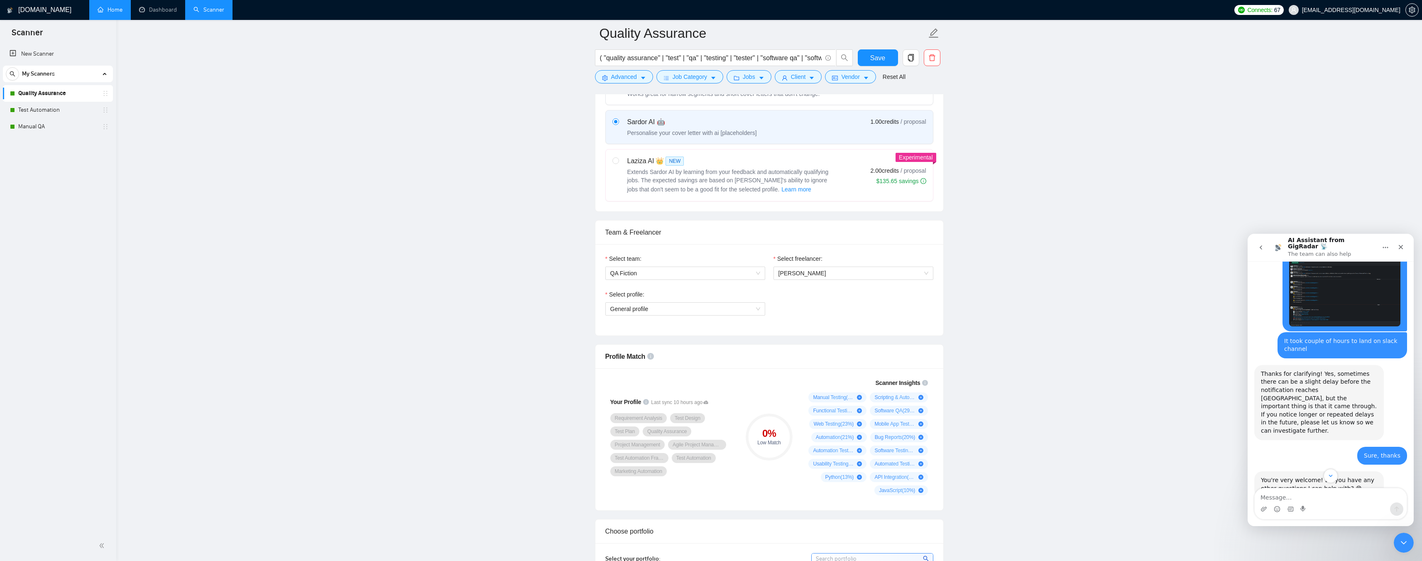
drag, startPoint x: 1281, startPoint y: 373, endPoint x: 1334, endPoint y: 370, distance: 52.8
click at [1334, 534] on div "﻿If there's nothing else you need assistance with, I'll go ahead and close this…" at bounding box center [1319, 566] width 116 height 65
drag, startPoint x: 1261, startPoint y: 377, endPoint x: 1340, endPoint y: 379, distance: 78.9
click at [1340, 529] on div "﻿If there's nothing else you need assistance with, I'll go ahead and close this…" at bounding box center [1319, 566] width 130 height 75
click at [1352, 534] on div "﻿If there's nothing else you need assistance with, I'll go ahead and close this…" at bounding box center [1319, 566] width 116 height 65
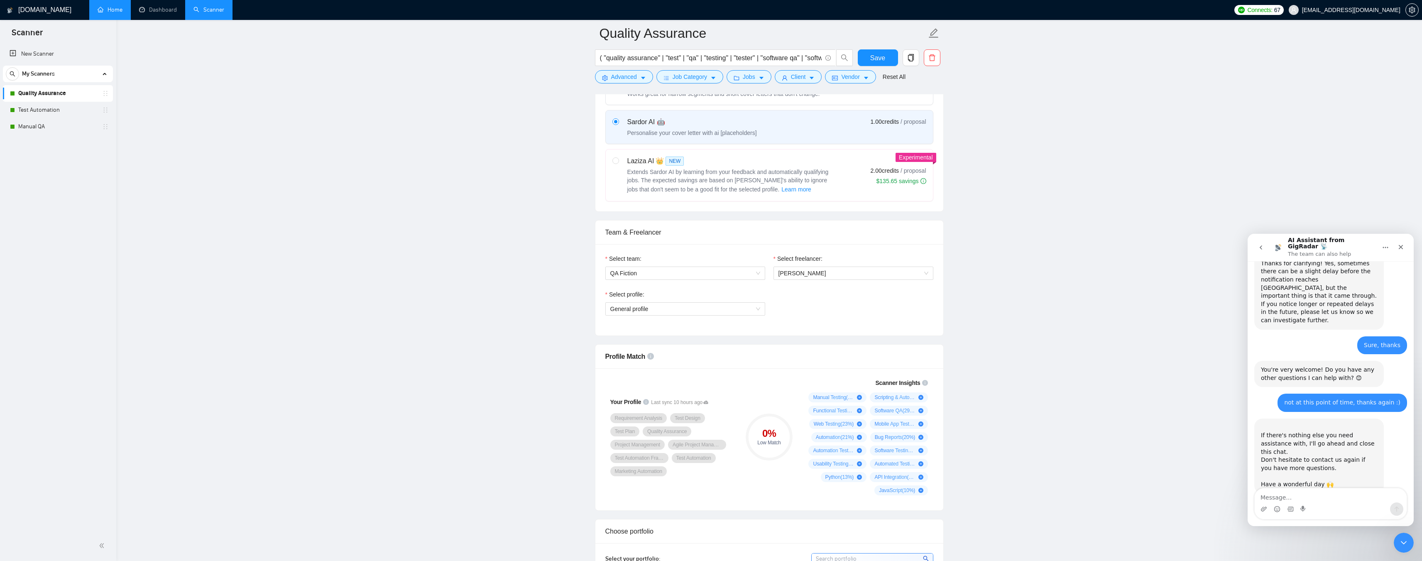
scroll to position [3332, 0]
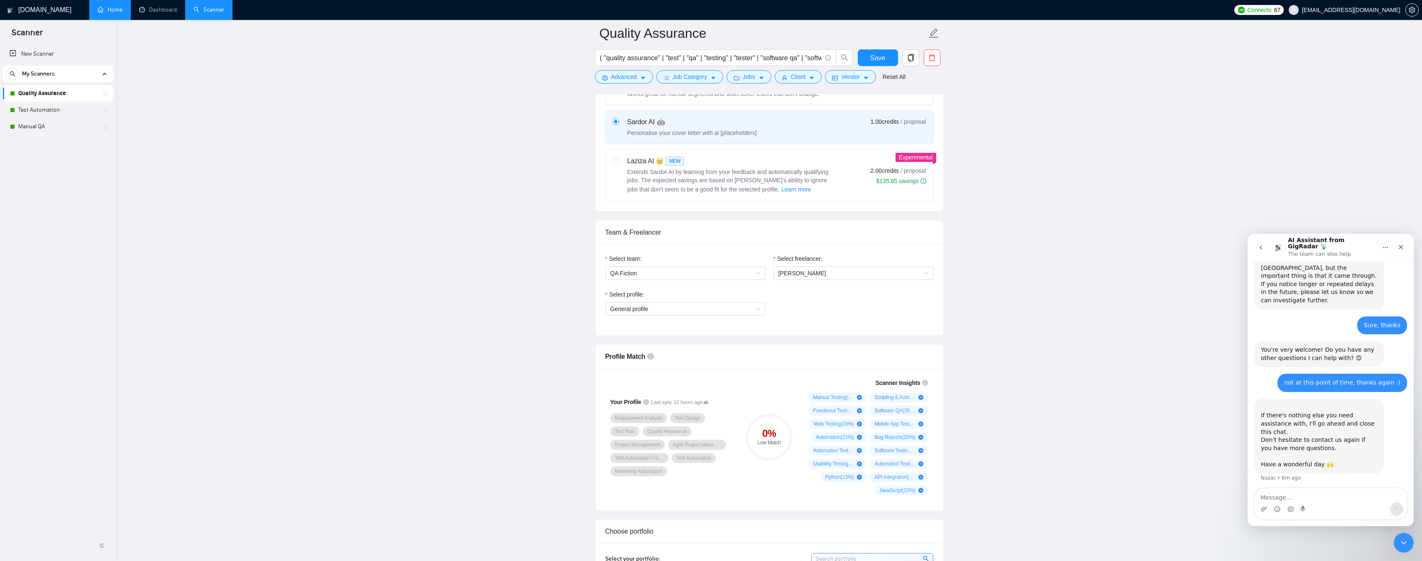
drag, startPoint x: 1272, startPoint y: 402, endPoint x: 1352, endPoint y: 403, distance: 80.1
drag, startPoint x: 1265, startPoint y: 447, endPoint x: 1313, endPoint y: 445, distance: 47.8
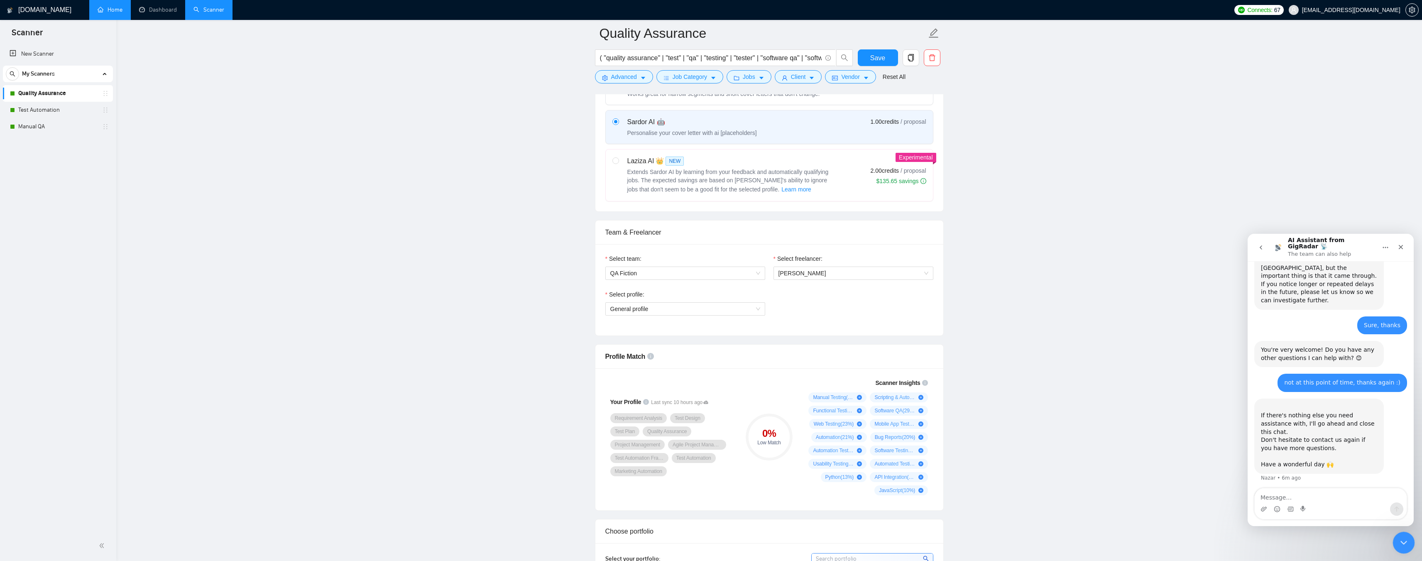
click at [1403, 540] on icon "Close Intercom Messenger" at bounding box center [1403, 541] width 10 height 10
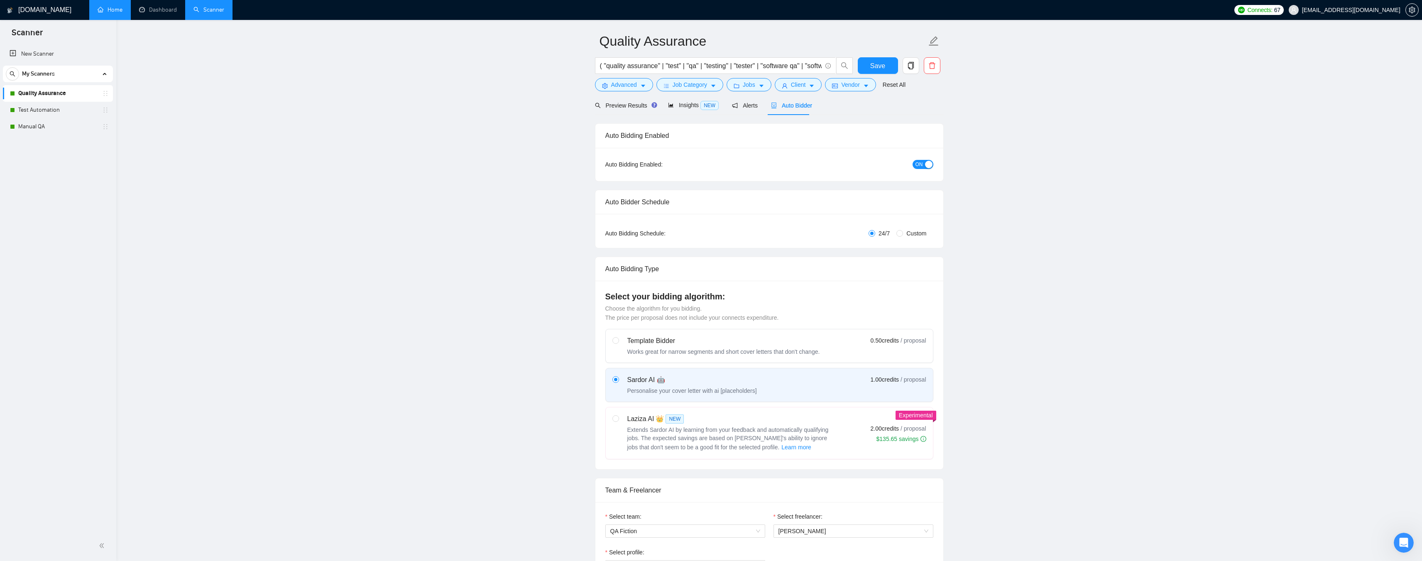
scroll to position [0, 0]
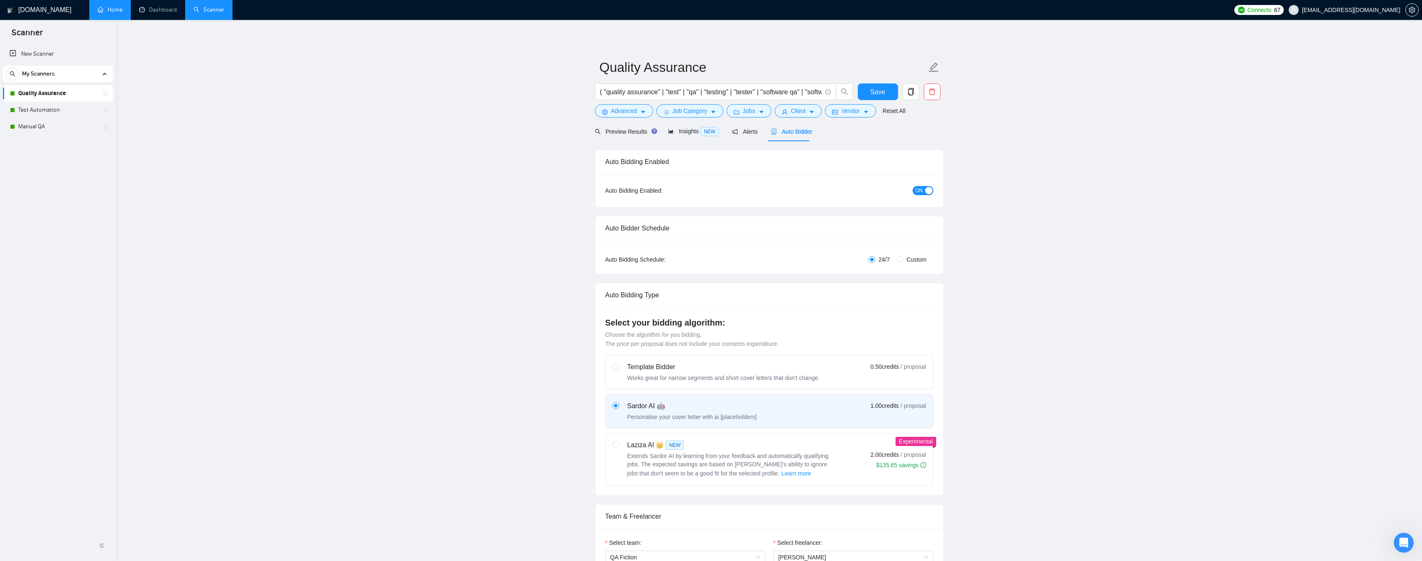
click at [122, 6] on link "Home" at bounding box center [110, 9] width 25 height 7
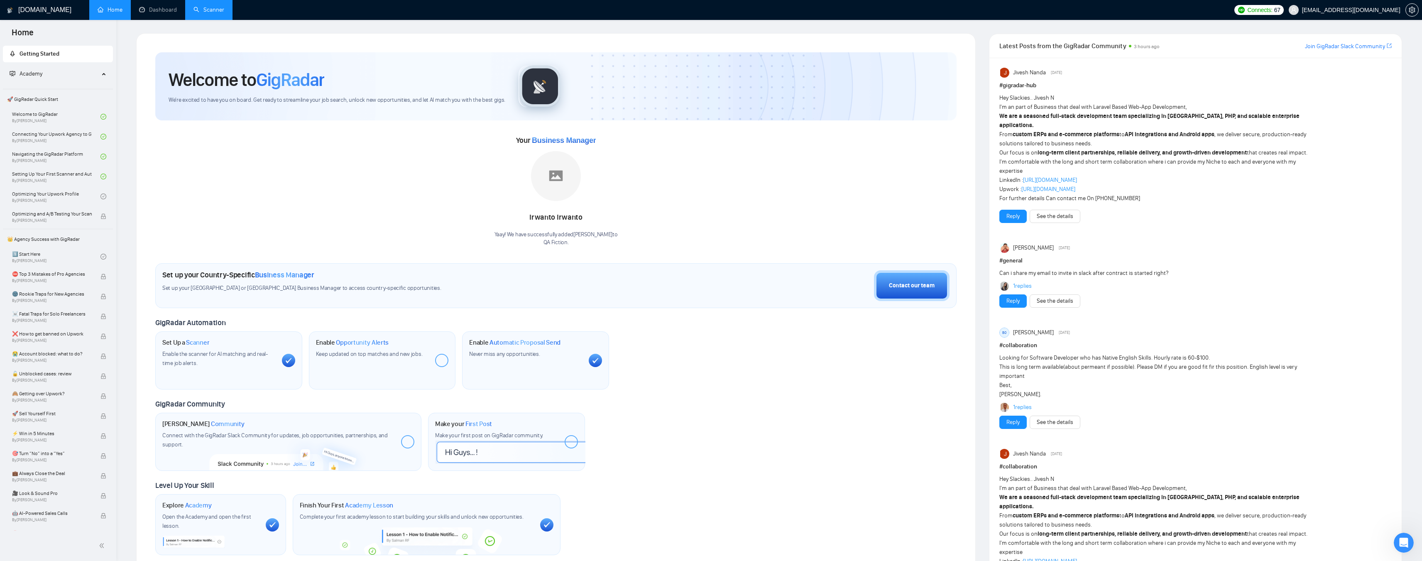
click at [980, 12] on ul "Home Dashboard Scanner" at bounding box center [658, 10] width 1144 height 20
click at [938, 284] on button "Contact our team" at bounding box center [912, 285] width 76 height 31
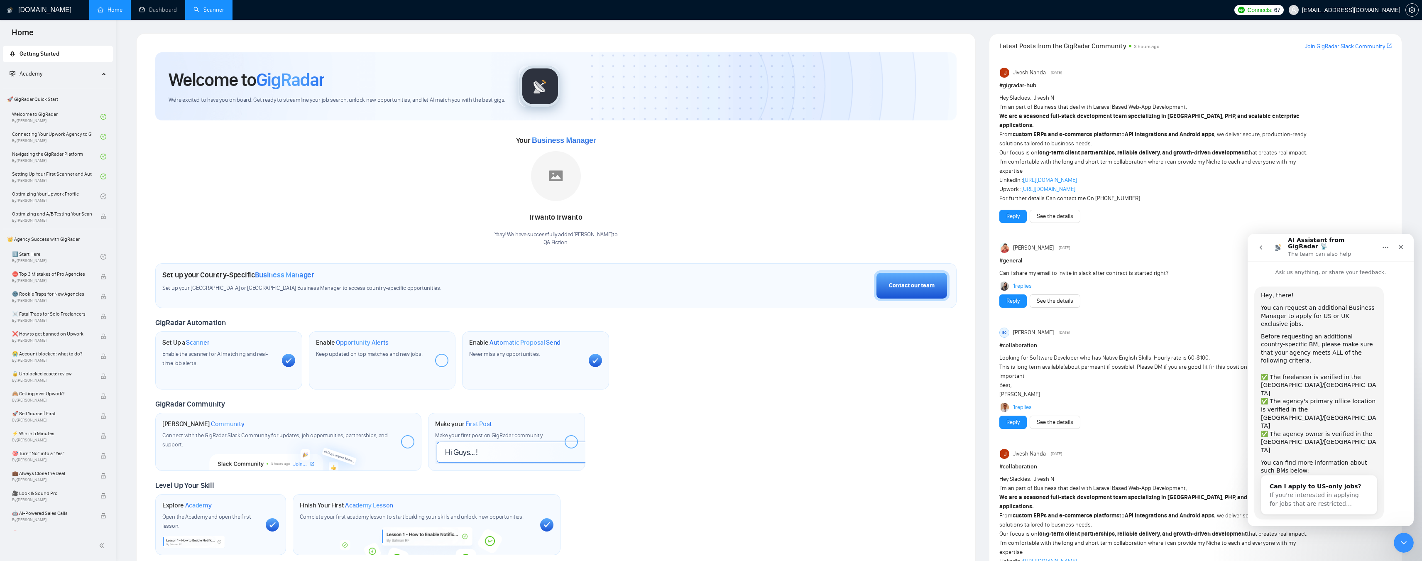
scroll to position [6, 0]
click at [1306, 486] on span "If you're interested in applying for jobs that are restricted…" at bounding box center [1314, 493] width 89 height 15
click at [1303, 468] on div "Can I apply to US-only jobs?" at bounding box center [1319, 472] width 99 height 9
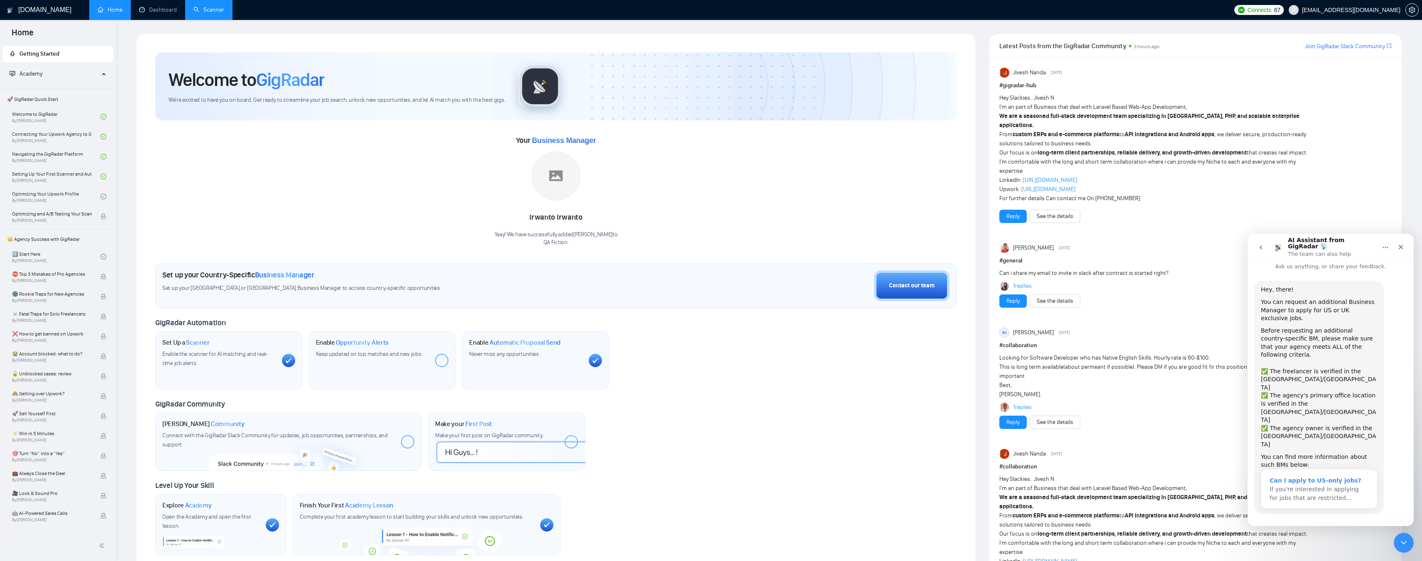
click at [1303, 476] on div "Can I apply to US-only jobs?" at bounding box center [1319, 480] width 99 height 9
click at [1318, 468] on div "Can I apply to US-only jobs?" at bounding box center [1319, 472] width 99 height 9
click at [1296, 449] on div "AI Assistant from GigRadar 📡 says…" at bounding box center [1319, 451] width 116 height 4
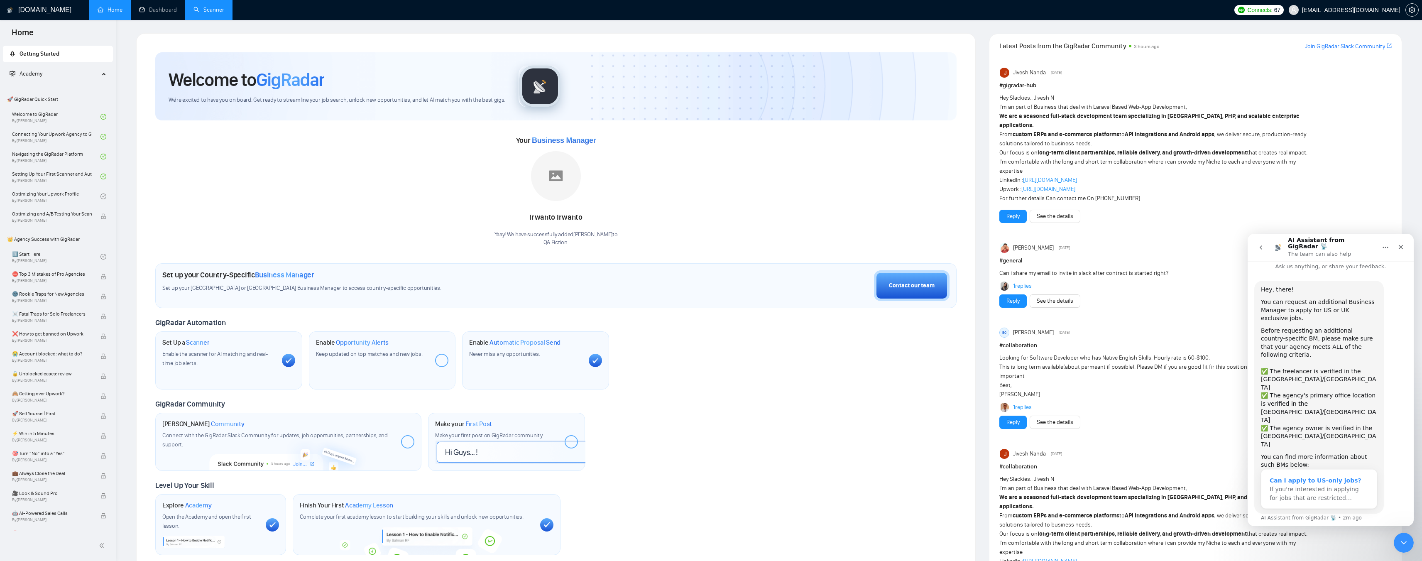
scroll to position [14, 0]
click at [1300, 468] on div "Can I apply to US-only jobs?" at bounding box center [1319, 472] width 99 height 9
click at [1300, 467] on div "Can I apply to US-only jobs? If you're interested in applying for jobs that are…" at bounding box center [1318, 486] width 115 height 39
click at [1300, 468] on div "Can I apply to US-only jobs?" at bounding box center [1319, 472] width 99 height 9
click at [1300, 473] on div "Can I apply to US-only jobs?" at bounding box center [1319, 477] width 99 height 9
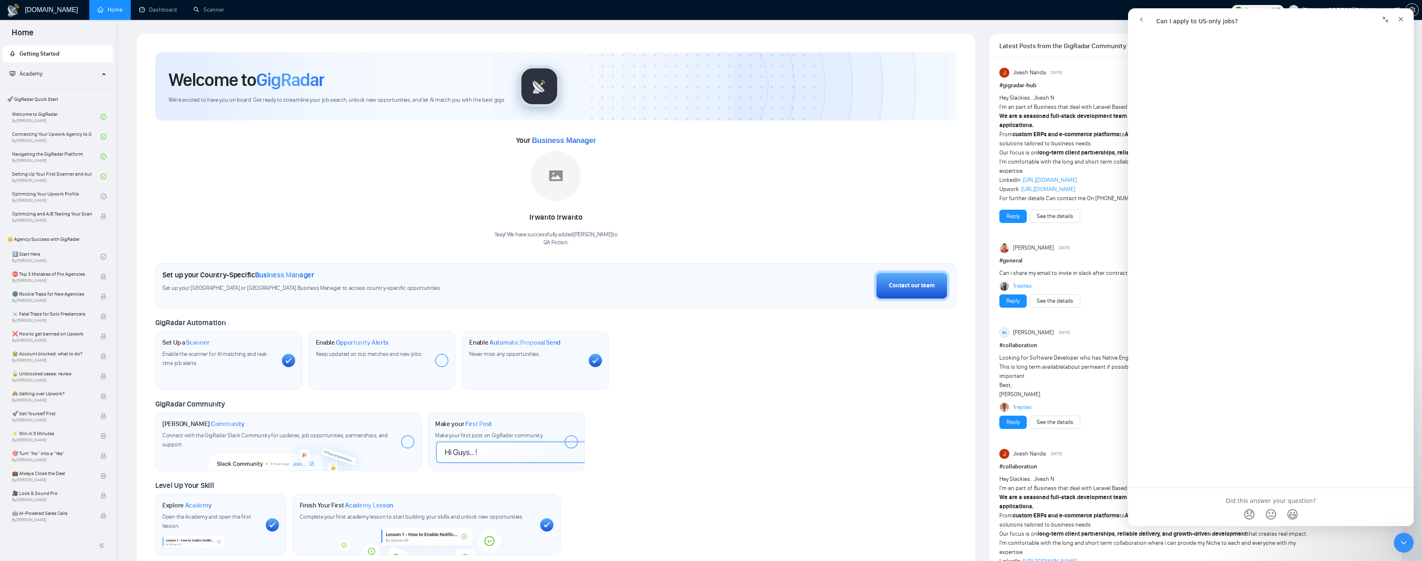
scroll to position [713, 0]
click at [203, 7] on link "Scanner" at bounding box center [208, 9] width 31 height 7
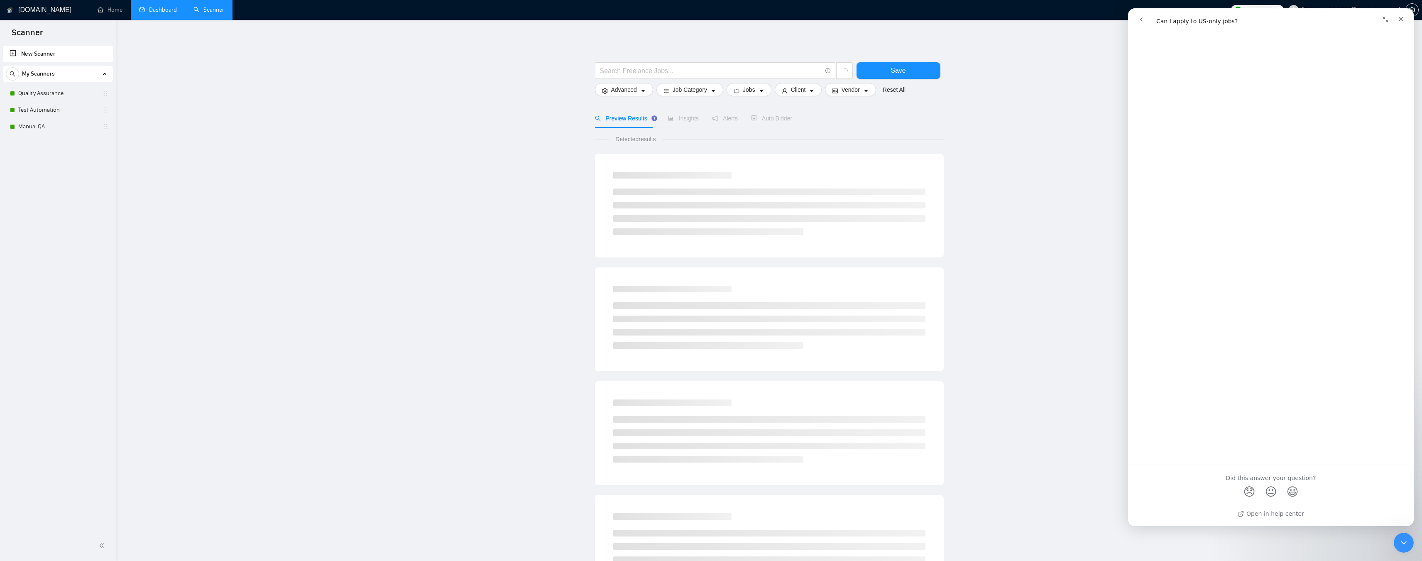
click at [146, 7] on link "Dashboard" at bounding box center [158, 9] width 38 height 7
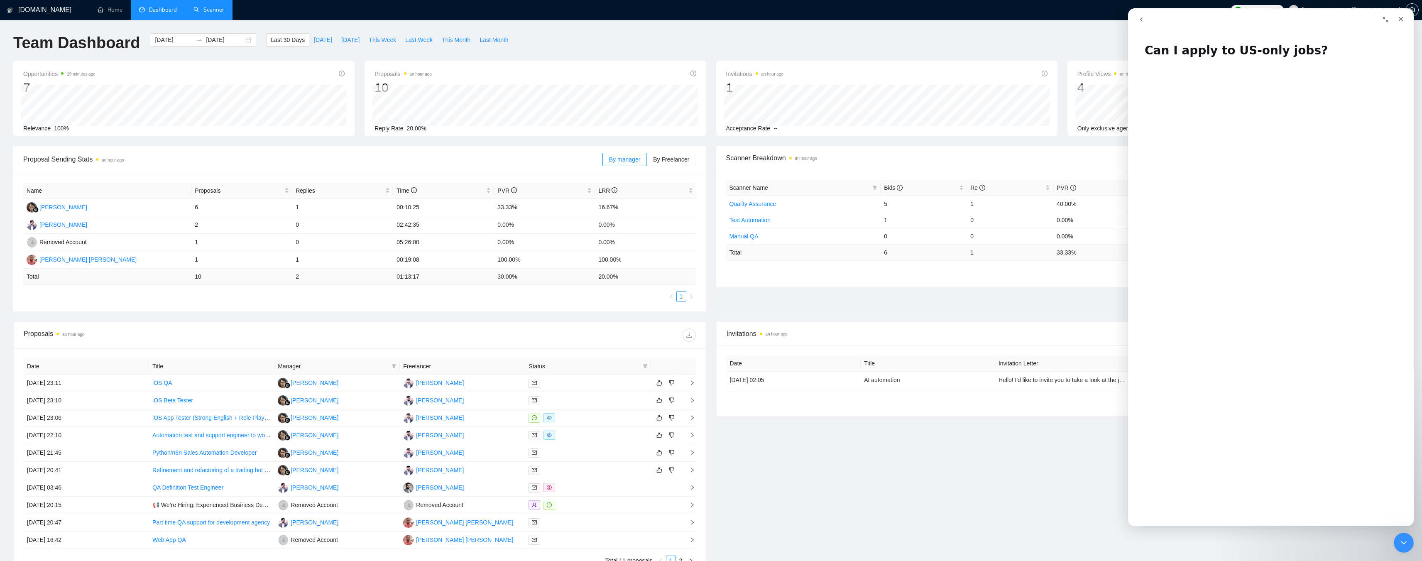
click at [1386, 23] on button "Collapse window" at bounding box center [1386, 20] width 16 height 16
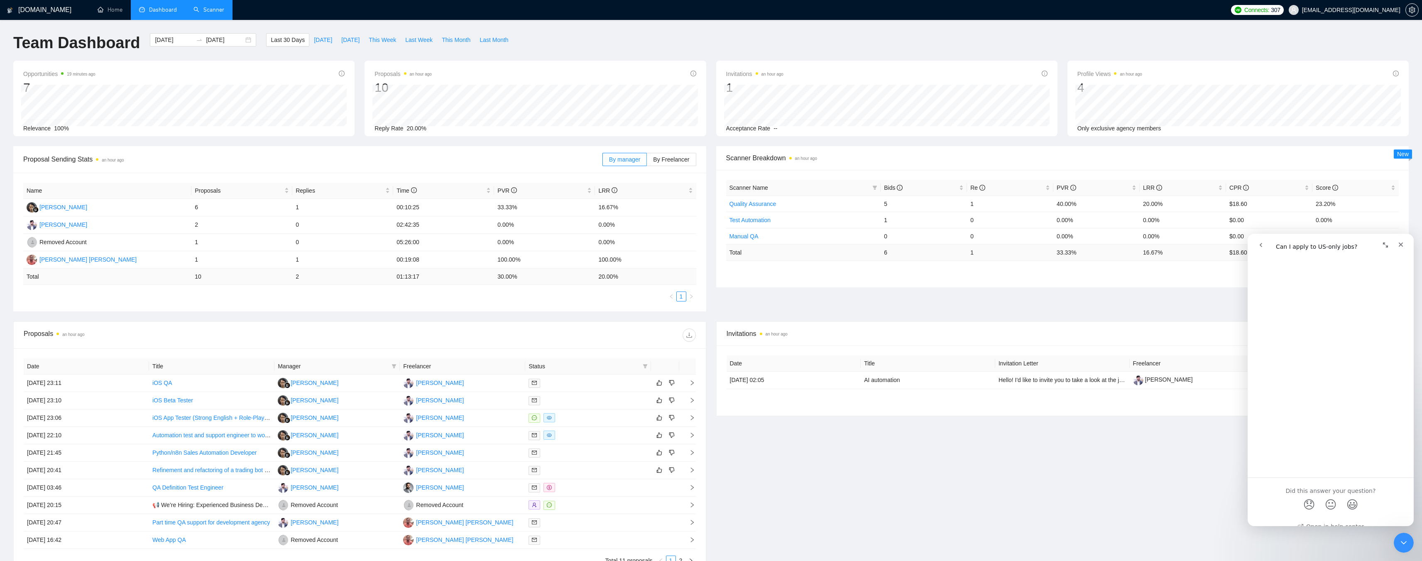
scroll to position [1003, 0]
click at [1400, 248] on div "Close" at bounding box center [1400, 244] width 15 height 15
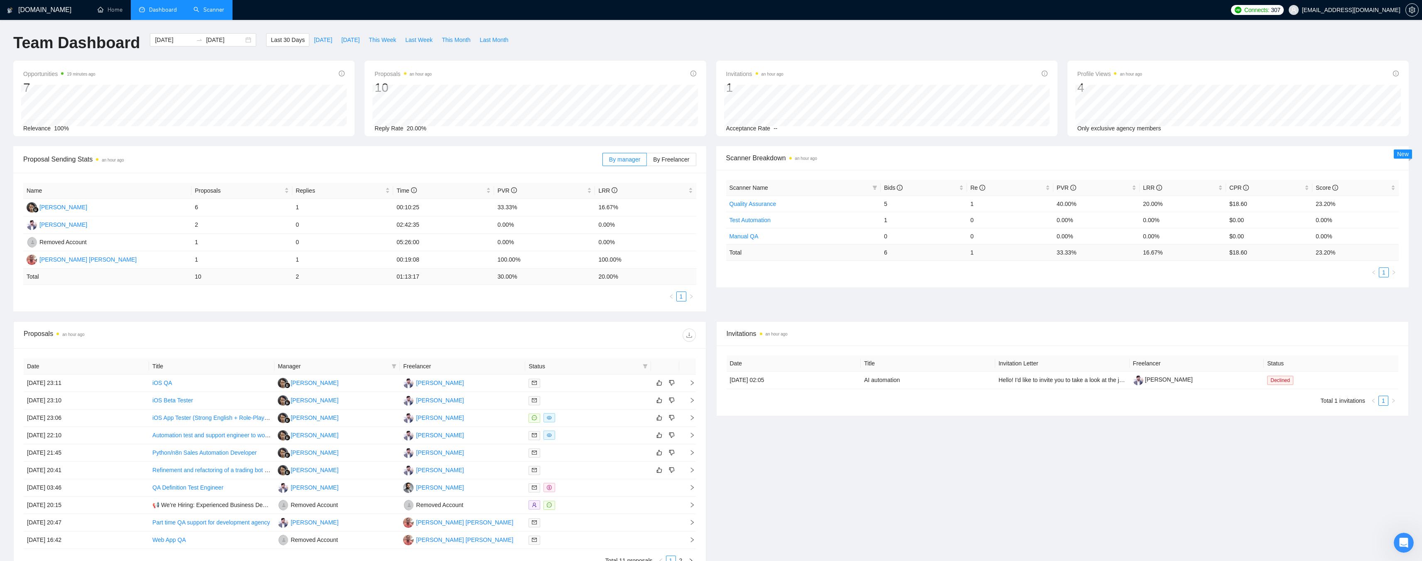
scroll to position [0, 0]
click at [1399, 542] on icon "Open Intercom Messenger" at bounding box center [1403, 542] width 14 height 14
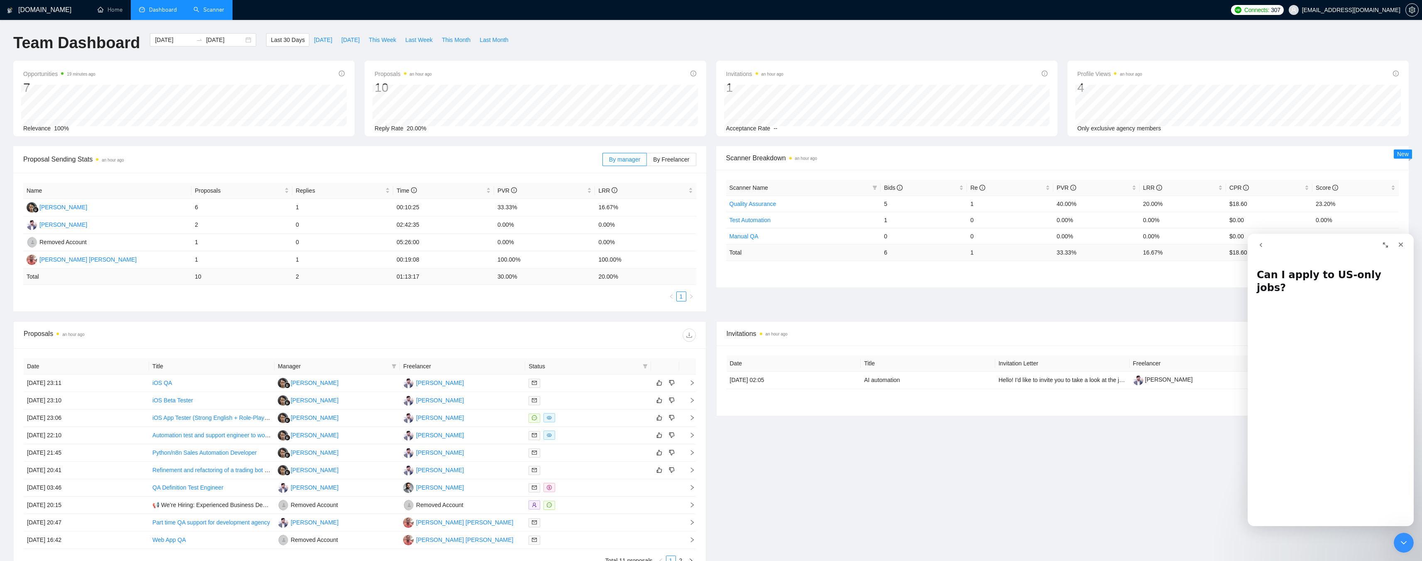
click at [1259, 243] on icon "go back" at bounding box center [1261, 245] width 7 height 7
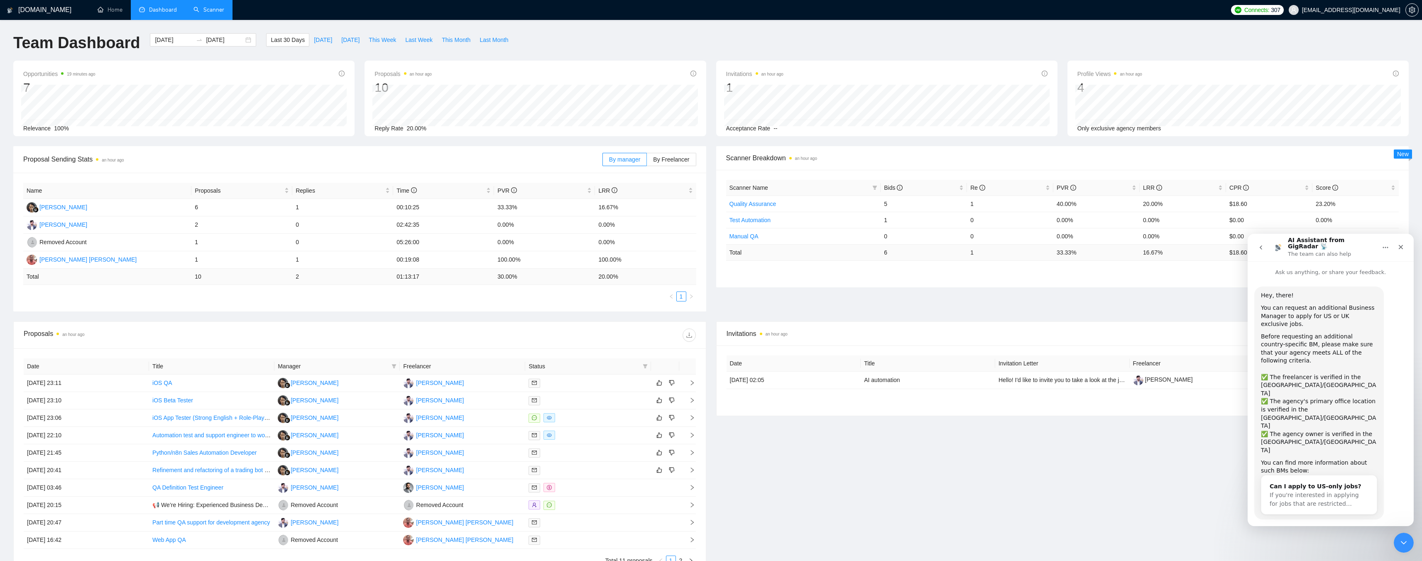
scroll to position [6, 0]
click at [1318, 529] on button "Yes, I meet all of the criteria - request a new BM" at bounding box center [1332, 541] width 141 height 24
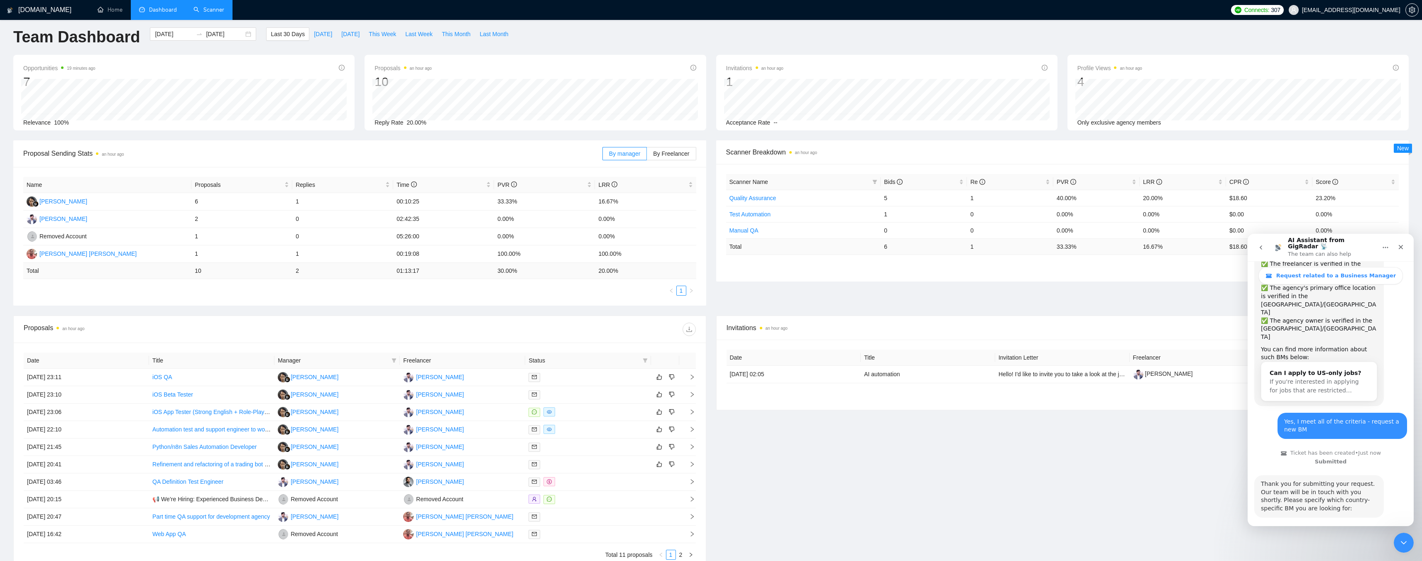
scroll to position [140, 0]
drag, startPoint x: 1282, startPoint y: 426, endPoint x: 1363, endPoint y: 428, distance: 81.0
click at [1363, 476] on div "Thank you for submitting your request. Our team will be in touch with you short…" at bounding box center [1319, 492] width 116 height 32
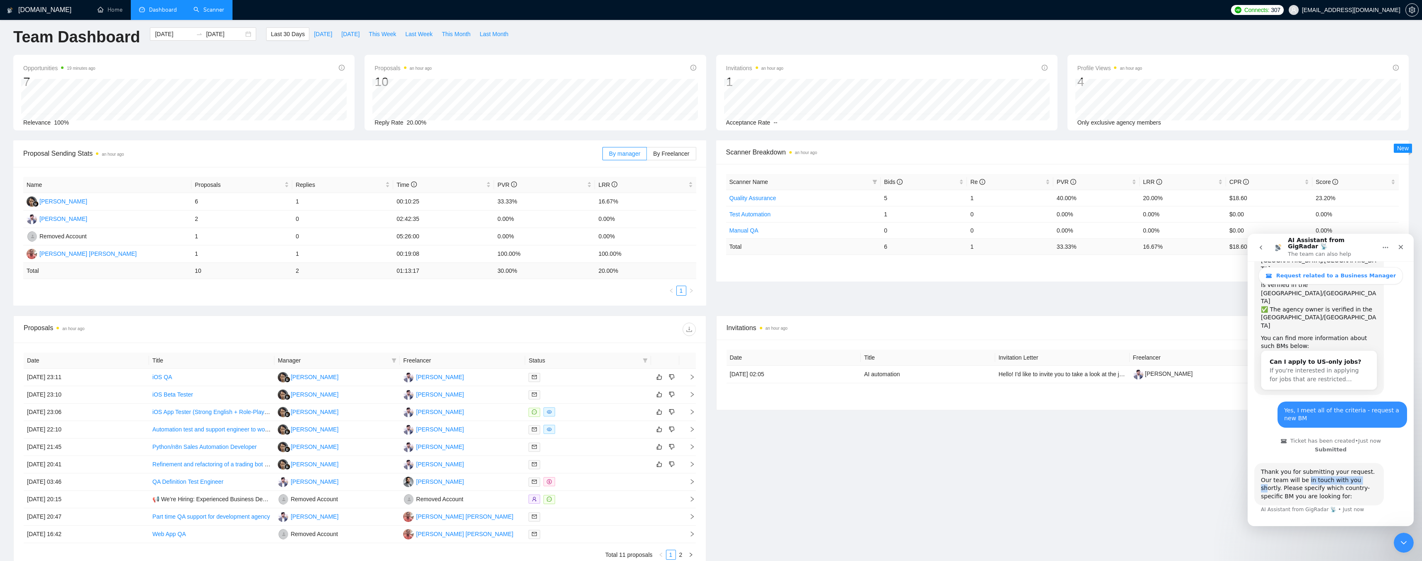
drag, startPoint x: 1304, startPoint y: 428, endPoint x: 1347, endPoint y: 425, distance: 42.8
click at [1347, 468] on div "Thank you for submitting your request. Our team will be in touch with you short…" at bounding box center [1319, 484] width 116 height 32
click at [1359, 474] on div "Thank you for submitting your request. Our team will be in touch with you short…" at bounding box center [1319, 490] width 116 height 32
drag, startPoint x: 1277, startPoint y: 435, endPoint x: 1342, endPoint y: 433, distance: 65.6
click at [1342, 468] on div "Thank you for submitting your request. Our team will be in touch with you short…" at bounding box center [1319, 484] width 116 height 32
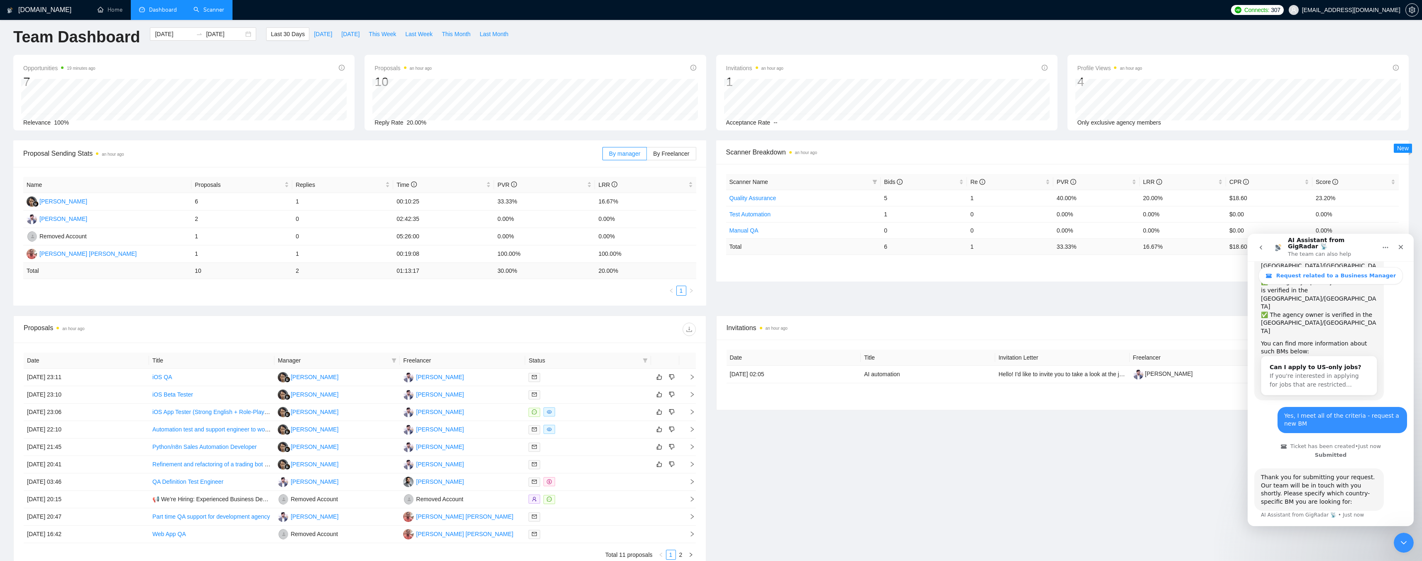
click at [1350, 473] on div "Thank you for submitting your request. Our team will be in touch with you short…" at bounding box center [1319, 489] width 116 height 32
click at [1344, 529] on button "🇺🇸 US-based business manager" at bounding box center [1351, 537] width 104 height 17
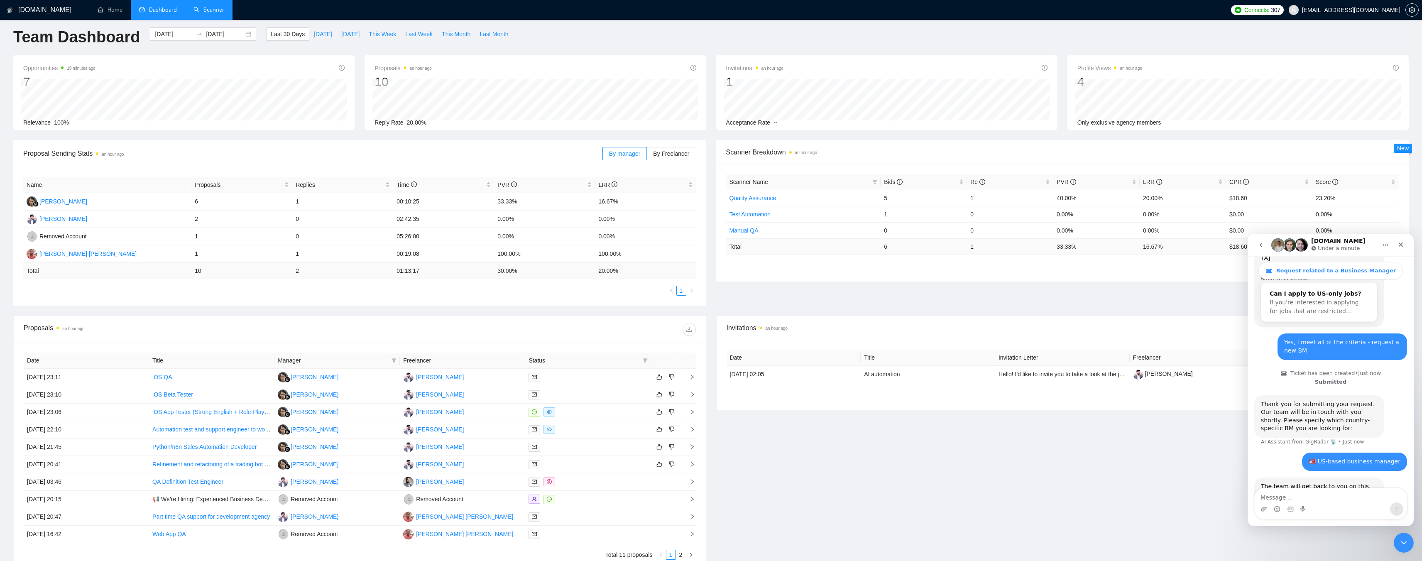
scroll to position [234, 0]
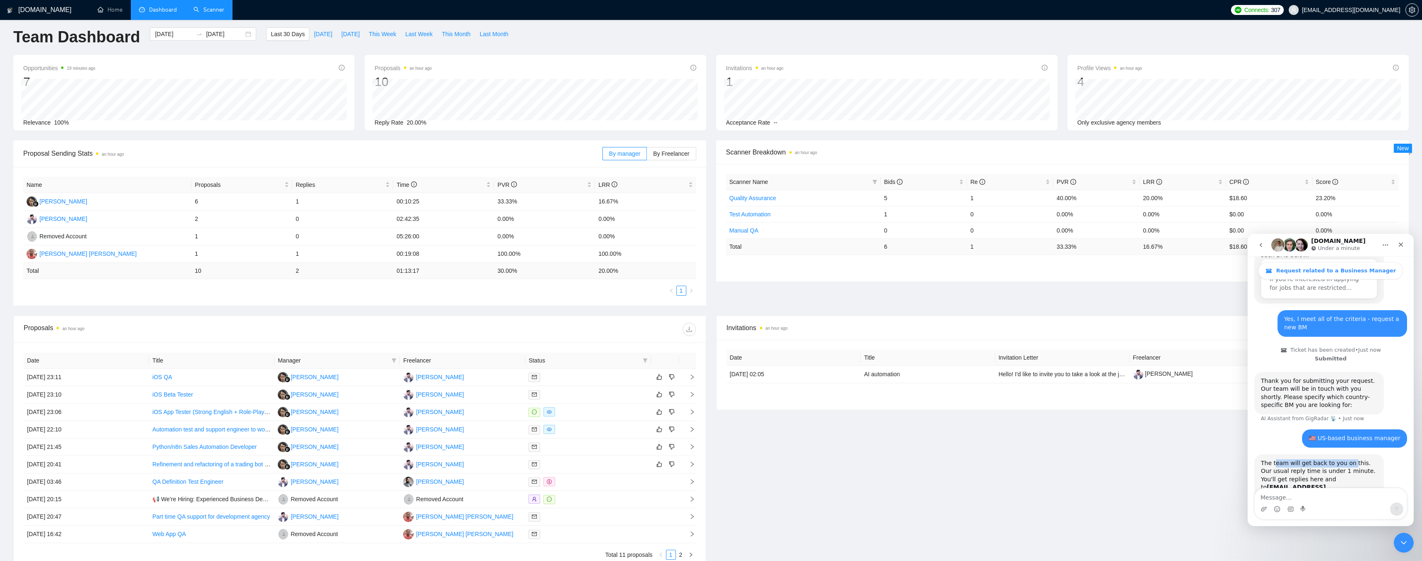
drag, startPoint x: 1275, startPoint y: 416, endPoint x: 1347, endPoint y: 416, distance: 71.8
click at [1347, 459] on div "The team will get back to you on this. Our usual reply time is under 1 minute. …" at bounding box center [1319, 479] width 116 height 41
drag, startPoint x: 1264, startPoint y: 425, endPoint x: 1342, endPoint y: 421, distance: 78.1
click at [1342, 459] on div "The team will get back to you on this. Our usual reply time is under 1 minute. …" at bounding box center [1319, 479] width 116 height 41
drag, startPoint x: 1269, startPoint y: 432, endPoint x: 1294, endPoint y: 430, distance: 24.6
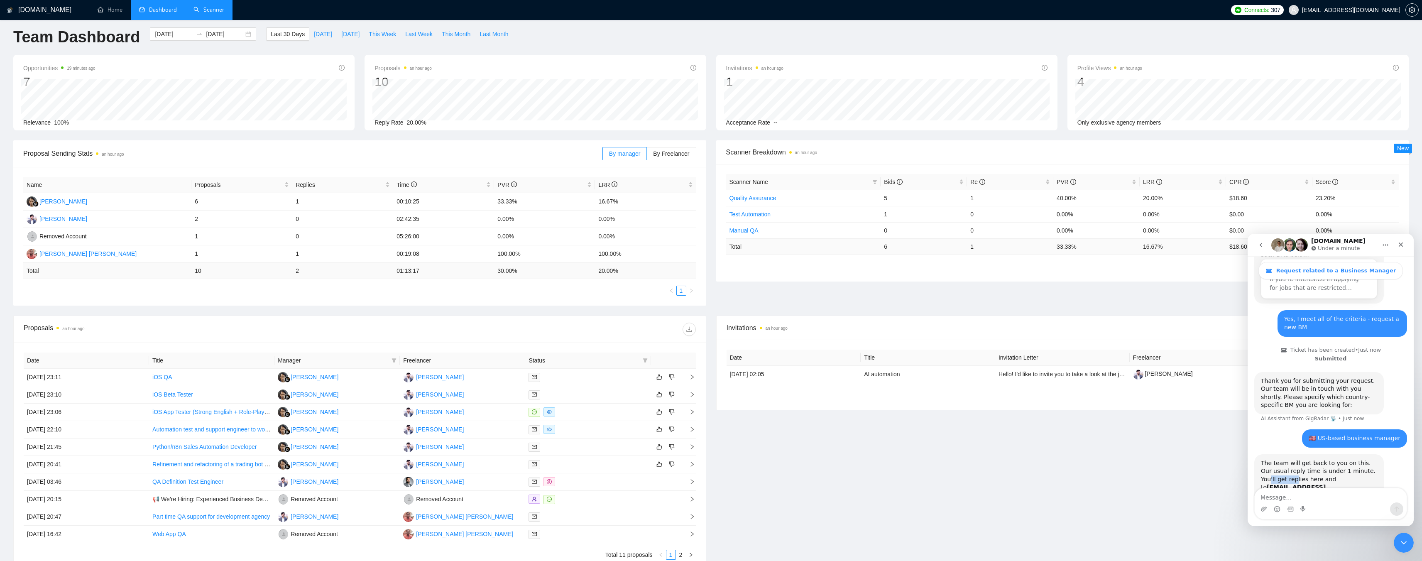
click at [1294, 459] on div "The team will get back to you on this. Our usual reply time is under 1 minute. …" at bounding box center [1319, 479] width 116 height 41
drag, startPoint x: 1301, startPoint y: 430, endPoint x: 2440, endPoint y: 664, distance: 1162.8
click at [1301, 459] on div "The team will get back to you on this. Our usual reply time is under 1 minute. …" at bounding box center [1319, 479] width 116 height 41
click at [1296, 273] on span "Request related to a Business Manager" at bounding box center [1336, 270] width 120 height 7
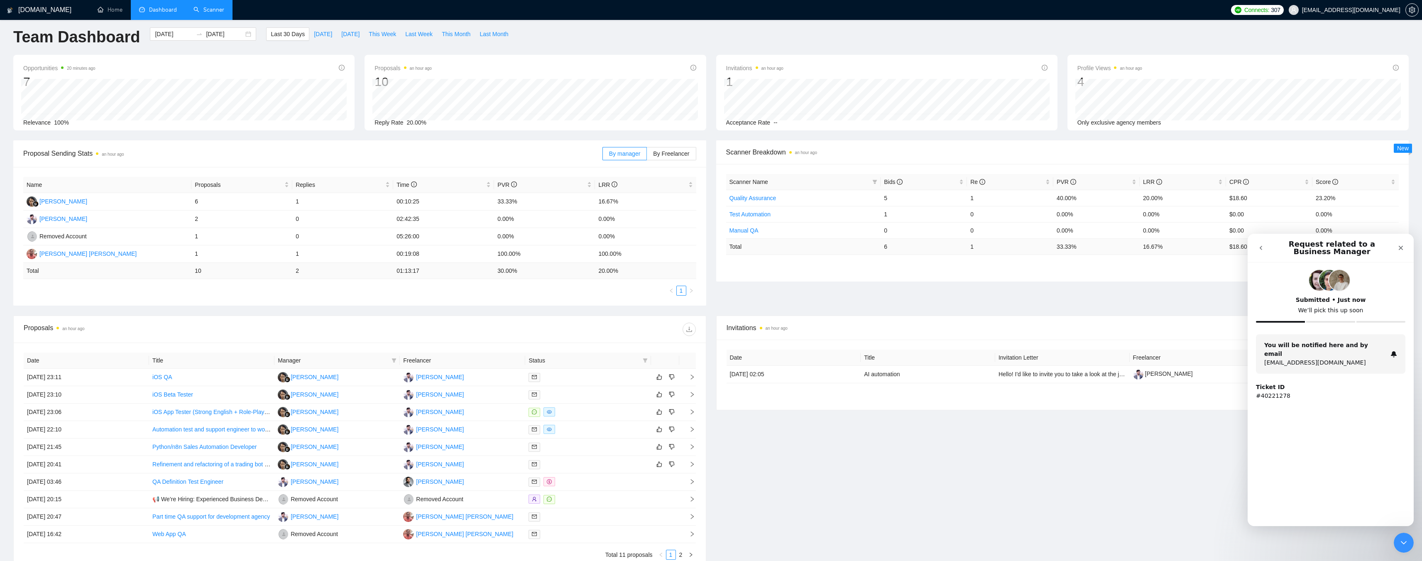
click at [1263, 250] on icon "go back" at bounding box center [1261, 248] width 7 height 7
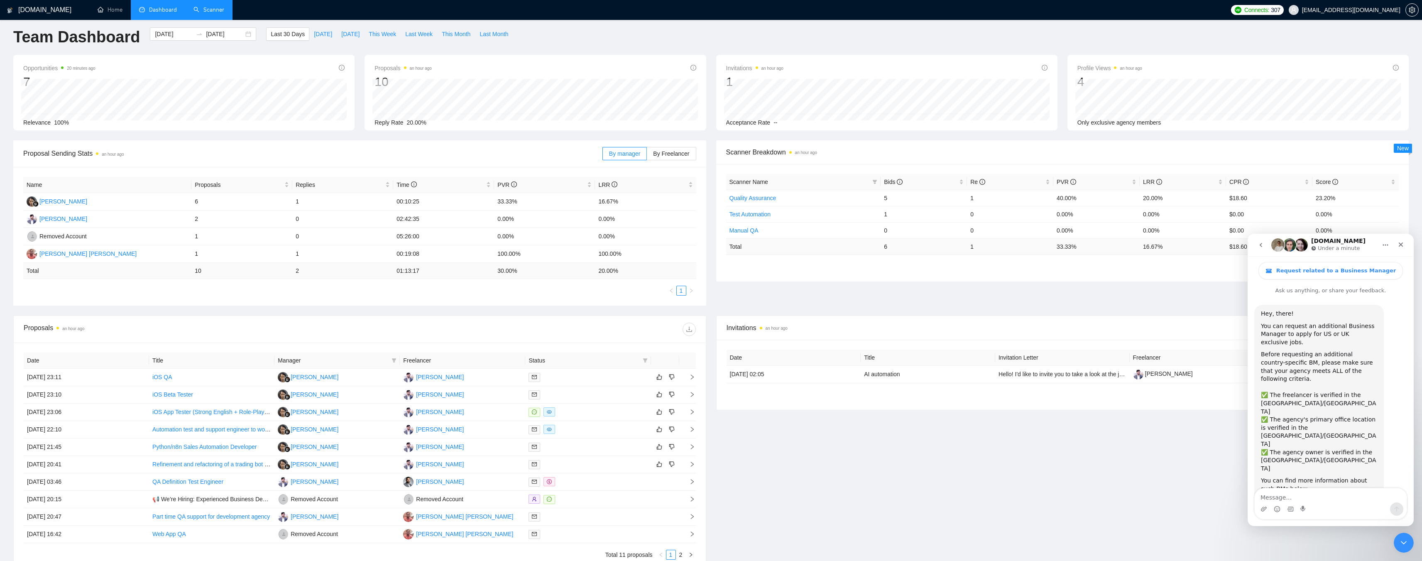
scroll to position [225, 0]
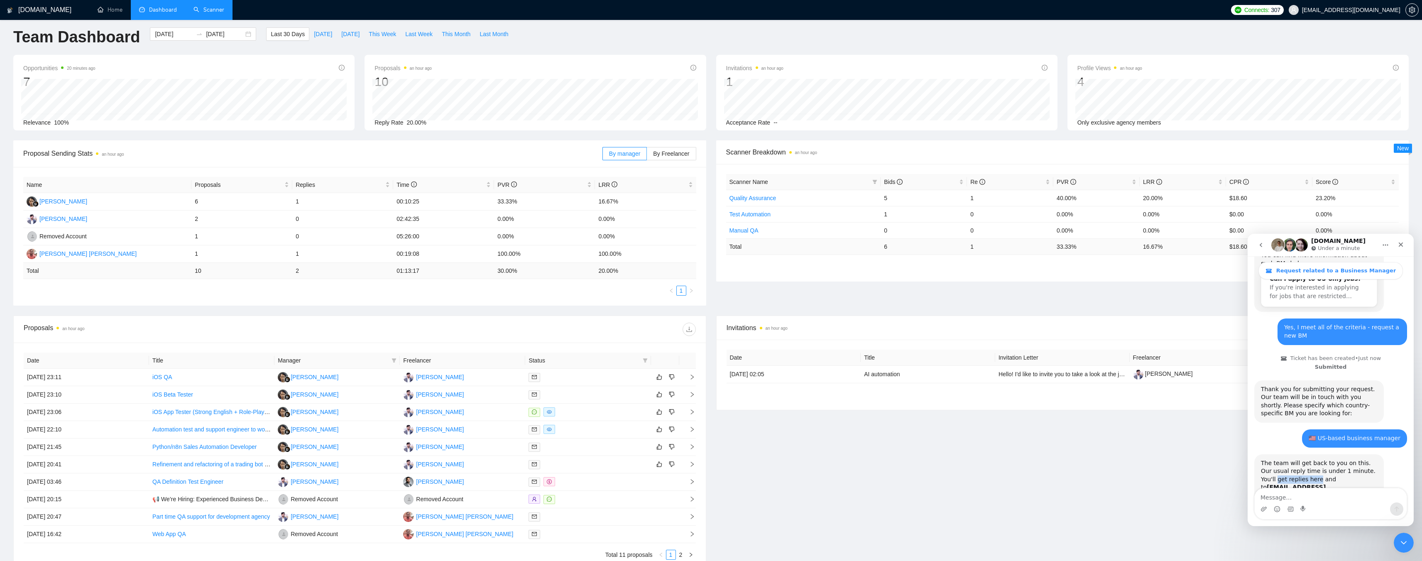
drag, startPoint x: 1276, startPoint y: 429, endPoint x: 1322, endPoint y: 429, distance: 46.1
click at [1317, 459] on div "The team will get back to you on this. Our usual reply time is under 1 minute. …" at bounding box center [1319, 479] width 116 height 41
click at [1327, 459] on div "The team will get back to you on this. Our usual reply time is under 1 minute. …" at bounding box center [1319, 479] width 116 height 41
click at [1300, 246] on img "Intercom messenger" at bounding box center [1301, 244] width 13 height 13
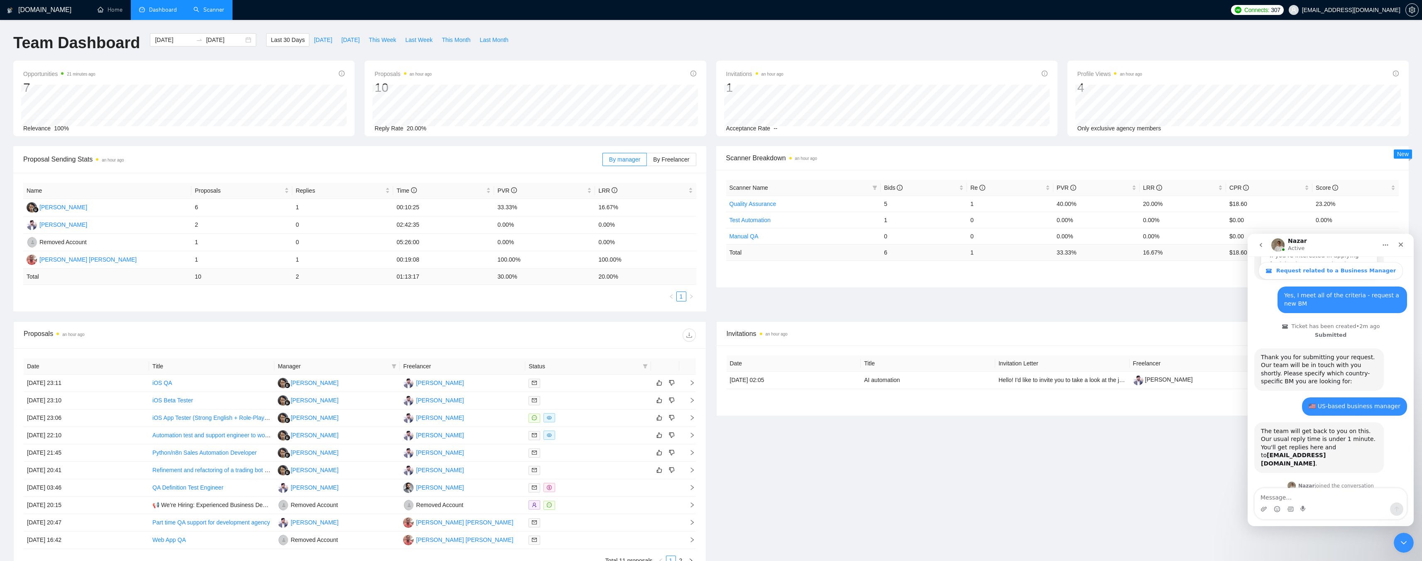
scroll to position [271, 0]
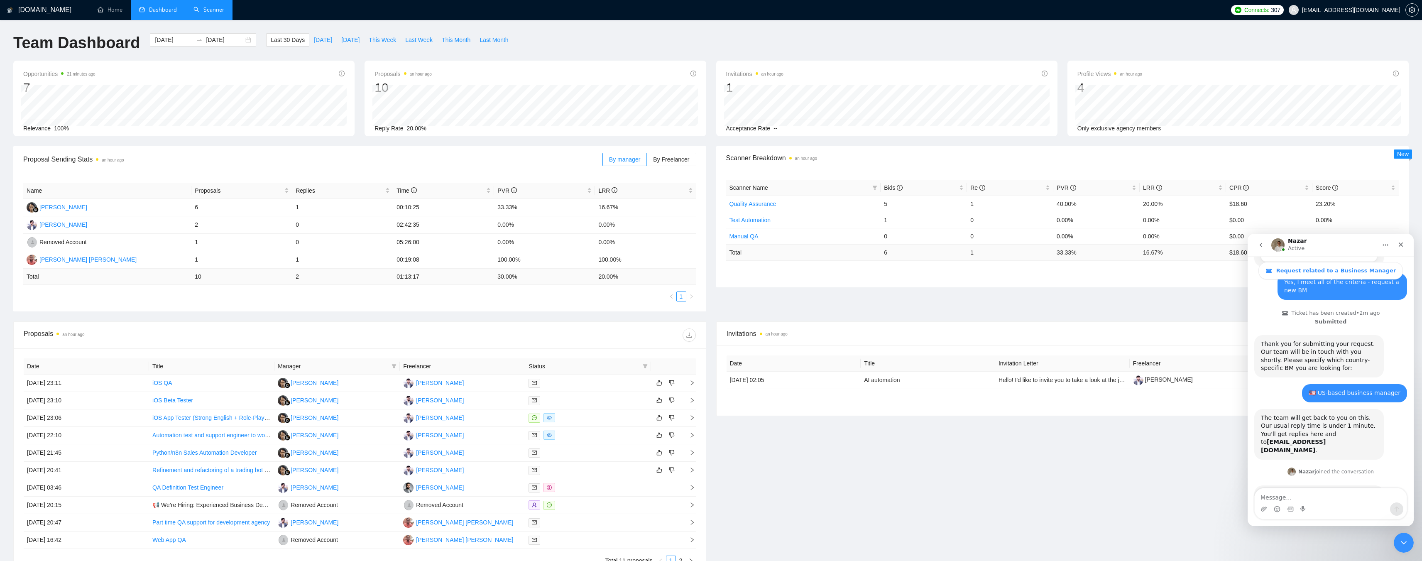
drag, startPoint x: 1297, startPoint y: 436, endPoint x: 1352, endPoint y: 435, distance: 54.8
click at [1352, 490] on div "Hello! I’m Nazar, and I’ll gladly support you with your request 😊 Please allow …" at bounding box center [1319, 506] width 116 height 32
drag, startPoint x: 1266, startPoint y: 454, endPoint x: 1346, endPoint y: 454, distance: 79.7
click at [1346, 490] on div "Hello! I’m Nazar, and I’ll gladly support you with your request 😊 Please allow …" at bounding box center [1319, 506] width 116 height 32
click at [1357, 490] on div "Hello! I’m Nazar, and I’ll gladly support you with your request 😊 Please allow …" at bounding box center [1319, 506] width 116 height 32
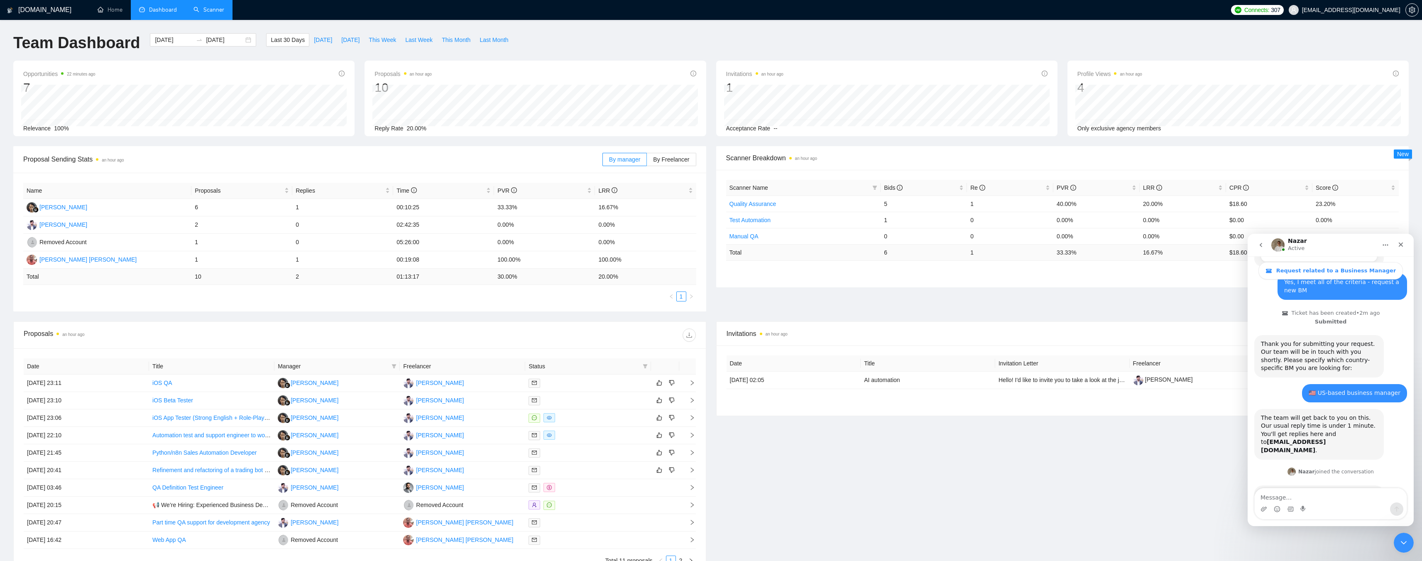
click at [1383, 253] on nav "Nazar Active" at bounding box center [1331, 245] width 166 height 22
click at [1384, 247] on icon "Home" at bounding box center [1385, 245] width 7 height 7
click at [1368, 267] on div "Expand window" at bounding box center [1364, 266] width 59 height 9
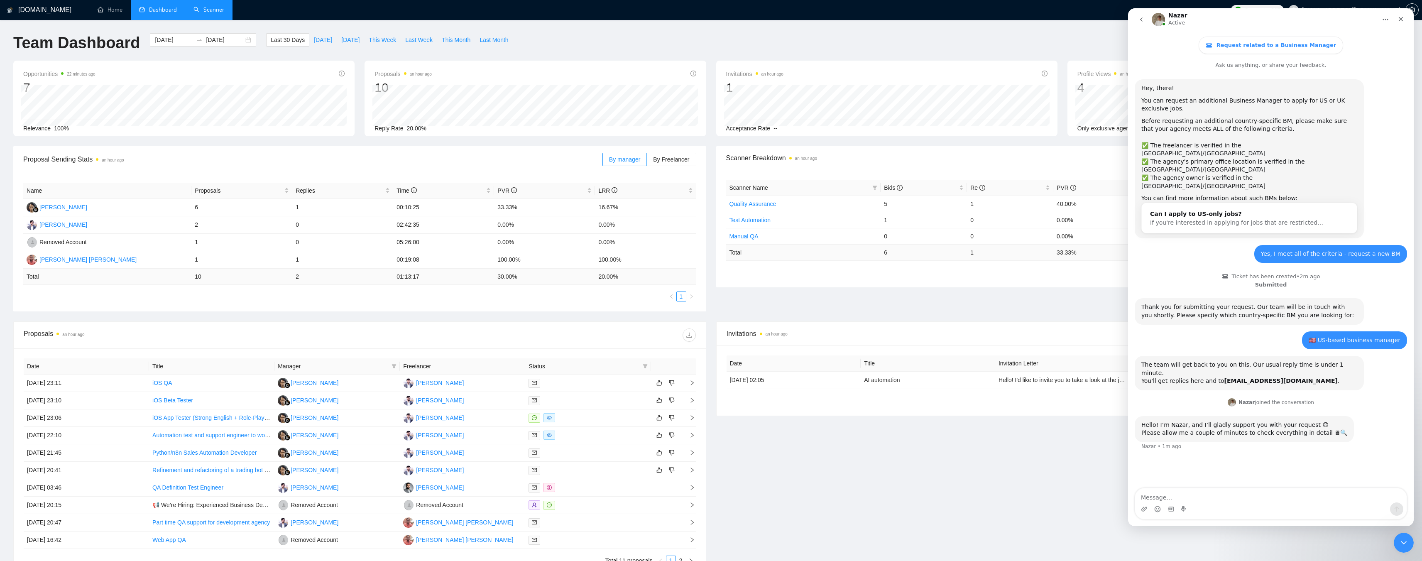
scroll to position [0, 0]
click at [1263, 436] on div "Hey, there! You can request an additional Business Manager to apply for US or U…" at bounding box center [1271, 279] width 286 height 420
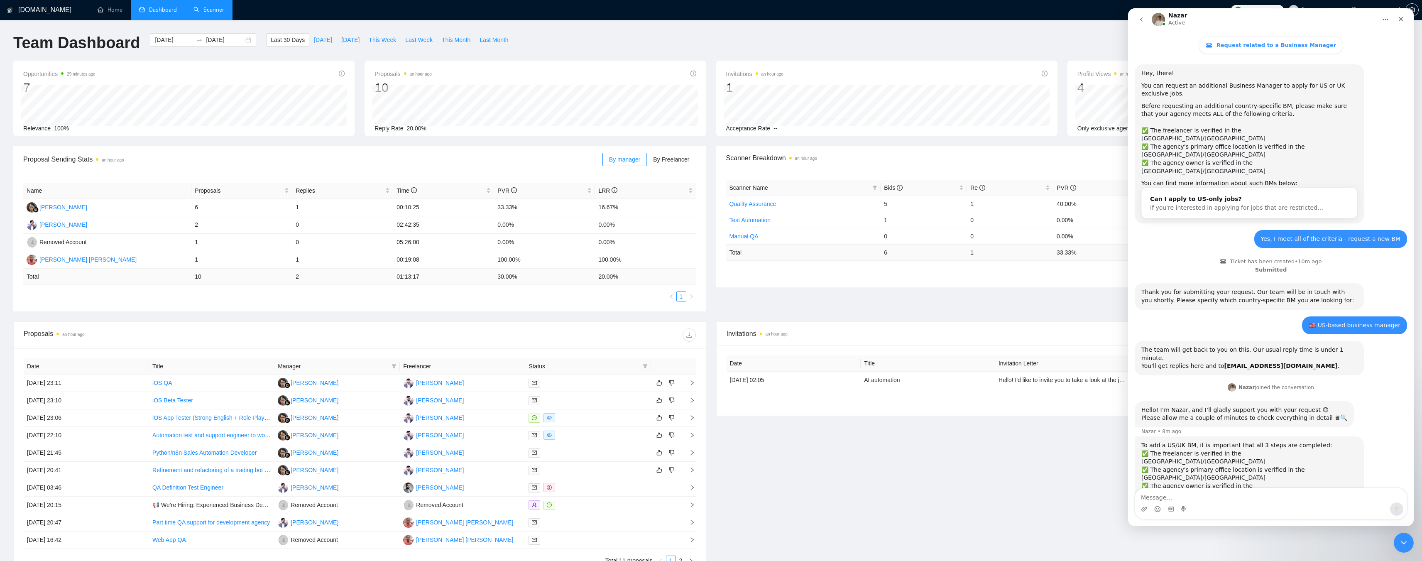
drag, startPoint x: 1156, startPoint y: 454, endPoint x: 1282, endPoint y: 455, distance: 126.2
click at [1282, 482] on div "✅ The agency owner is verified in the [GEOGRAPHIC_DATA]/UK Could you please con…" at bounding box center [1249, 502] width 216 height 41
click at [1293, 482] on div "✅ The agency owner is verified in the [GEOGRAPHIC_DATA]/UK Could you please con…" at bounding box center [1249, 502] width 216 height 41
drag, startPoint x: 1273, startPoint y: 454, endPoint x: 1323, endPoint y: 453, distance: 49.8
click at [1323, 482] on div "✅ The agency owner is verified in the [GEOGRAPHIC_DATA]/UK Could you please con…" at bounding box center [1249, 502] width 216 height 41
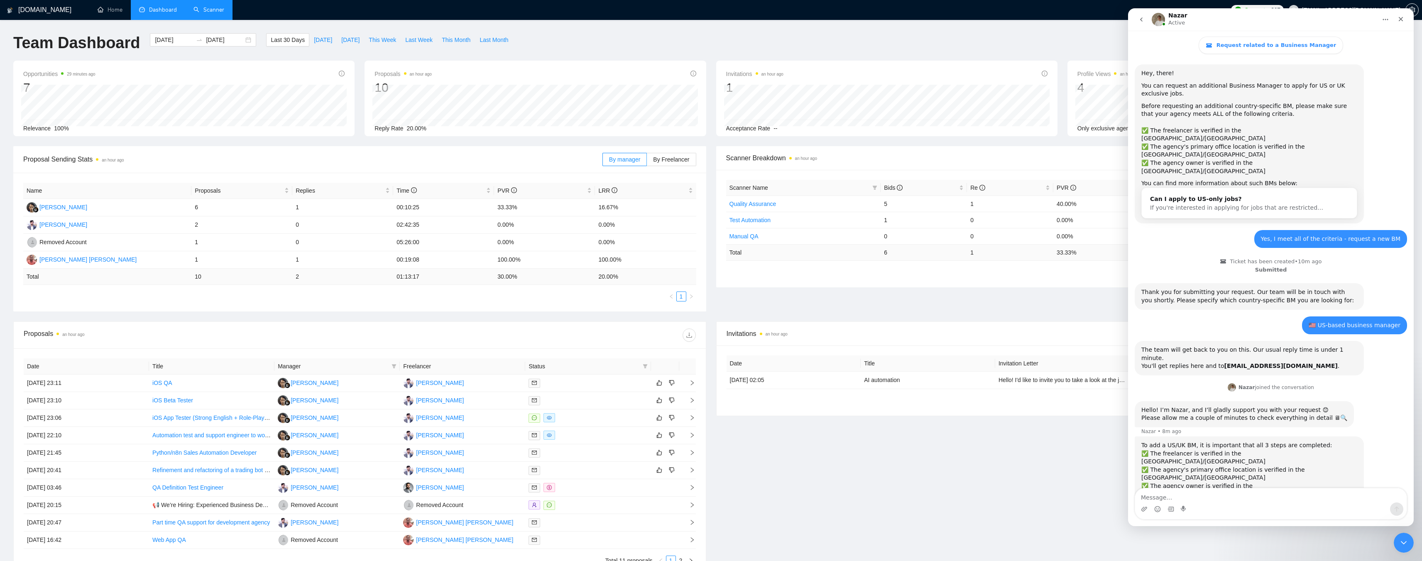
click at [1334, 482] on div "✅ The agency owner is verified in the [GEOGRAPHIC_DATA]/UK Could you please con…" at bounding box center [1249, 502] width 216 height 41
drag, startPoint x: 1153, startPoint y: 463, endPoint x: 1200, endPoint y: 463, distance: 47.3
click at [1200, 482] on div "✅ The agency owner is verified in the [GEOGRAPHIC_DATA]/UK Could you please con…" at bounding box center [1249, 502] width 216 height 41
click at [1211, 482] on div "✅ The agency owner is verified in the [GEOGRAPHIC_DATA]/UK Could you please con…" at bounding box center [1249, 502] width 216 height 41
click at [1215, 497] on textarea "Message…" at bounding box center [1271, 495] width 272 height 14
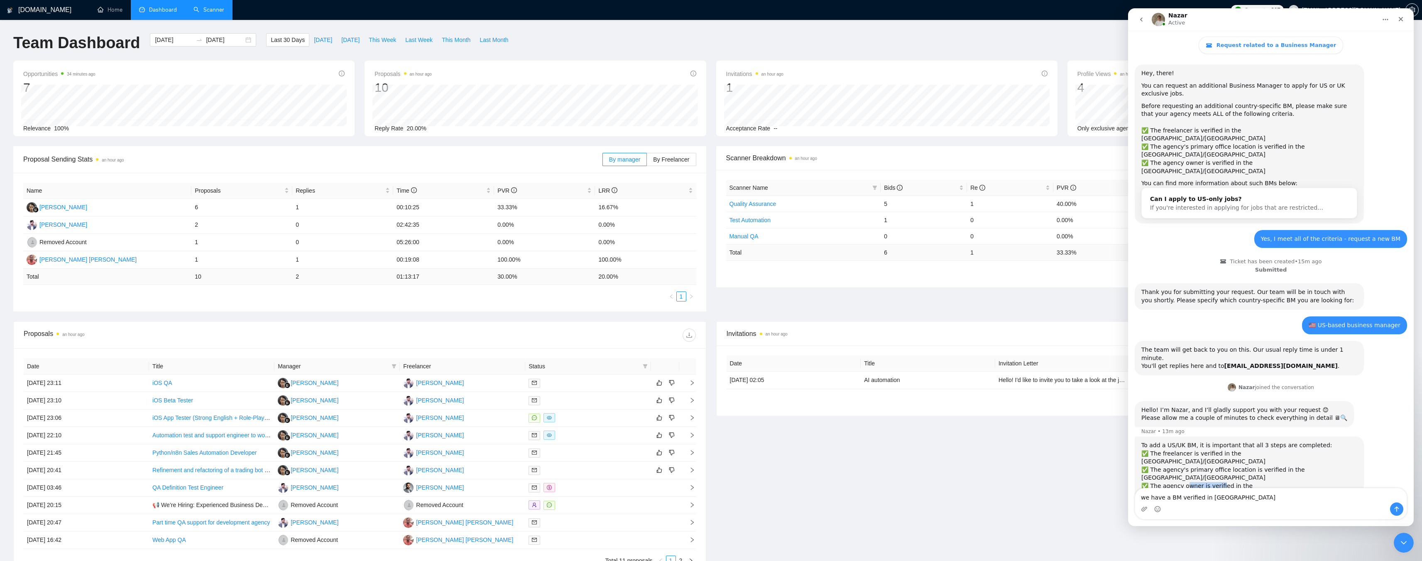
drag, startPoint x: 1187, startPoint y: 438, endPoint x: 1217, endPoint y: 438, distance: 29.9
click at [1217, 482] on div "✅ The agency owner is verified in the [GEOGRAPHIC_DATA]/UK Could you please con…" at bounding box center [1249, 502] width 216 height 41
click at [1232, 482] on div "✅ The agency owner is verified in the [GEOGRAPHIC_DATA]/UK Could you please con…" at bounding box center [1249, 502] width 216 height 41
click at [1223, 498] on textarea "we have a BM verified in [GEOGRAPHIC_DATA]" at bounding box center [1271, 495] width 272 height 14
drag, startPoint x: 1229, startPoint y: 497, endPoint x: 2243, endPoint y: 503, distance: 1013.2
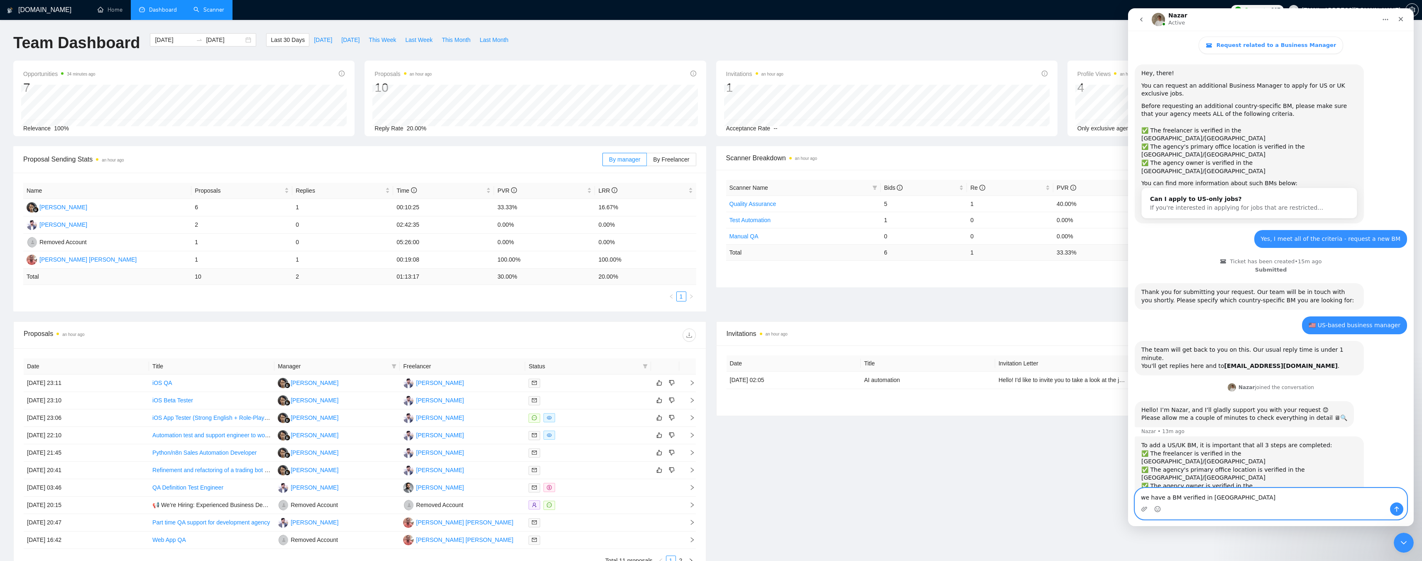
click at [1128, 495] on html "Nazar Active Request related to a Business Manager Ask us anything, or share yo…" at bounding box center [1271, 267] width 286 height 518
drag, startPoint x: 1267, startPoint y: 437, endPoint x: 1141, endPoint y: 421, distance: 126.8
click at [1141, 441] on div "To add a US/UK BM, it is important that all 3 steps are completed: ✅ The freela…" at bounding box center [1249, 481] width 216 height 81
copy div "✅ The freelancer is verified in the [GEOGRAPHIC_DATA]/UK ✅ The agency's primary…"
drag, startPoint x: 1221, startPoint y: 496, endPoint x: 2244, endPoint y: 502, distance: 1023.1
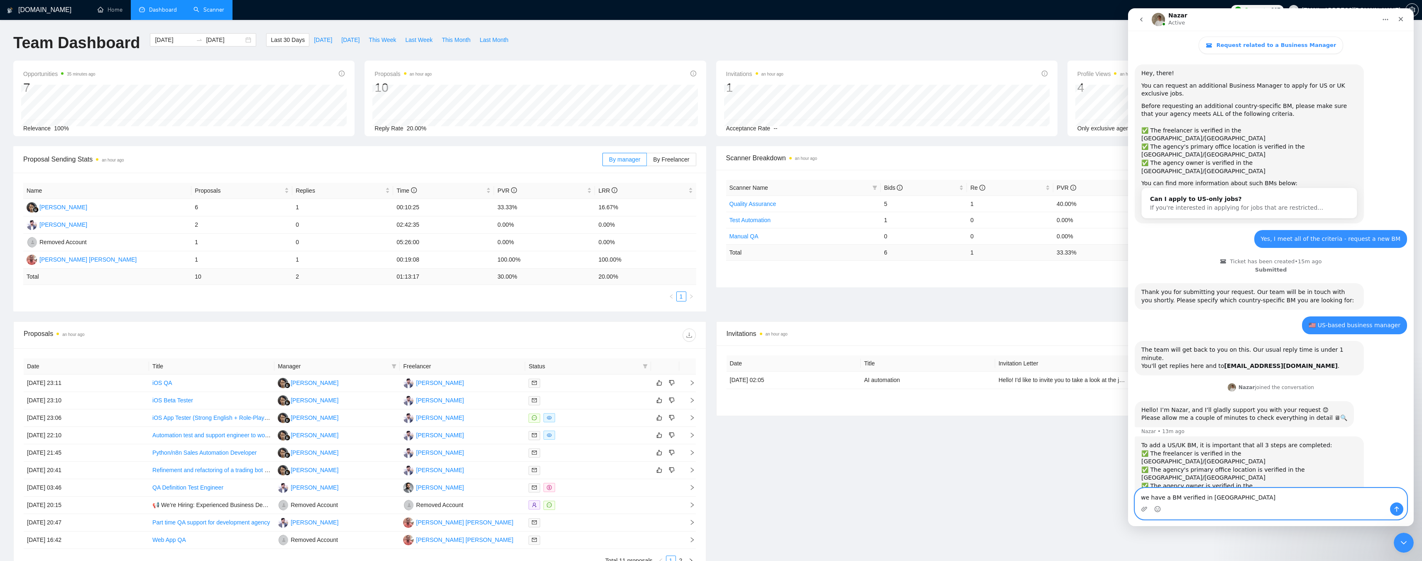
click at [1128, 494] on html "Nazar Active Request related to a Business Manager Ask us anything, or share yo…" at bounding box center [1271, 267] width 286 height 518
paste textarea "✅ The freelancer is verified in the [GEOGRAPHIC_DATA]/UK ✅ The agency's primary…"
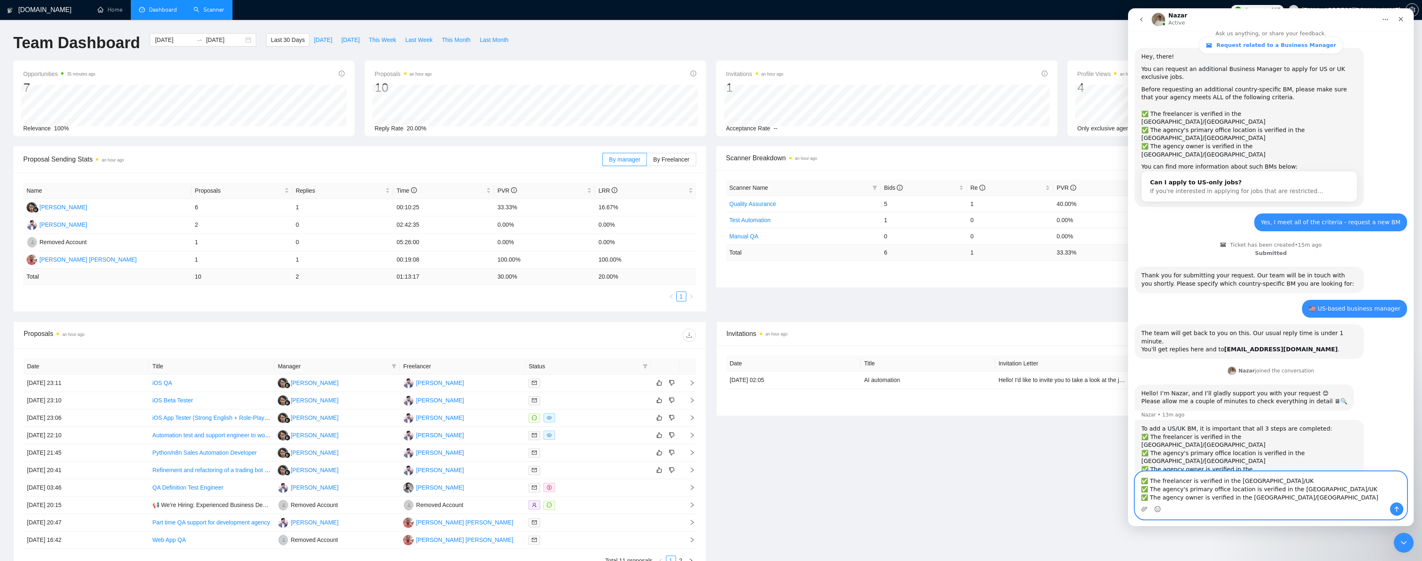
click at [1251, 480] on textarea "✅ The freelancer is verified in the [GEOGRAPHIC_DATA]/UK ✅ The agency's primary…" at bounding box center [1271, 487] width 272 height 31
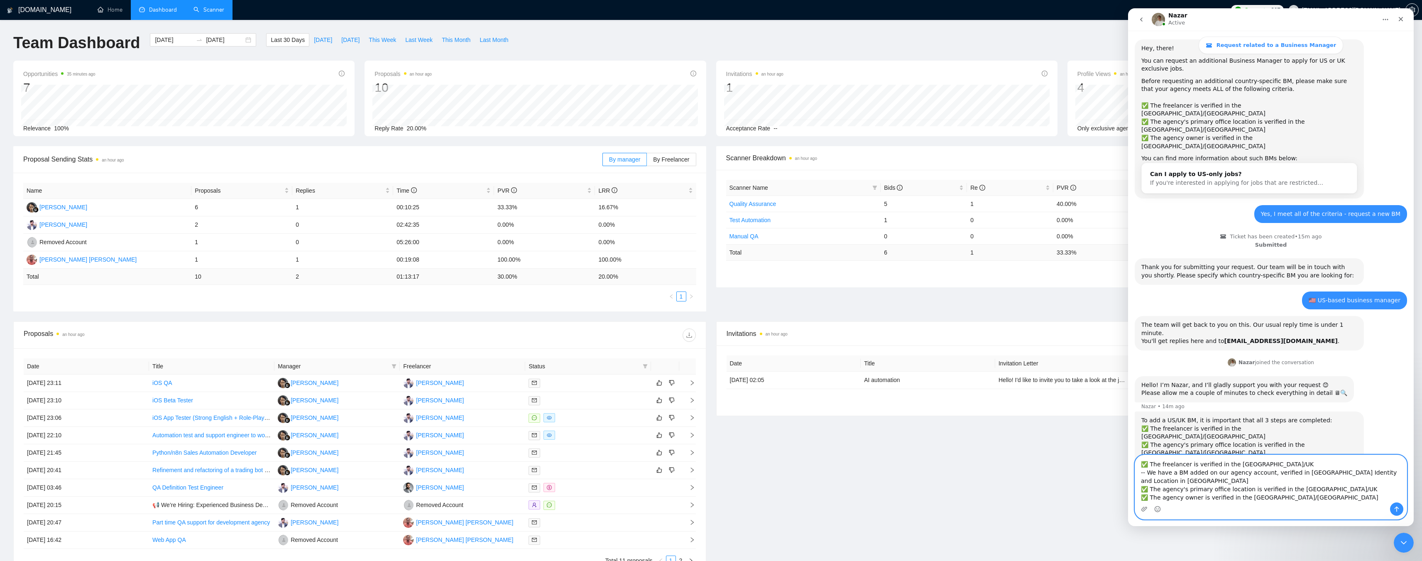
click at [1315, 487] on textarea "✅ The freelancer is verified in the [GEOGRAPHIC_DATA]/UK -- We have a BM added …" at bounding box center [1271, 478] width 272 height 47
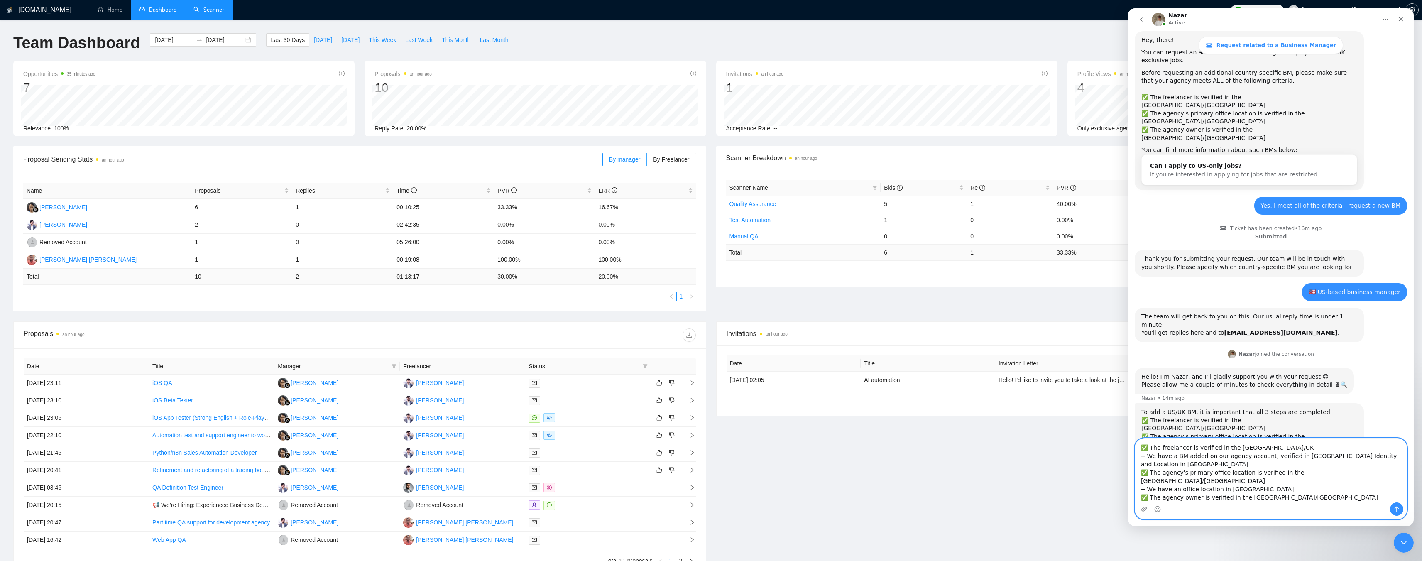
click at [1280, 497] on textarea "✅ The freelancer is verified in the [GEOGRAPHIC_DATA]/UK -- We have a BM added …" at bounding box center [1271, 470] width 272 height 64
click at [1249, 487] on textarea "✅ The freelancer is verified in the [GEOGRAPHIC_DATA]/UK -- We have a BM added …" at bounding box center [1271, 470] width 272 height 64
click at [1308, 488] on textarea "✅ The freelancer is verified in the [GEOGRAPHIC_DATA]/UK -- We have a BM added …" at bounding box center [1271, 470] width 272 height 64
click at [1280, 495] on textarea "✅ The freelancer is verified in the [GEOGRAPHIC_DATA]/UK -- We have a BM added …" at bounding box center [1271, 470] width 272 height 64
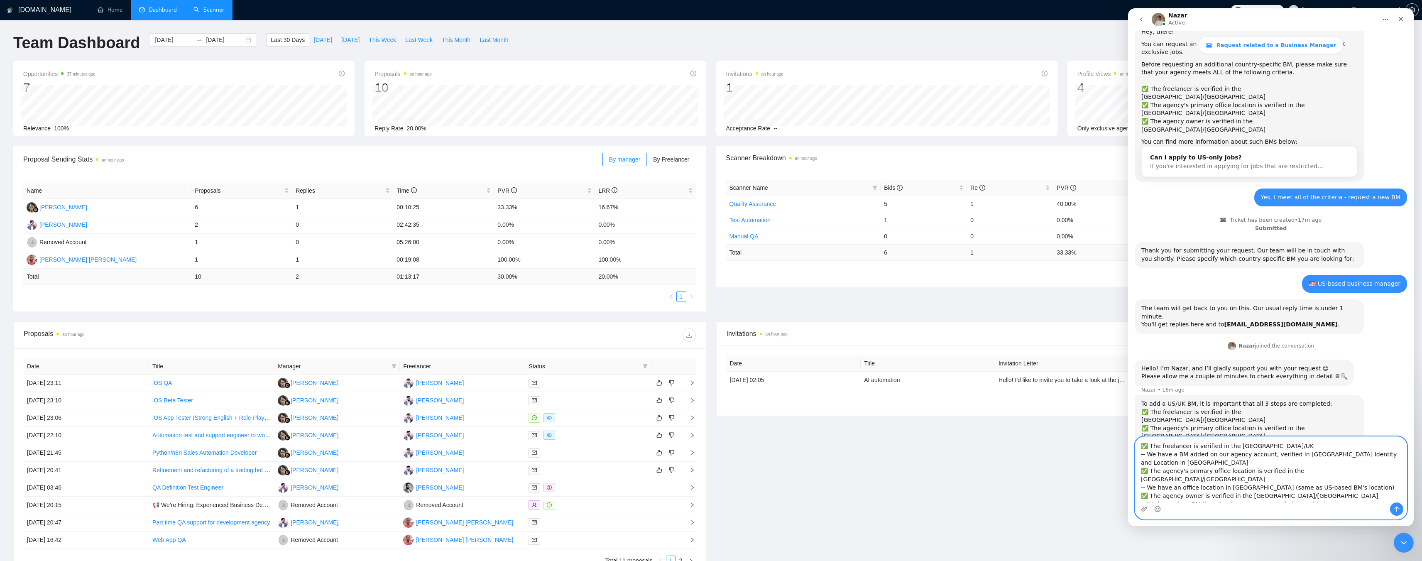
click at [1302, 498] on textarea "✅ The freelancer is verified in the [GEOGRAPHIC_DATA]/UK -- We have a BM added …" at bounding box center [1271, 470] width 272 height 66
paste textarea "responsible for compliance, payments, and overall agency strategy."
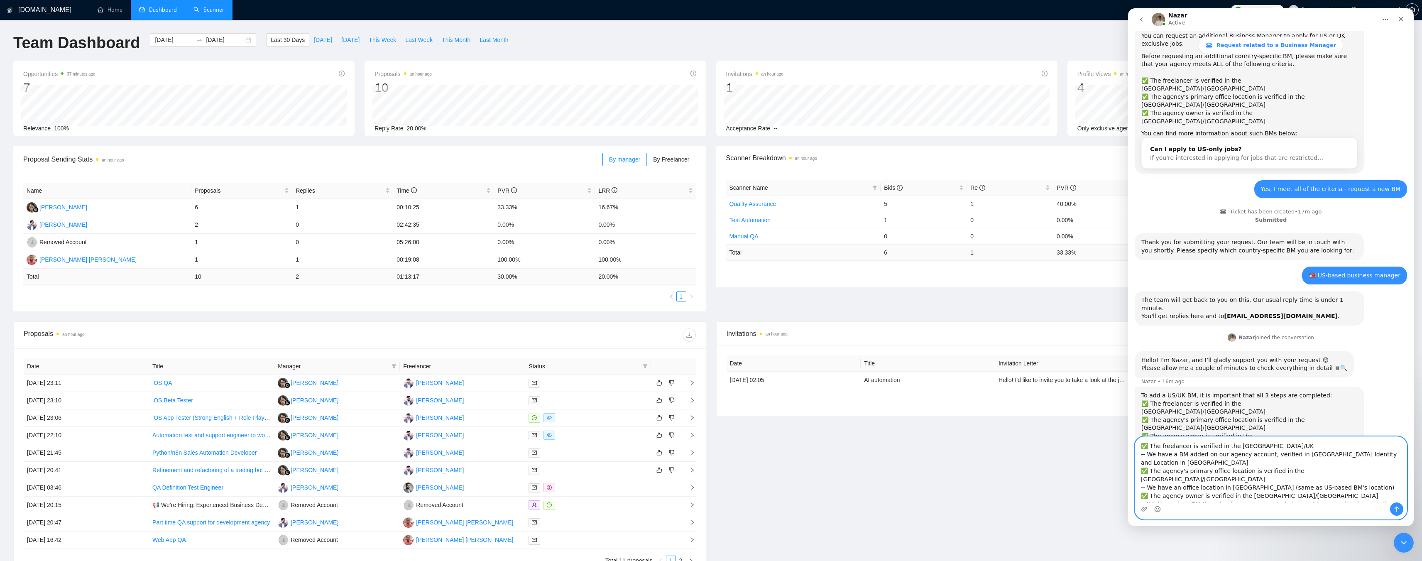
click at [1229, 489] on textarea "✅ The freelancer is verified in the [GEOGRAPHIC_DATA]/UK -- We have a BM added …" at bounding box center [1271, 470] width 272 height 66
click at [1330, 490] on textarea "✅ The freelancer is verified in the [GEOGRAPHIC_DATA]/UK -- We have a BM added …" at bounding box center [1271, 470] width 272 height 66
drag, startPoint x: 1289, startPoint y: 490, endPoint x: 1299, endPoint y: 490, distance: 10.0
click at [1299, 490] on textarea "✅ The freelancer is verified in the [GEOGRAPHIC_DATA]/UK -- We have a BM added …" at bounding box center [1271, 470] width 272 height 66
drag, startPoint x: 1269, startPoint y: 491, endPoint x: 1302, endPoint y: 487, distance: 33.5
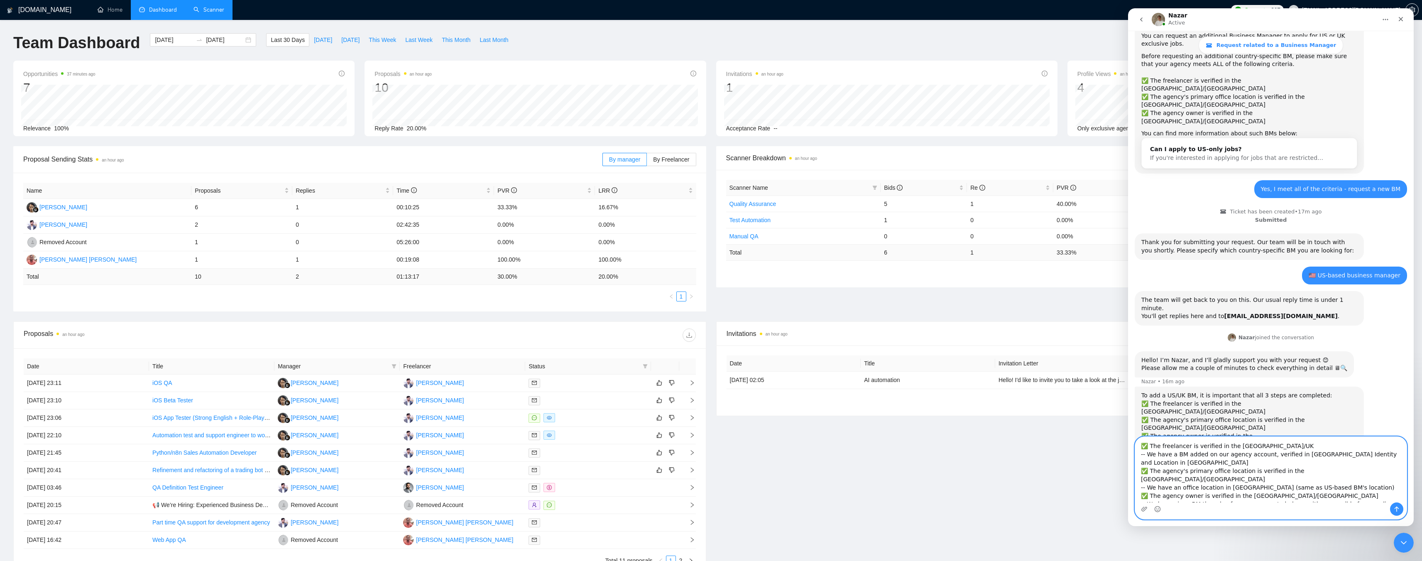
click at [1302, 487] on textarea "✅ The freelancer is verified in the [GEOGRAPHIC_DATA]/UK -- We have a BM added …" at bounding box center [1271, 470] width 272 height 66
click at [1219, 491] on textarea "✅ The freelancer is verified in the [GEOGRAPHIC_DATA]/UK -- We have a BM added …" at bounding box center [1271, 470] width 272 height 66
click at [1237, 490] on textarea "✅ The freelancer is verified in the [GEOGRAPHIC_DATA]/UK -- We have a BM added …" at bounding box center [1271, 470] width 272 height 66
click at [1269, 487] on textarea "✅ The freelancer is verified in the [GEOGRAPHIC_DATA]/UK -- We have a BM added …" at bounding box center [1271, 470] width 272 height 66
click at [1311, 487] on textarea "✅ The freelancer is verified in the [GEOGRAPHIC_DATA]/UK -- We have a BM added …" at bounding box center [1271, 470] width 272 height 66
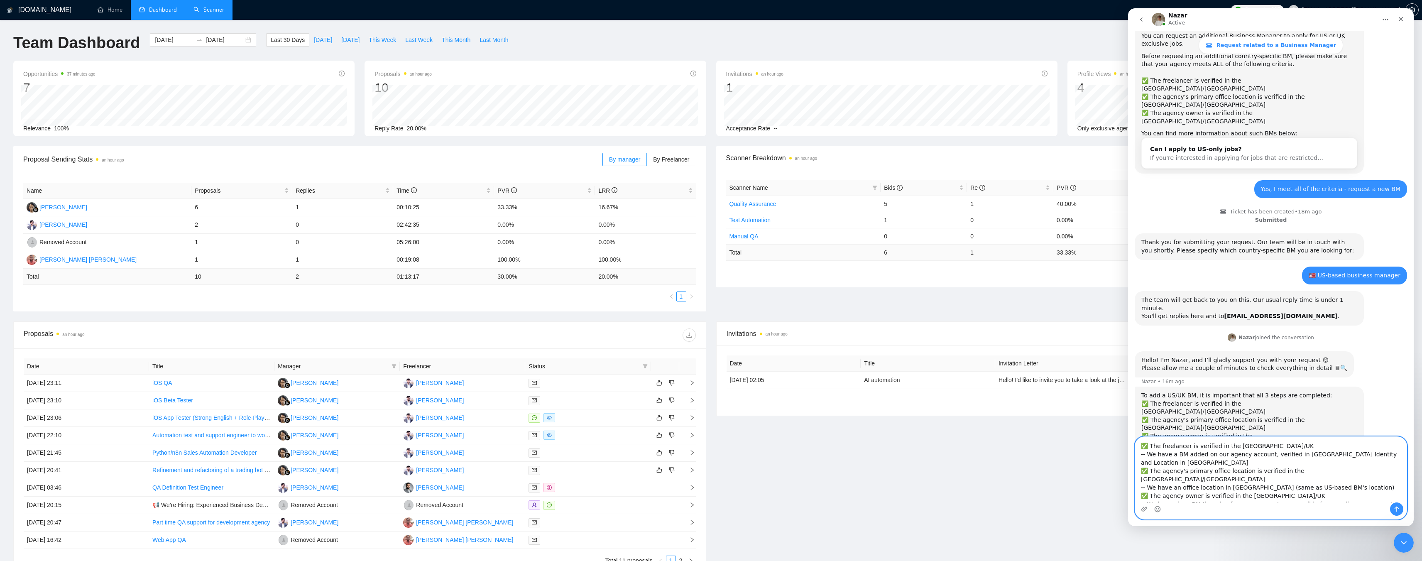
click at [1219, 495] on textarea "✅ The freelancer is verified in the [GEOGRAPHIC_DATA]/UK -- We have a BM added …" at bounding box center [1271, 470] width 272 height 66
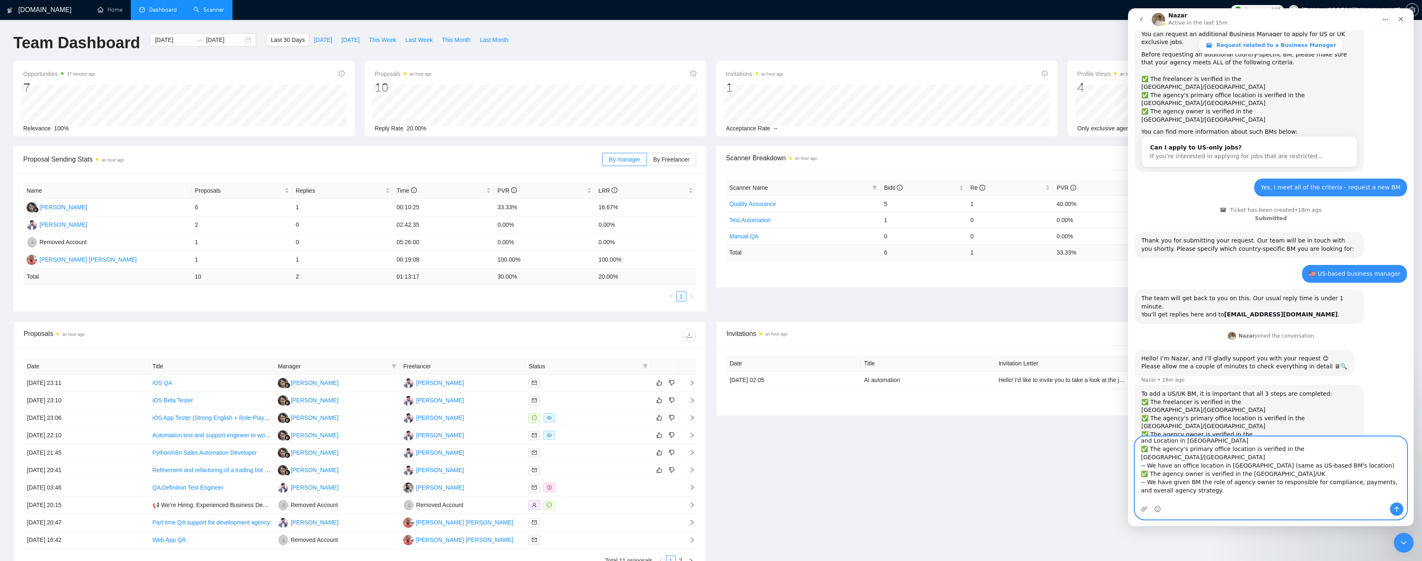
scroll to position [30, 0]
paste textarea "[URL][DOMAIN_NAME]"
type textarea "✅ The freelancer is verified in the [GEOGRAPHIC_DATA]/UK -- We have a BM added …"
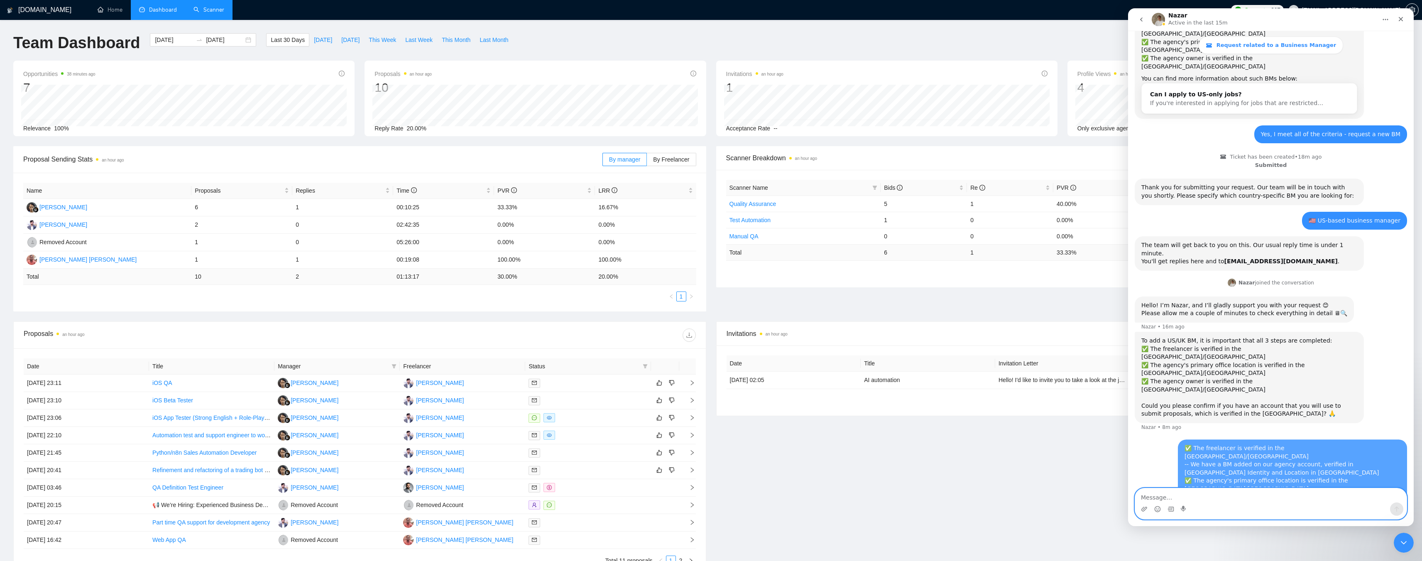
scroll to position [121, 0]
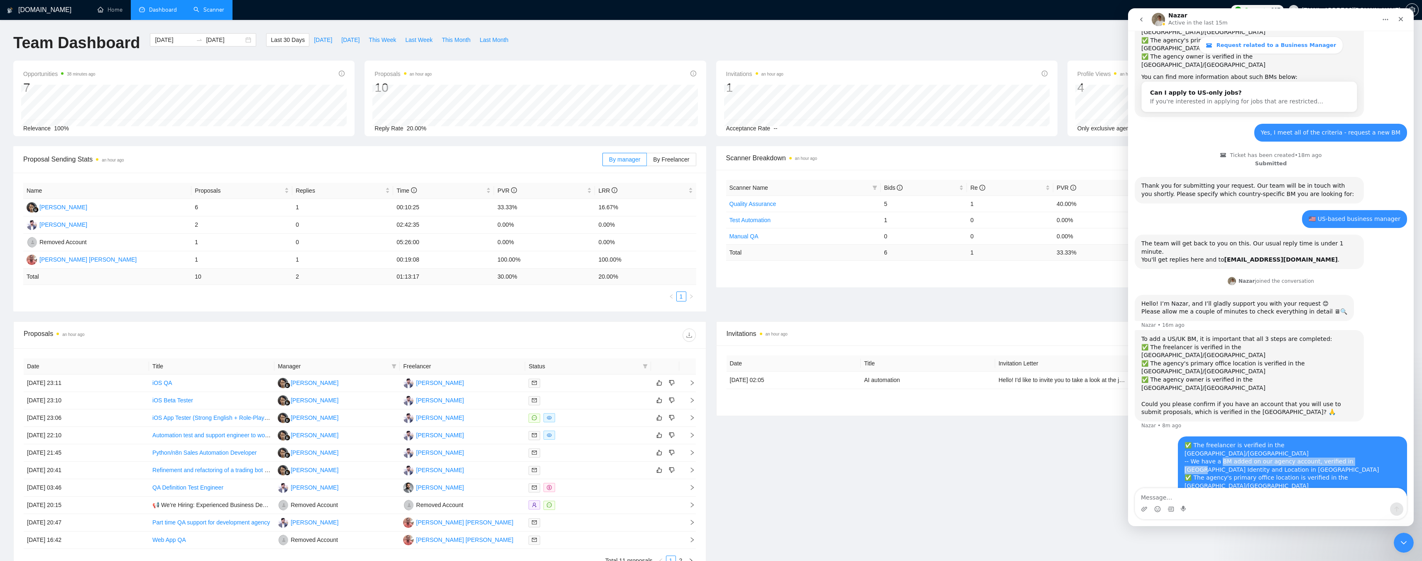
drag, startPoint x: 1219, startPoint y: 397, endPoint x: 1349, endPoint y: 395, distance: 130.0
click at [1349, 441] on div "✅ The freelancer is verified in the [GEOGRAPHIC_DATA]/UK -- We have a BM added …" at bounding box center [1293, 490] width 216 height 98
click at [1327, 441] on div "✅ The freelancer is verified in the [GEOGRAPHIC_DATA]/UK -- We have a BM added …" at bounding box center [1293, 490] width 216 height 98
drag, startPoint x: 1326, startPoint y: 398, endPoint x: 1384, endPoint y: 396, distance: 58.2
click at [1384, 441] on div "✅ The freelancer is verified in the [GEOGRAPHIC_DATA]/UK -- We have a BM added …" at bounding box center [1293, 490] width 216 height 98
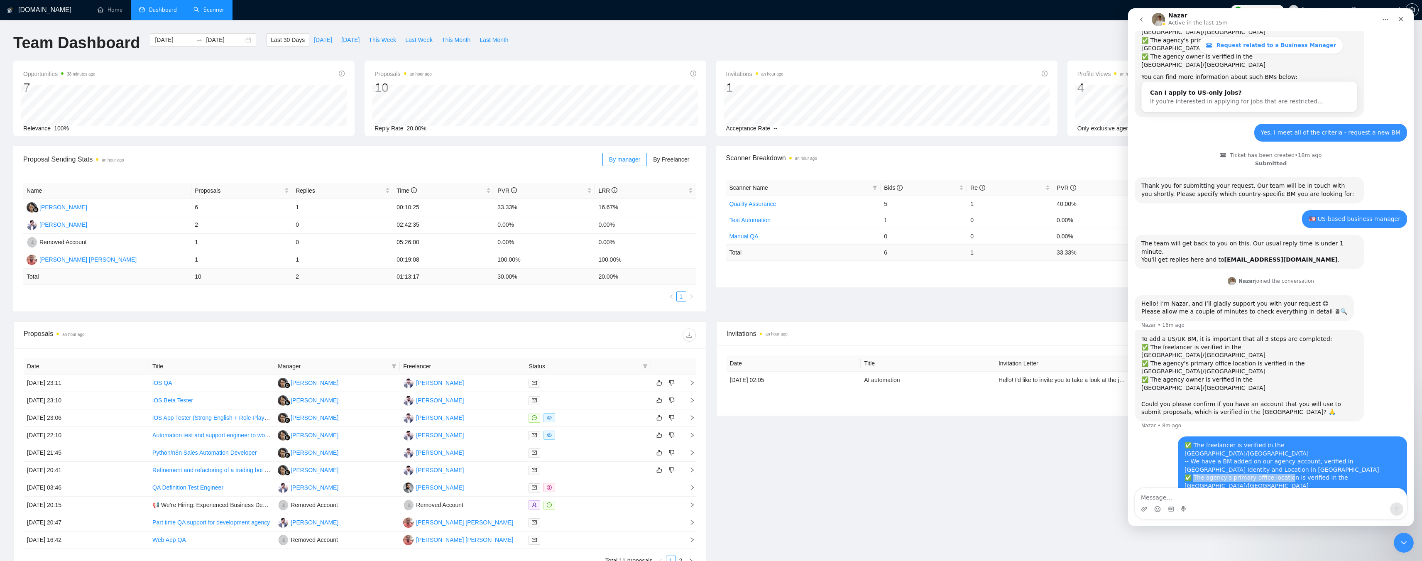
drag, startPoint x: 1190, startPoint y: 414, endPoint x: 1278, endPoint y: 414, distance: 88.0
click at [1278, 441] on div "✅ The freelancer is verified in the [GEOGRAPHIC_DATA]/UK -- We have a BM added …" at bounding box center [1293, 490] width 216 height 98
drag, startPoint x: 1200, startPoint y: 424, endPoint x: 1335, endPoint y: 422, distance: 135.8
click at [1335, 441] on div "✅ The freelancer is verified in the [GEOGRAPHIC_DATA]/UK -- We have a BM added …" at bounding box center [1293, 490] width 216 height 98
drag, startPoint x: 1196, startPoint y: 438, endPoint x: 1341, endPoint y: 439, distance: 144.5
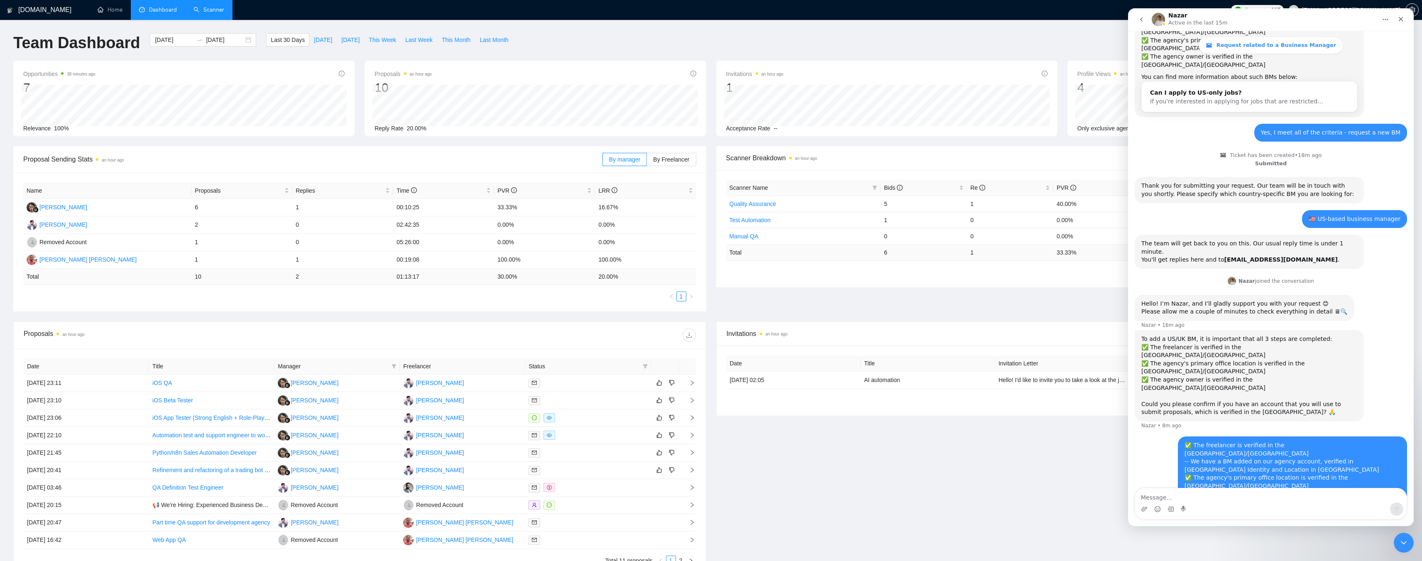
click at [1341, 441] on div "✅ The freelancer is verified in the [GEOGRAPHIC_DATA]/UK -- We have a BM added …" at bounding box center [1293, 490] width 216 height 98
drag, startPoint x: 1341, startPoint y: 439, endPoint x: 1328, endPoint y: 438, distance: 12.5
click at [1341, 441] on div "✅ The freelancer is verified in the [GEOGRAPHIC_DATA]/UK -- We have a BM added …" at bounding box center [1293, 490] width 216 height 98
drag, startPoint x: 1204, startPoint y: 458, endPoint x: 1346, endPoint y: 459, distance: 142.4
click at [1346, 543] on div "Could you please take a look at the agency profile to confirm if anything is mi…" at bounding box center [1293, 551] width 216 height 16
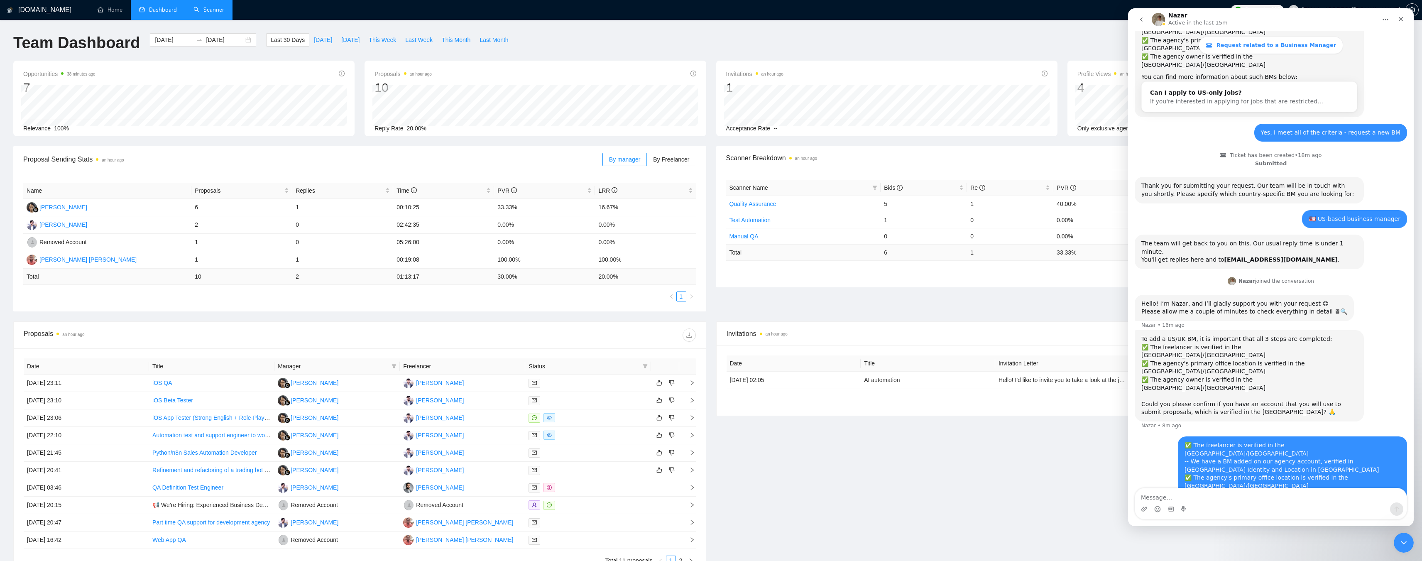
click at [1357, 543] on div "Could you please take a look at the agency profile to confirm if anything is mi…" at bounding box center [1293, 551] width 216 height 16
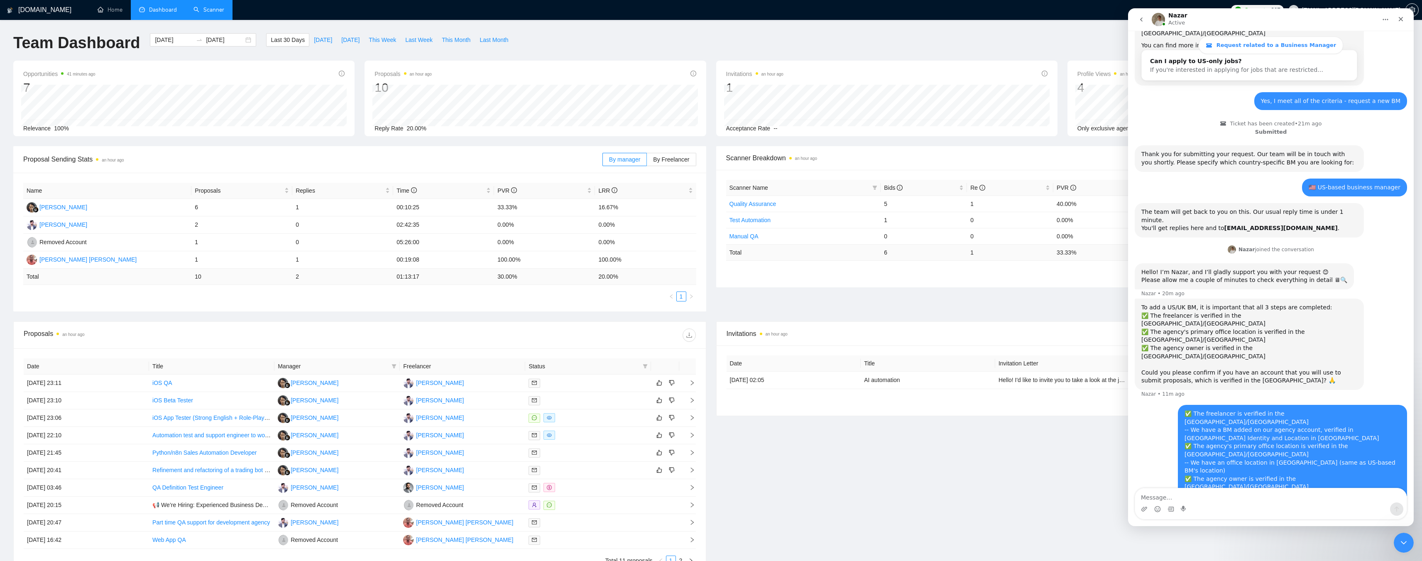
scroll to position [154, 0]
drag, startPoint x: 1185, startPoint y: 464, endPoint x: 1258, endPoint y: 463, distance: 72.7
click at [1255, 556] on div "Okay, I’ll review everything and get back to you with an update." at bounding box center [1234, 560] width 187 height 8
click at [1270, 556] on div "Okay, I’ll review everything and get back to you with an update." at bounding box center [1234, 560] width 187 height 8
drag, startPoint x: 1212, startPoint y: 377, endPoint x: 1269, endPoint y: 379, distance: 56.5
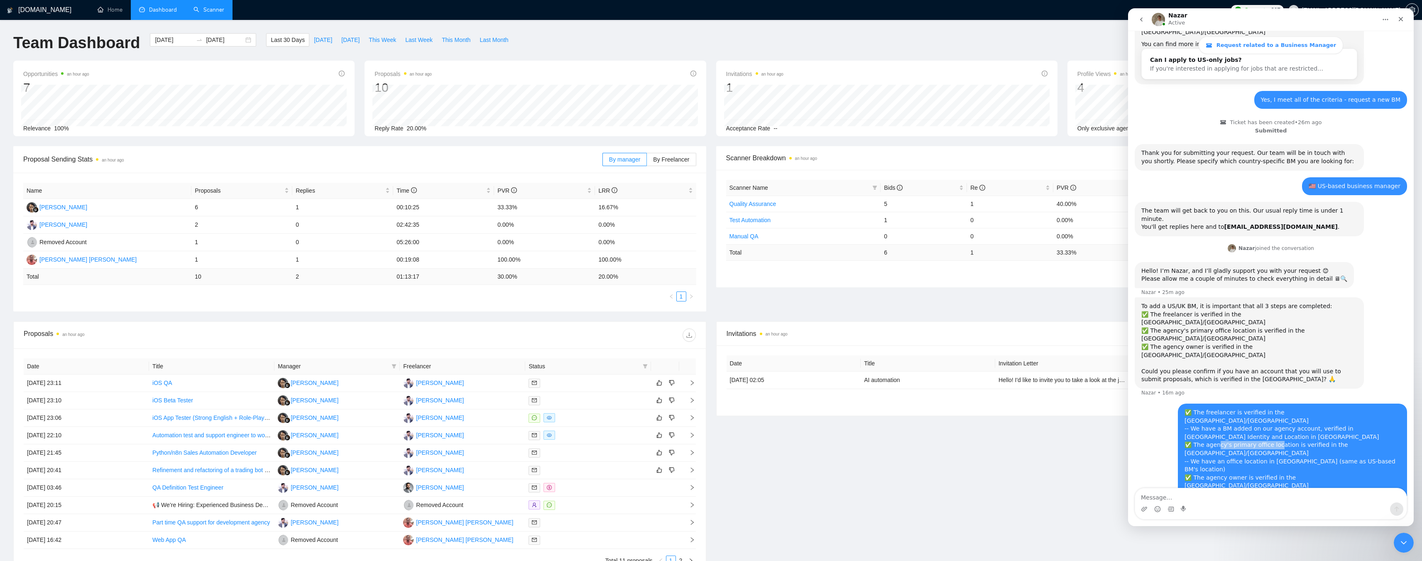
click at [1269, 409] on div "✅ The freelancer is verified in the [GEOGRAPHIC_DATA]/UK -- We have a BM added …" at bounding box center [1293, 458] width 216 height 98
click at [1293, 409] on div "✅ The freelancer is verified in the [GEOGRAPHIC_DATA]/UK -- We have a BM added …" at bounding box center [1293, 458] width 216 height 98
drag, startPoint x: 1278, startPoint y: 380, endPoint x: 1321, endPoint y: 379, distance: 42.8
click at [1320, 409] on div "✅ The freelancer is verified in the [GEOGRAPHIC_DATA]/UK -- We have a BM added …" at bounding box center [1293, 458] width 216 height 98
click at [1330, 409] on div "✅ The freelancer is verified in the [GEOGRAPHIC_DATA]/UK -- We have a BM added …" at bounding box center [1293, 458] width 216 height 98
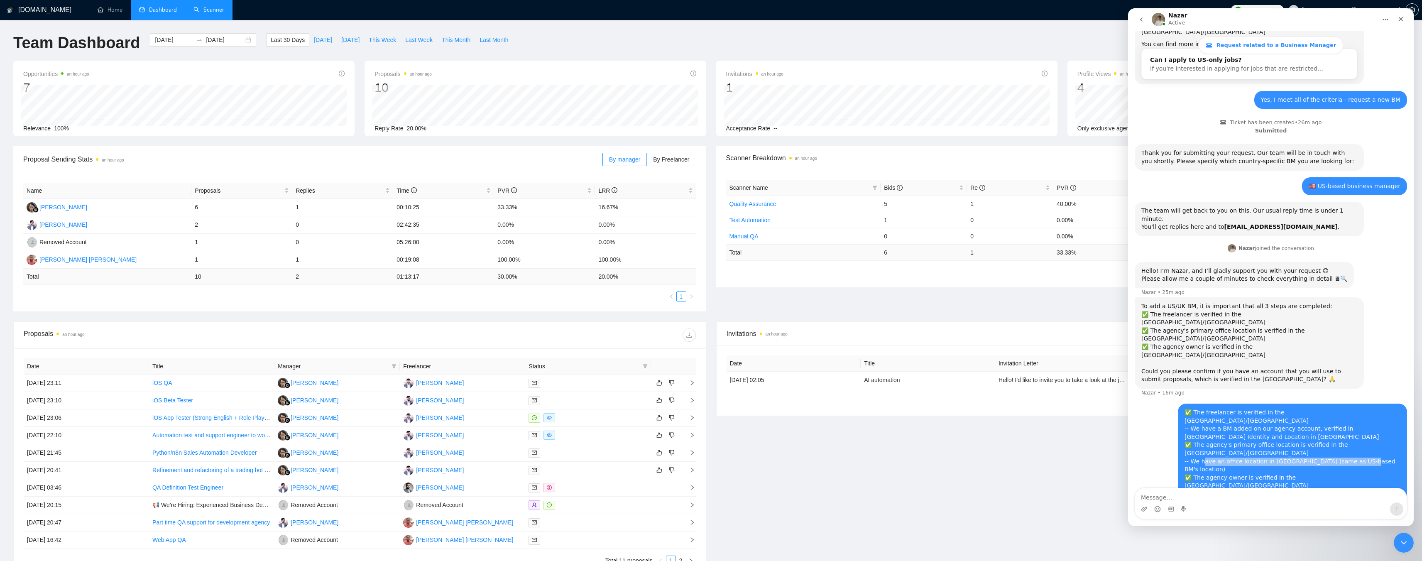
drag, startPoint x: 1200, startPoint y: 388, endPoint x: 1348, endPoint y: 386, distance: 148.2
click at [1348, 409] on div "✅ The freelancer is verified in the [GEOGRAPHIC_DATA]/UK -- We have a BM added …" at bounding box center [1293, 458] width 216 height 98
drag, startPoint x: 1200, startPoint y: 407, endPoint x: 1318, endPoint y: 404, distance: 118.0
click at [1316, 409] on div "✅ The freelancer is verified in the [GEOGRAPHIC_DATA]/UK -- We have a BM added …" at bounding box center [1293, 458] width 216 height 98
drag, startPoint x: 1323, startPoint y: 404, endPoint x: 2236, endPoint y: 364, distance: 913.9
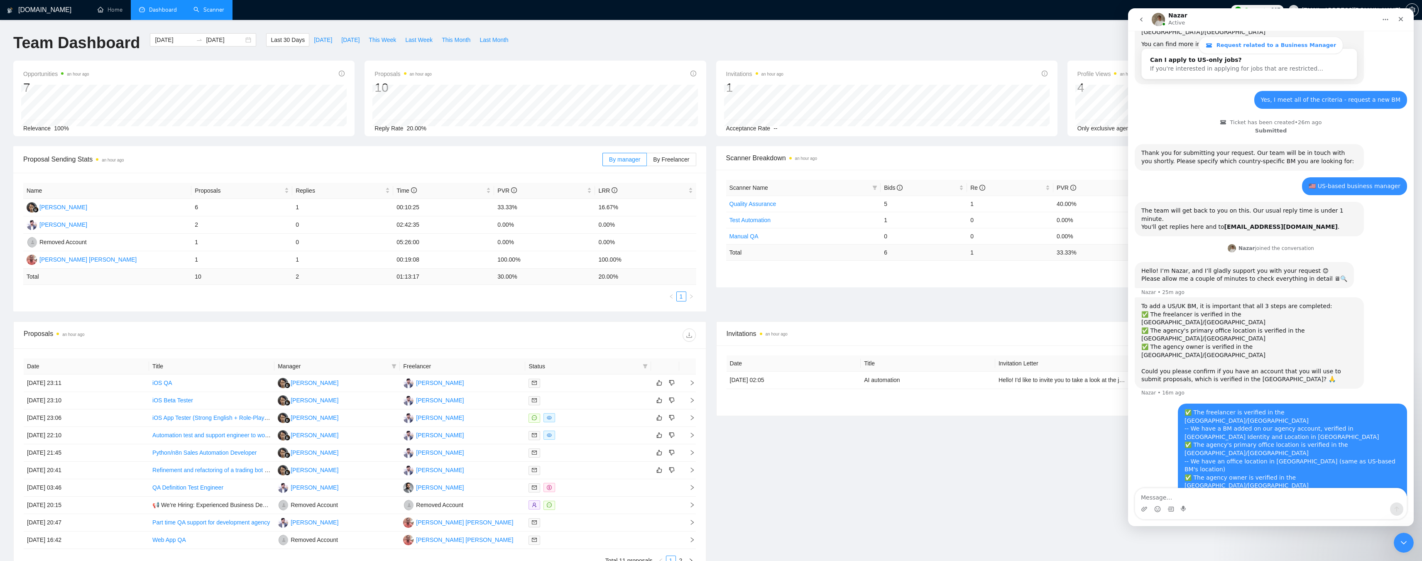
click at [1323, 409] on div "✅ The freelancer is verified in the [GEOGRAPHIC_DATA]/UK -- We have a BM added …" at bounding box center [1293, 458] width 216 height 98
click at [1277, 556] on div "Okay, I’ll review everything and get back to you with an update." at bounding box center [1234, 560] width 187 height 8
